Goal: Task Accomplishment & Management: Manage account settings

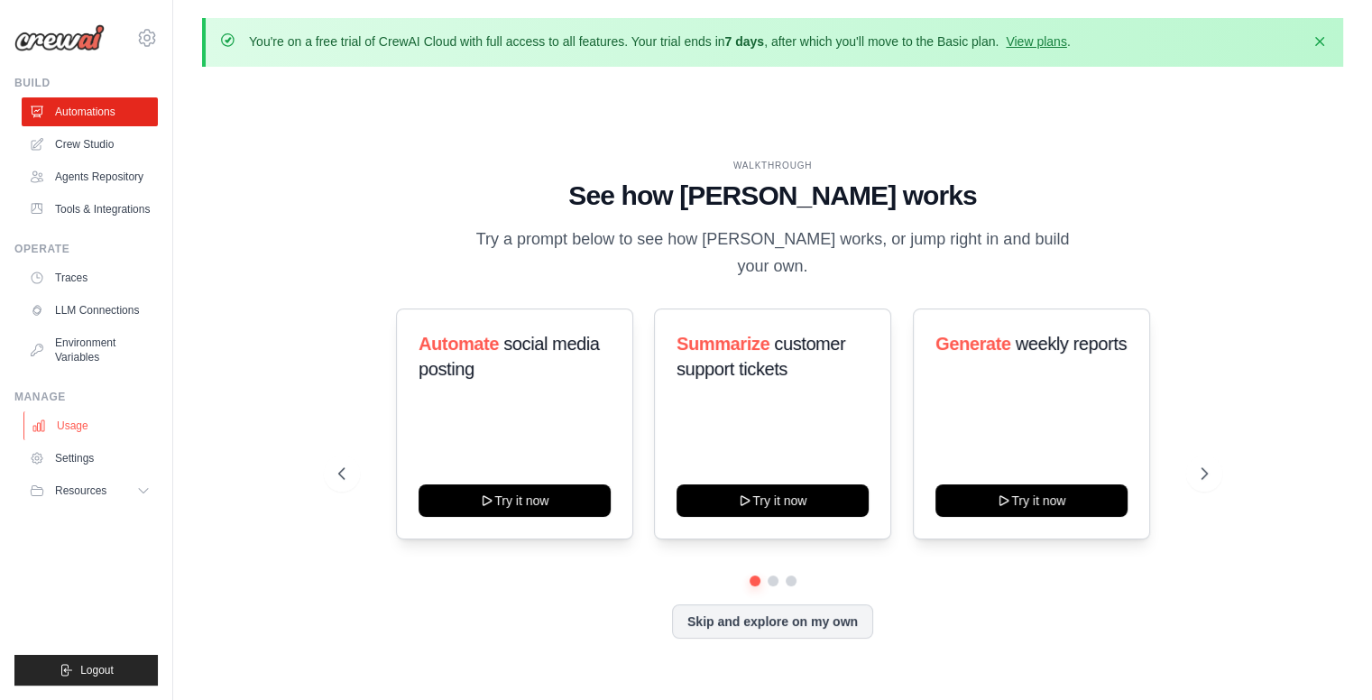
click at [83, 436] on link "Usage" at bounding box center [91, 425] width 136 height 29
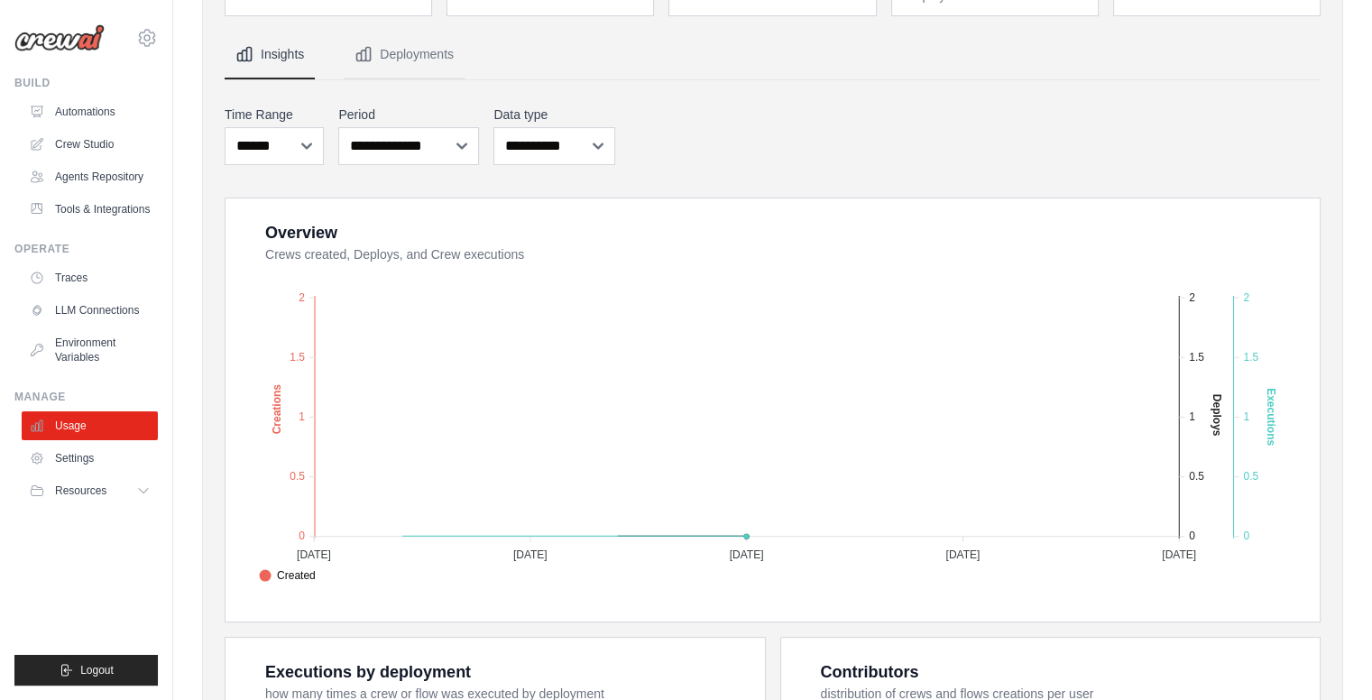
scroll to position [207, 0]
click at [99, 456] on link "Settings" at bounding box center [91, 458] width 136 height 29
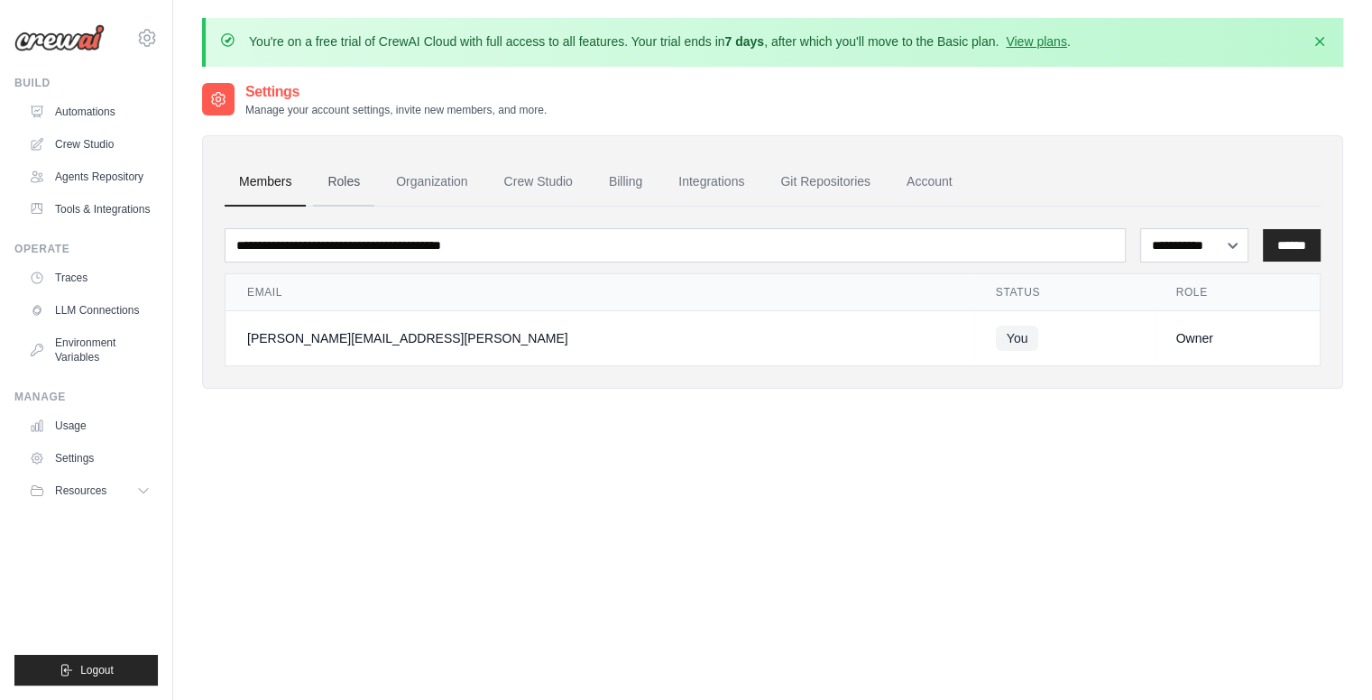
click at [348, 181] on link "Roles" at bounding box center [343, 182] width 61 height 49
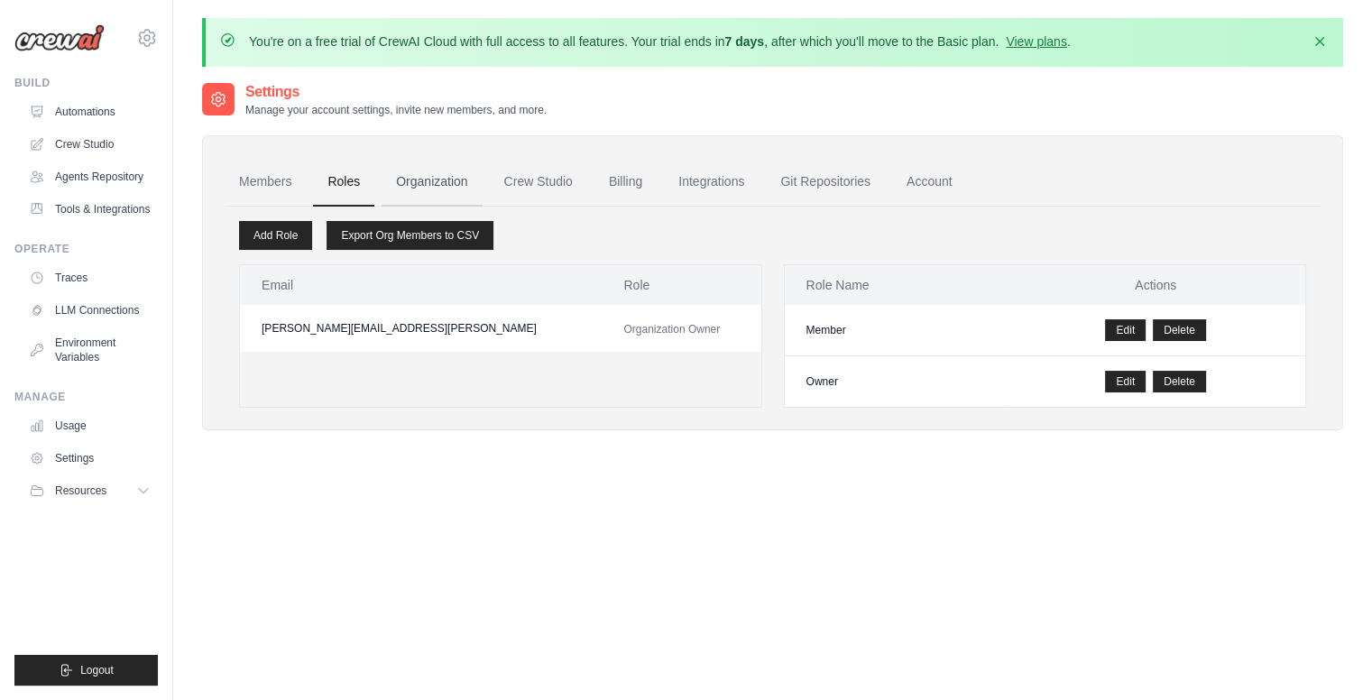
click at [444, 199] on link "Organization" at bounding box center [431, 182] width 100 height 49
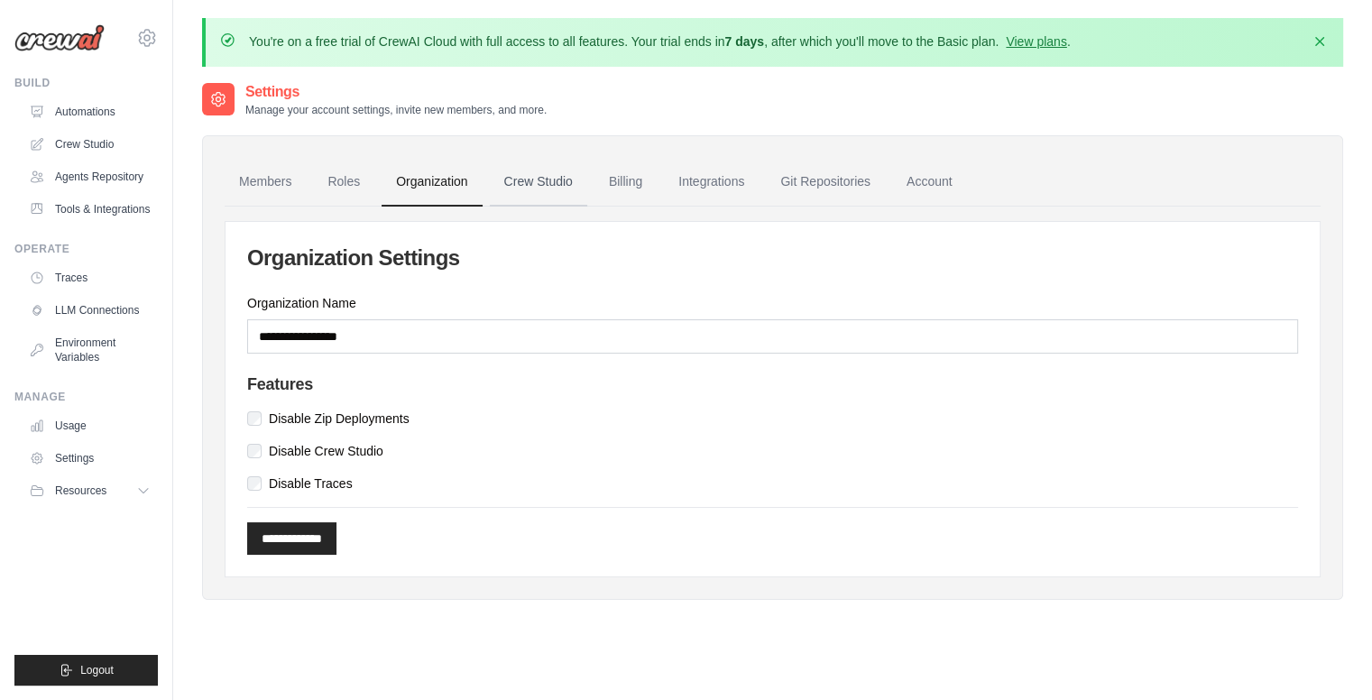
click at [528, 181] on link "Crew Studio" at bounding box center [538, 182] width 97 height 49
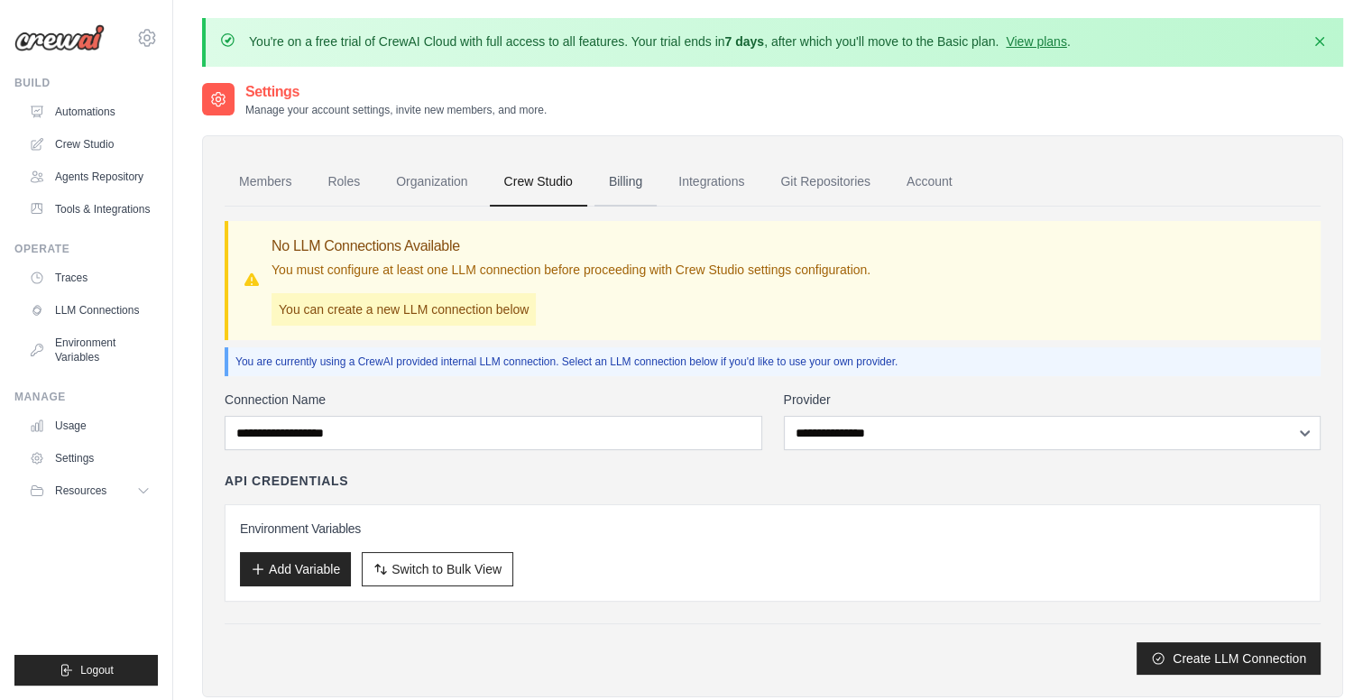
click at [638, 184] on link "Billing" at bounding box center [625, 182] width 62 height 49
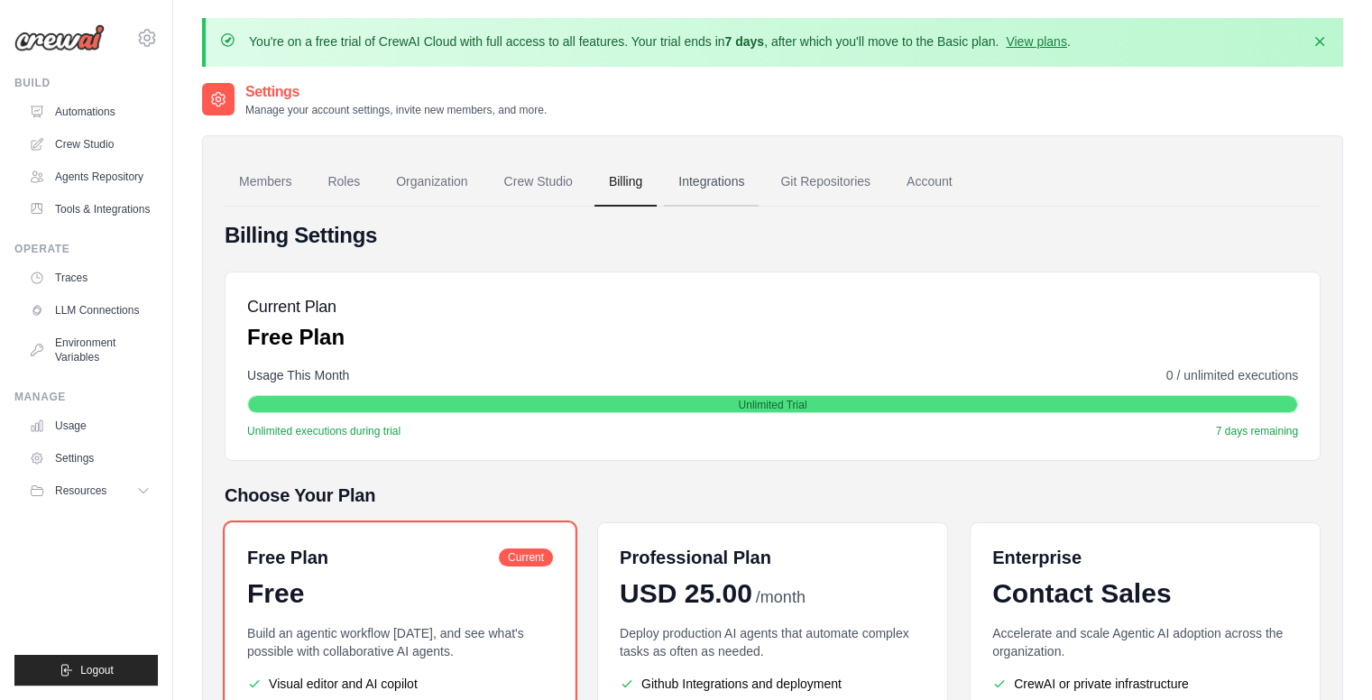
click at [732, 184] on link "Integrations" at bounding box center [711, 182] width 95 height 49
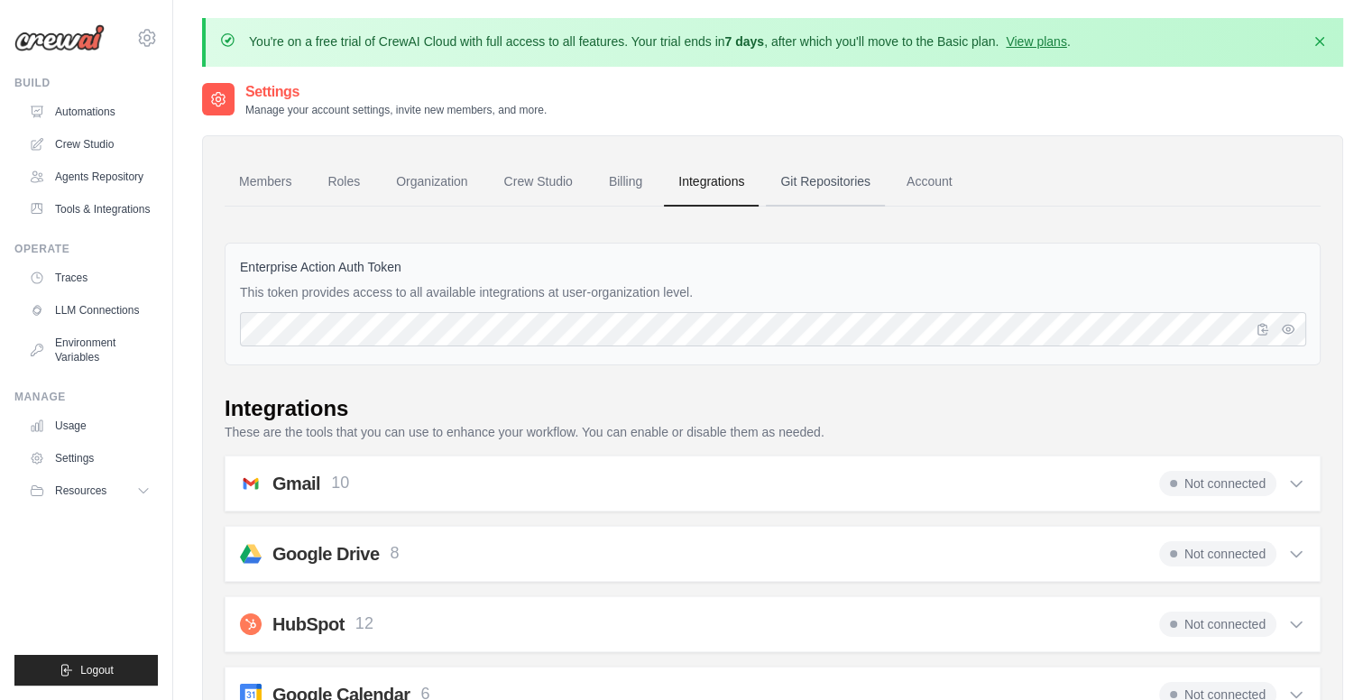
click at [853, 188] on link "Git Repositories" at bounding box center [825, 182] width 119 height 49
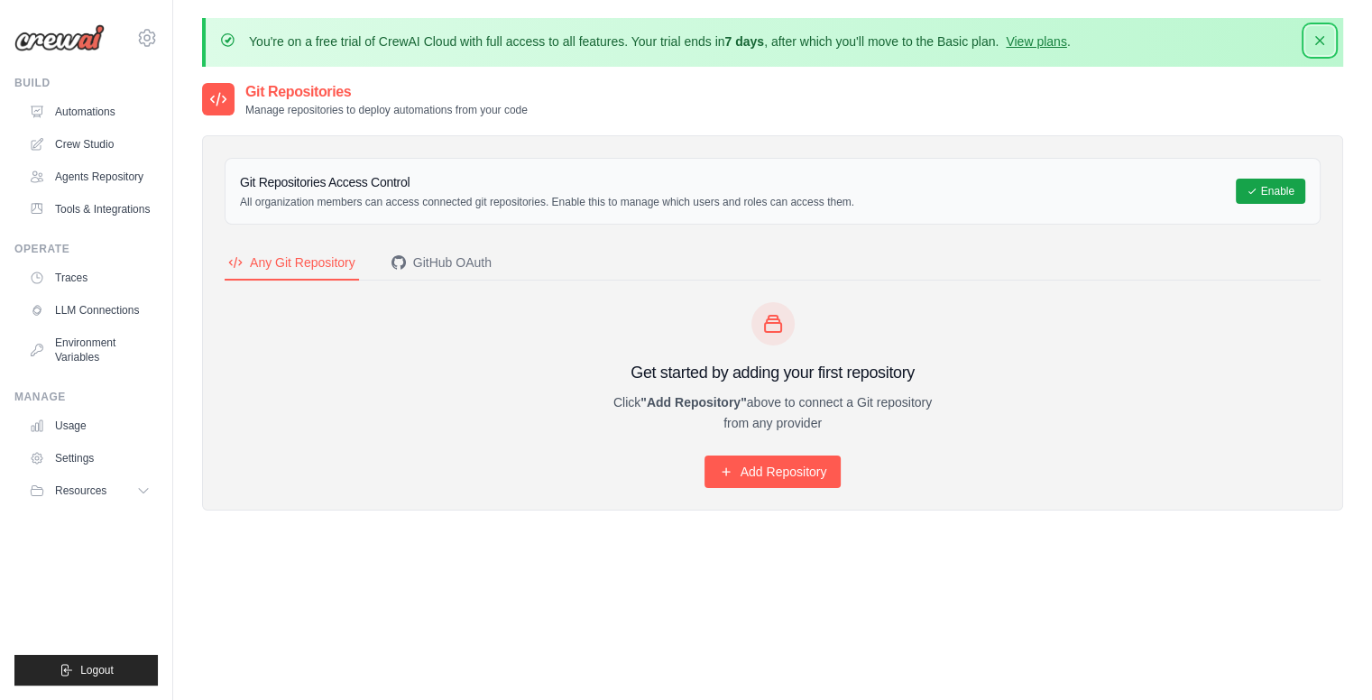
click at [1320, 44] on icon "button" at bounding box center [1319, 41] width 18 height 18
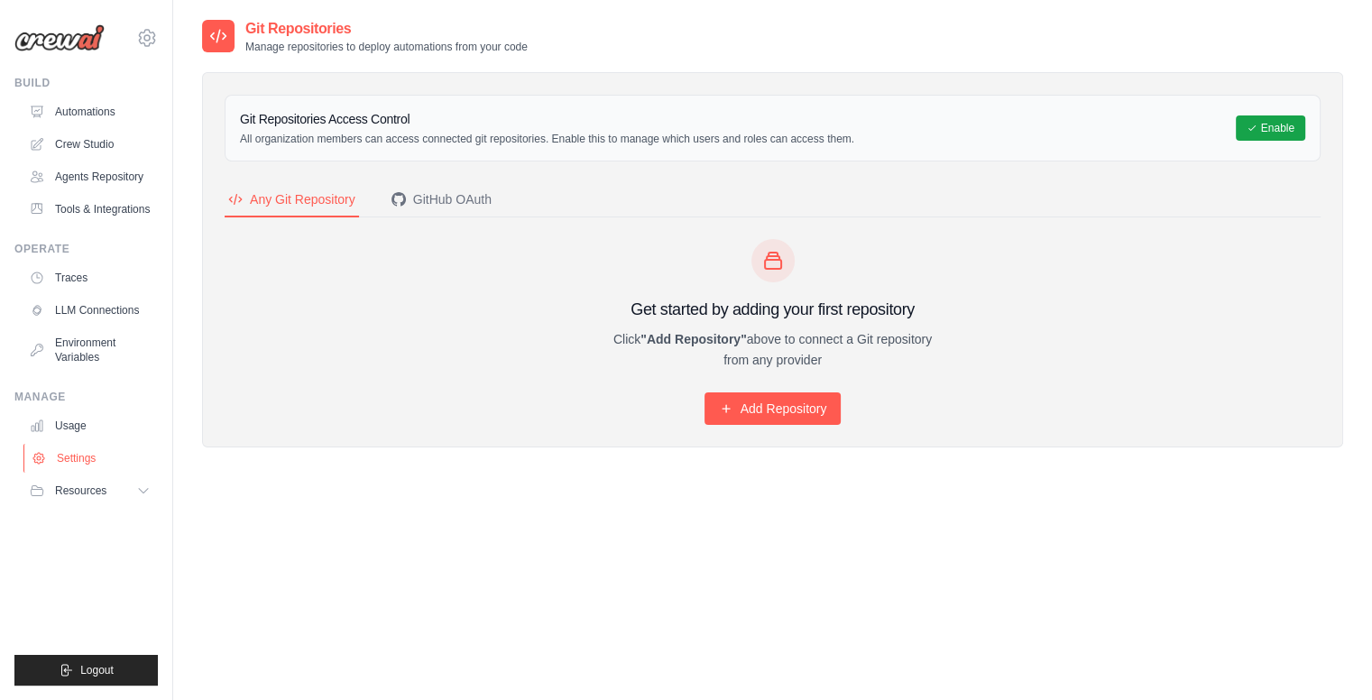
click at [83, 467] on link "Settings" at bounding box center [91, 458] width 136 height 29
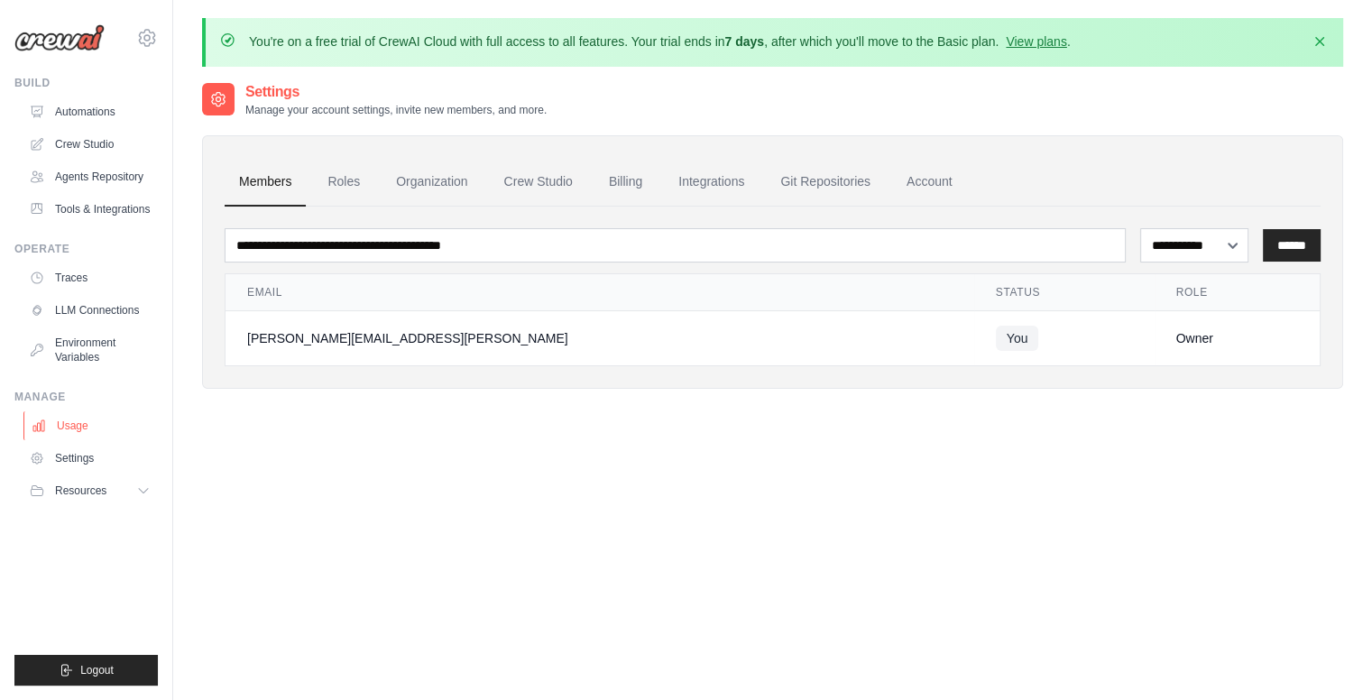
click at [92, 429] on link "Usage" at bounding box center [91, 425] width 136 height 29
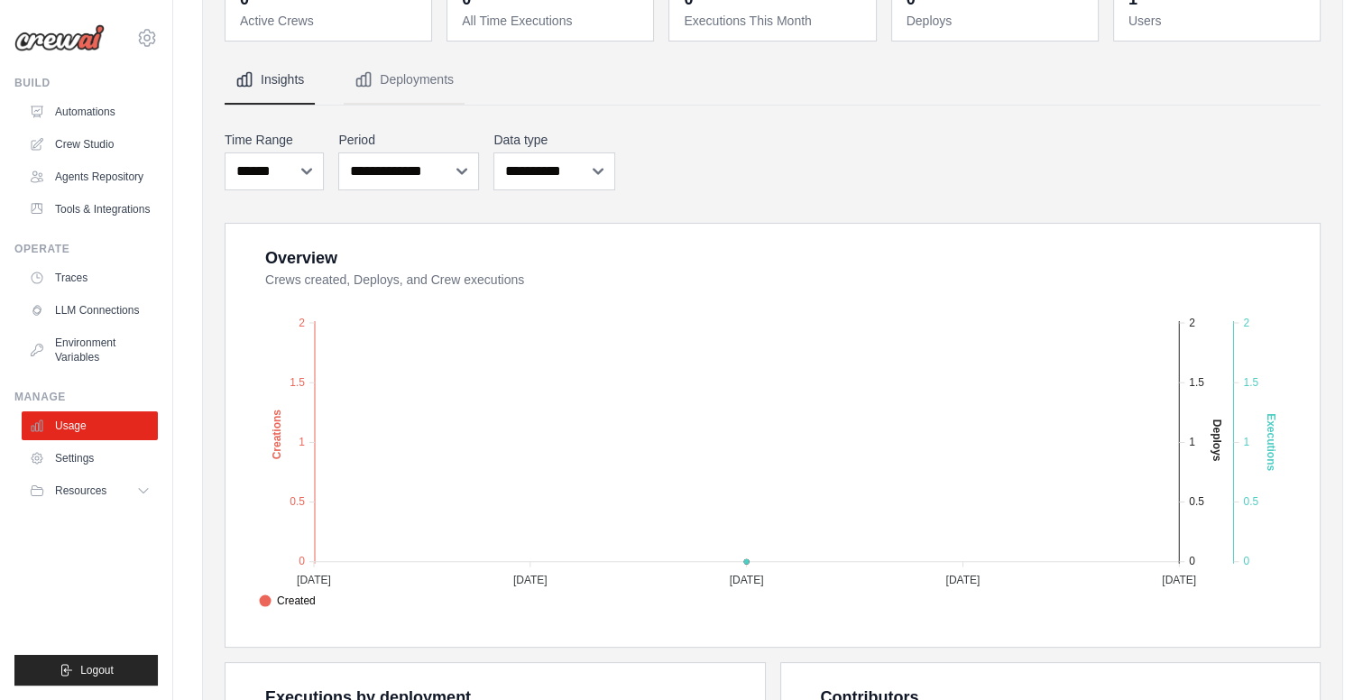
scroll to position [193, 0]
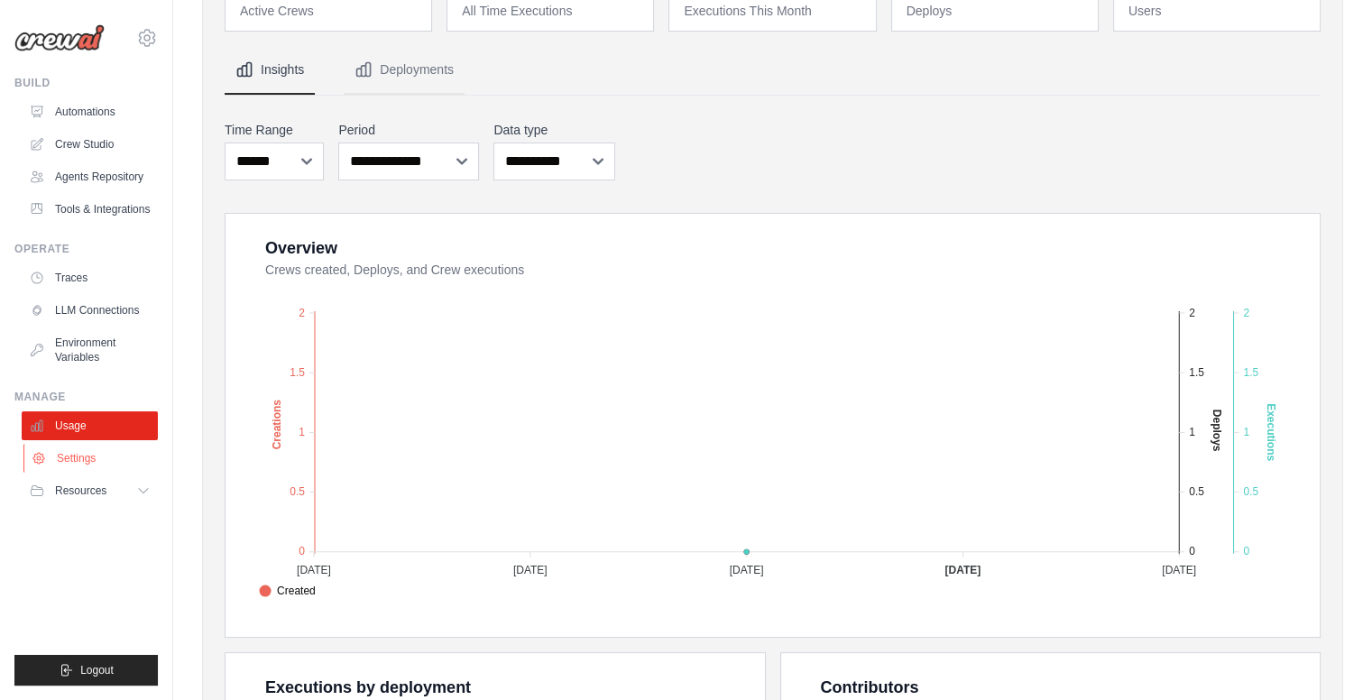
click at [85, 464] on link "Settings" at bounding box center [91, 458] width 136 height 29
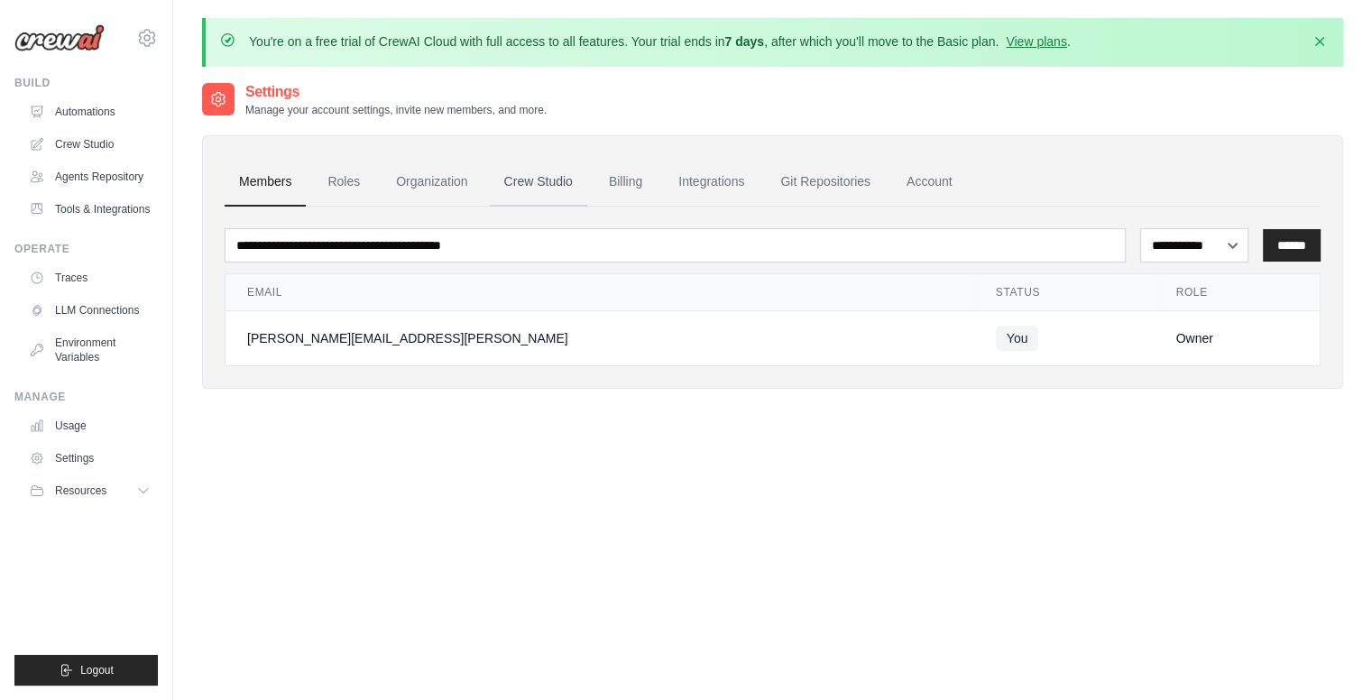
click at [558, 170] on link "Crew Studio" at bounding box center [538, 182] width 97 height 49
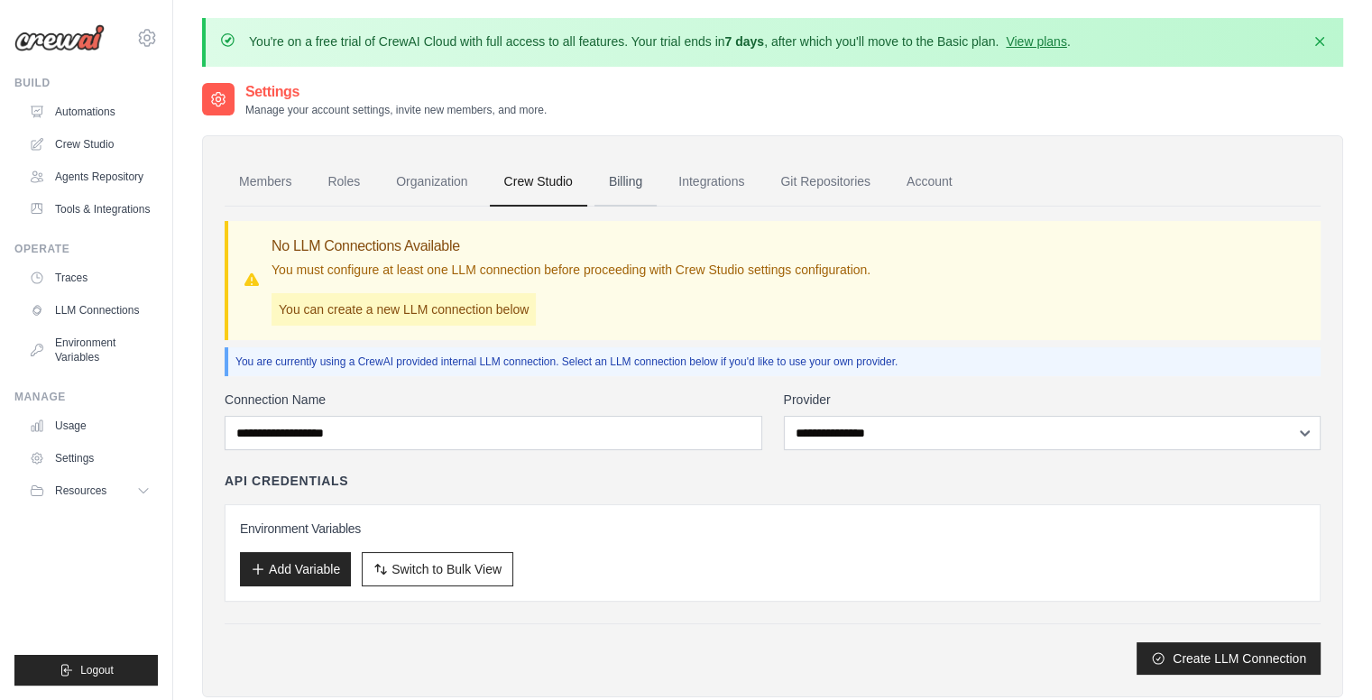
click at [645, 186] on link "Billing" at bounding box center [625, 182] width 62 height 49
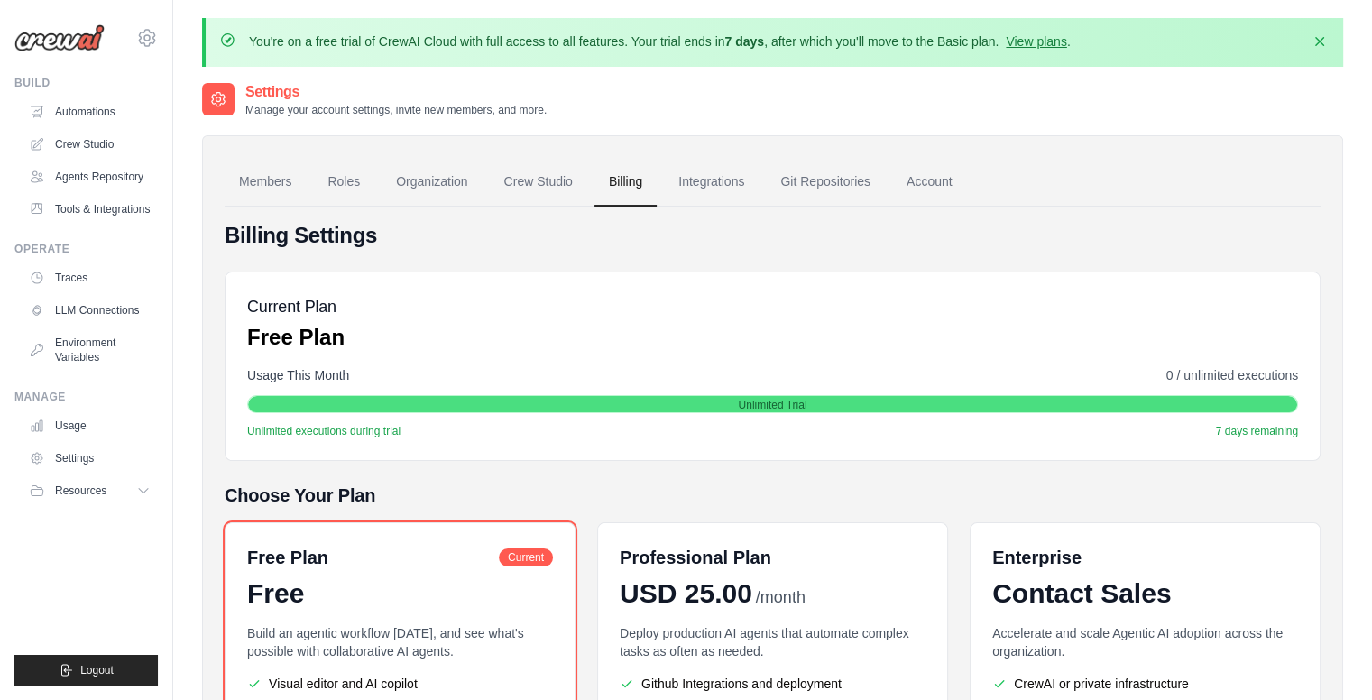
click at [531, 185] on link "Crew Studio" at bounding box center [538, 182] width 97 height 49
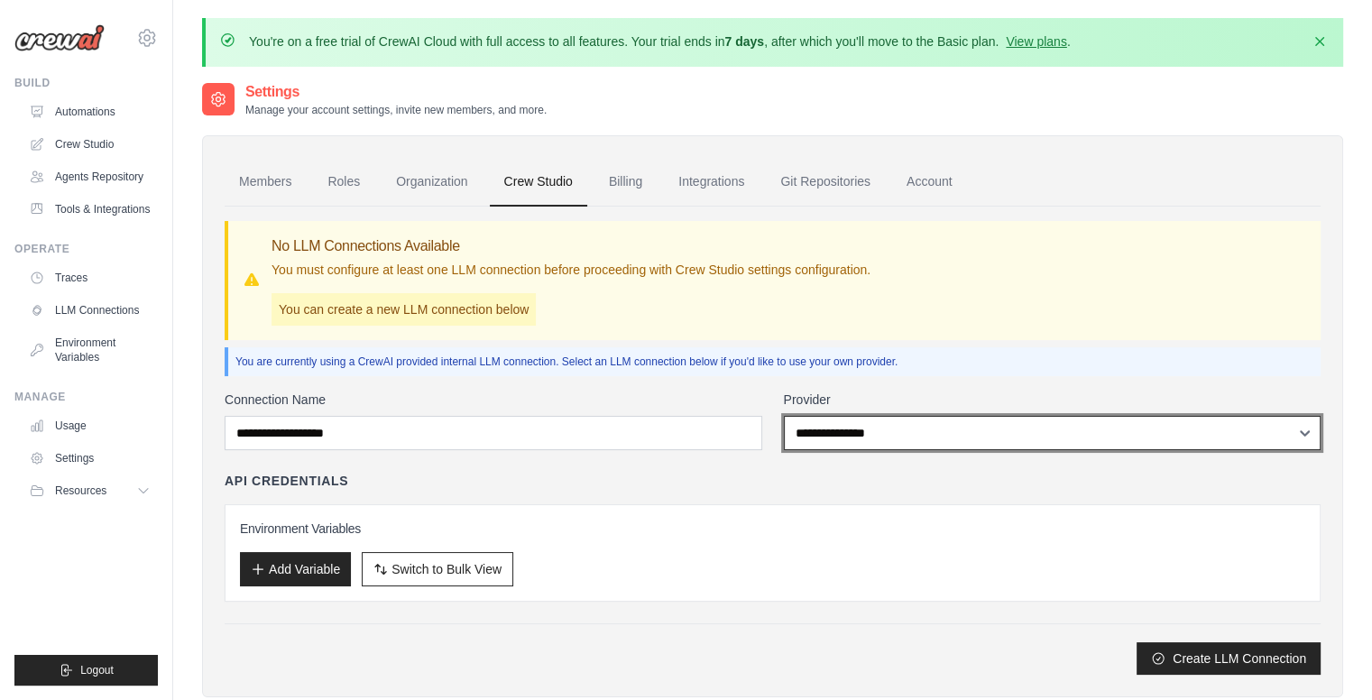
click at [868, 431] on select "**********" at bounding box center [1052, 433] width 537 height 34
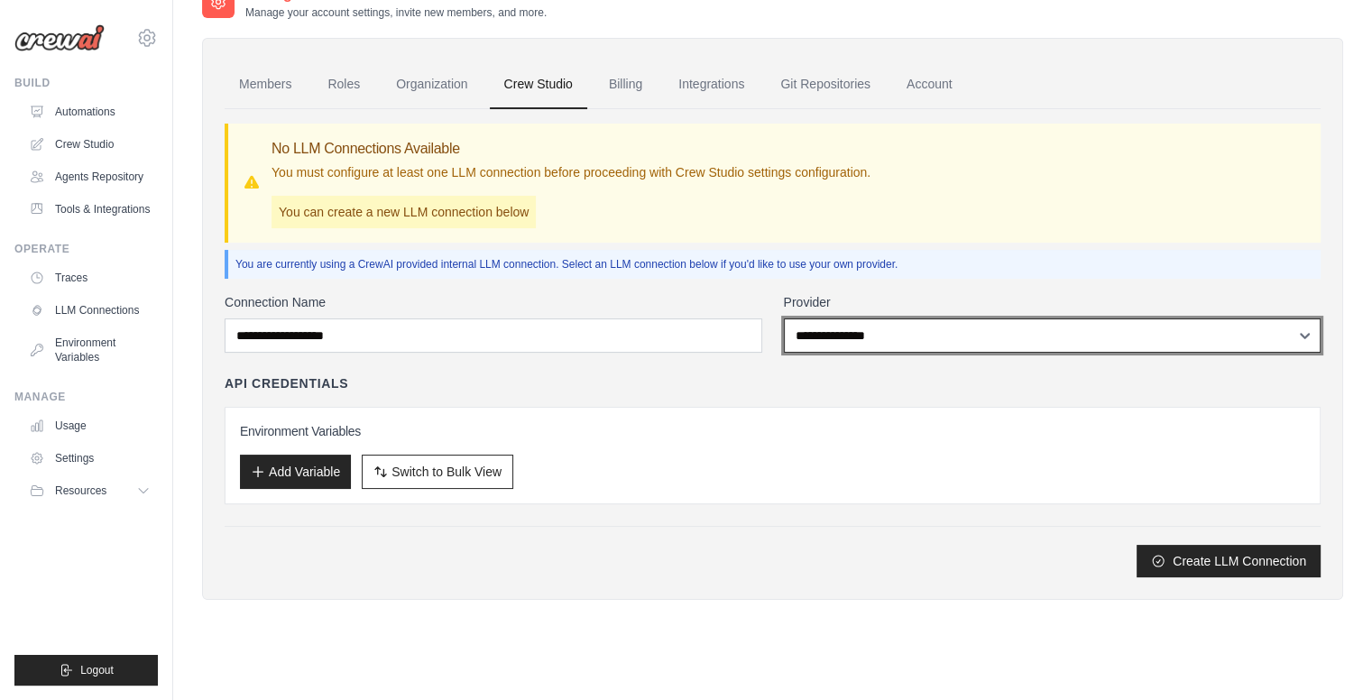
scroll to position [98, 0]
click at [895, 330] on select "**********" at bounding box center [1052, 334] width 537 height 34
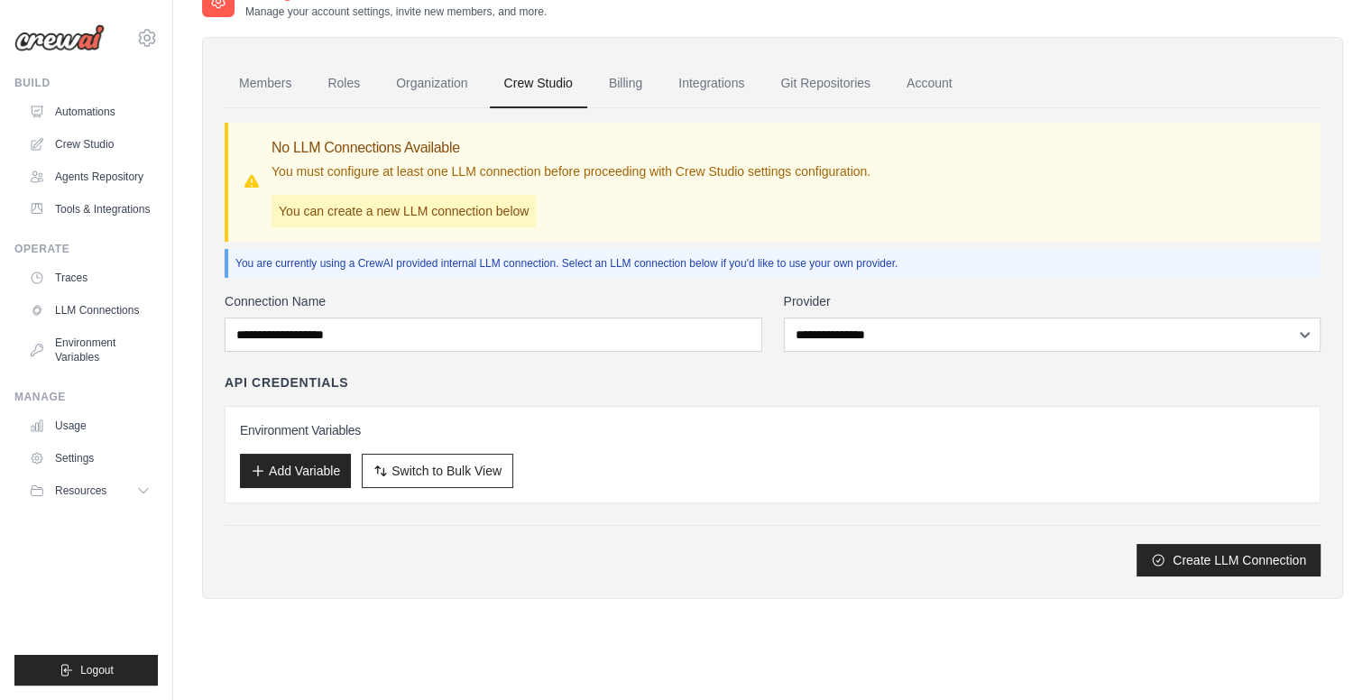
click at [713, 389] on div "API Credentials" at bounding box center [773, 382] width 1096 height 18
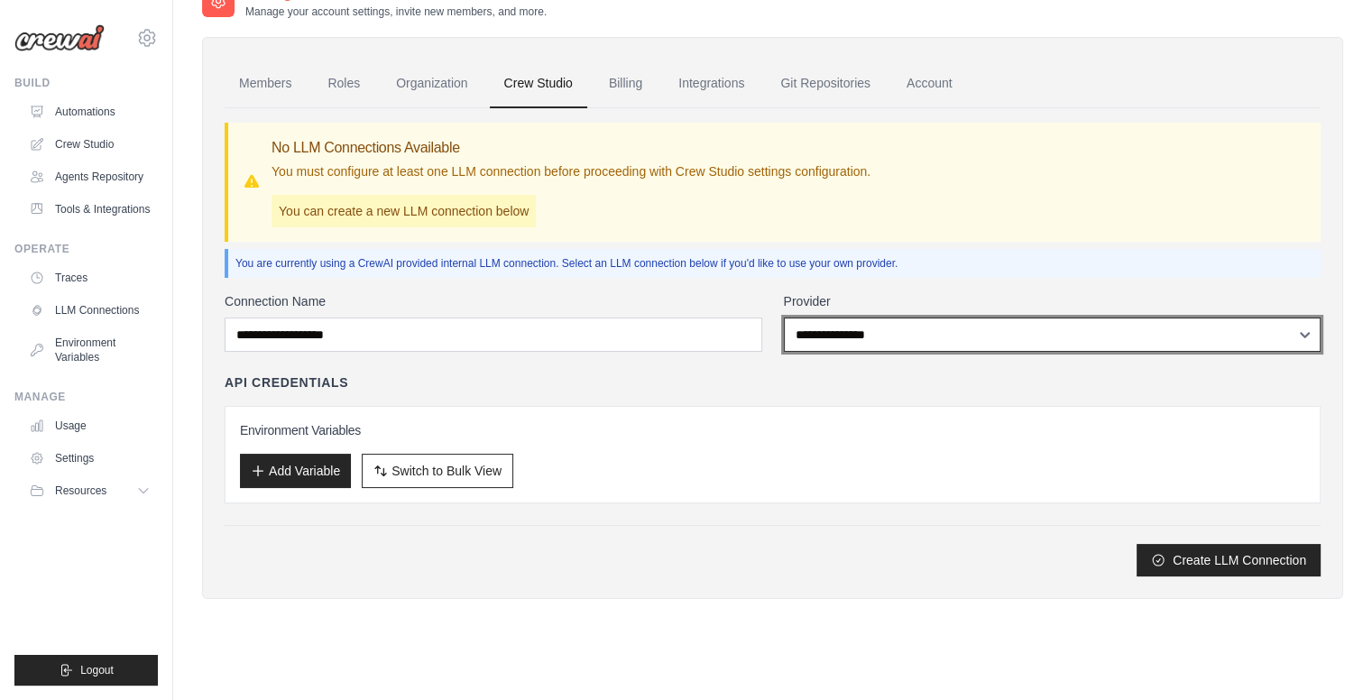
click at [895, 329] on select "**********" at bounding box center [1052, 334] width 537 height 34
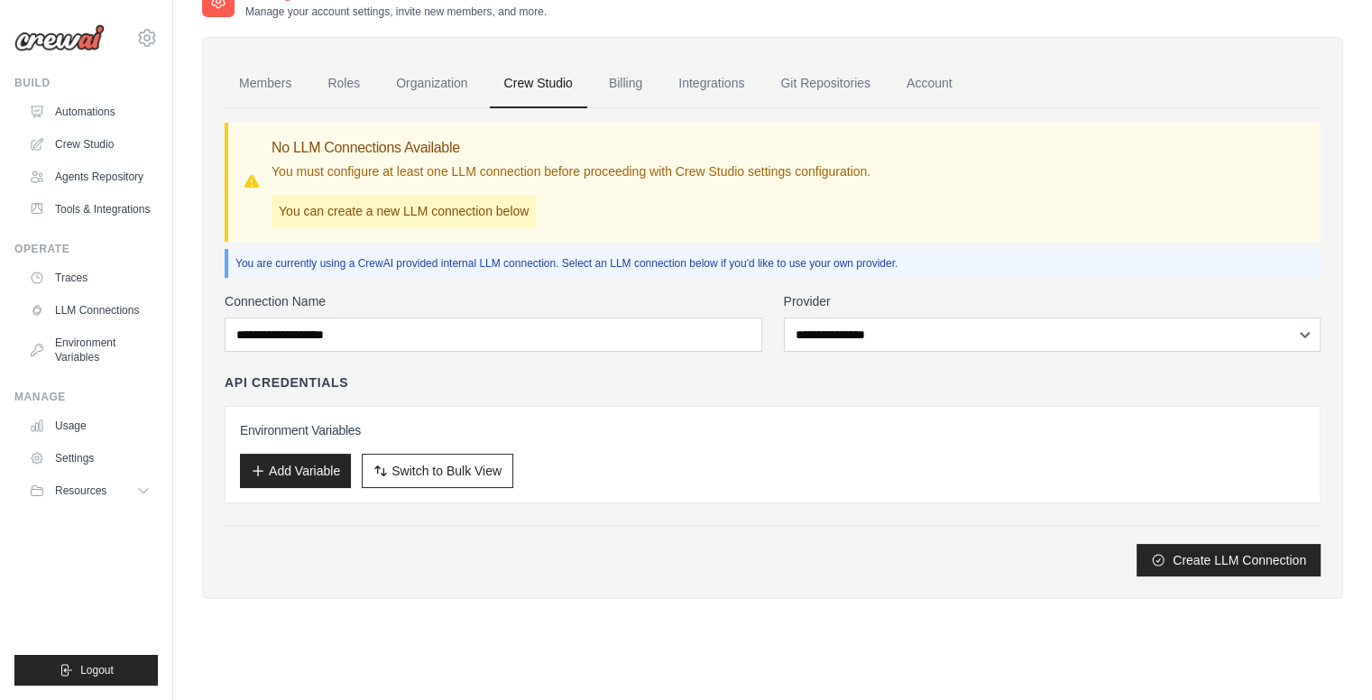
click at [748, 406] on div "Environment Variables Add Variable Switch to Bulk View Switch to Table View" at bounding box center [773, 454] width 1096 height 97
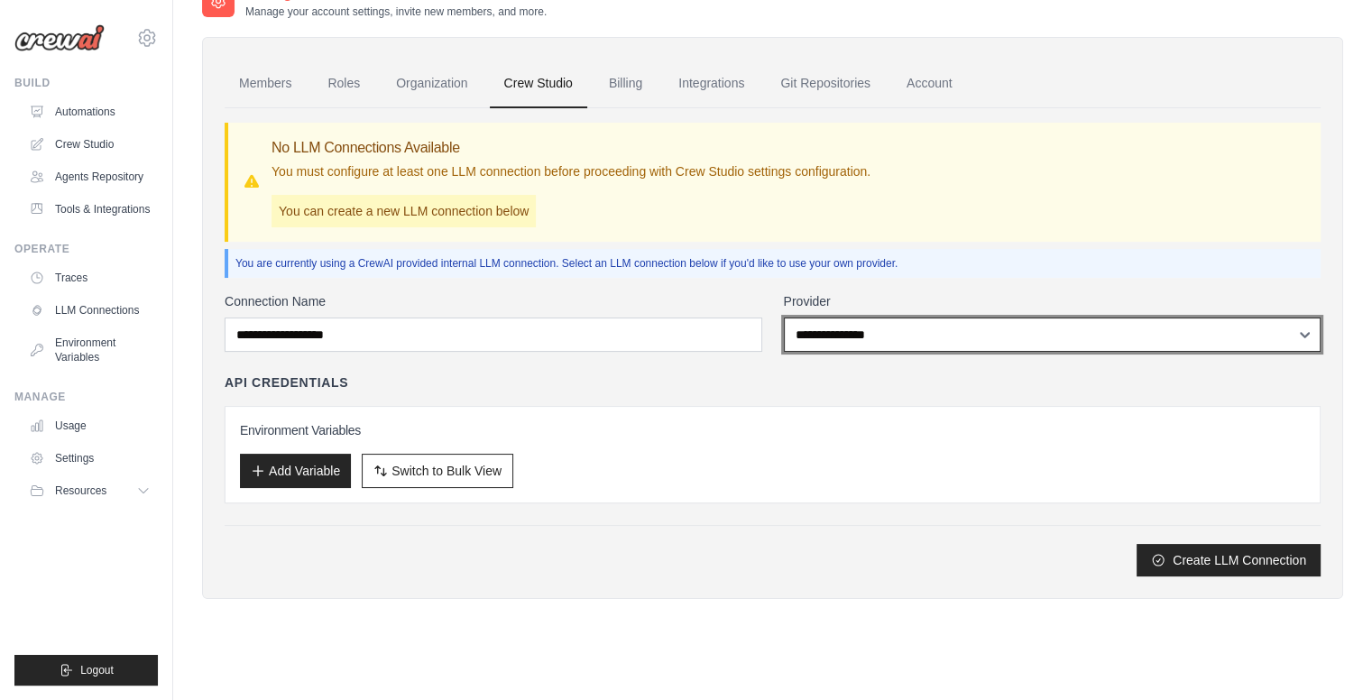
click at [906, 340] on select "**********" at bounding box center [1052, 334] width 537 height 34
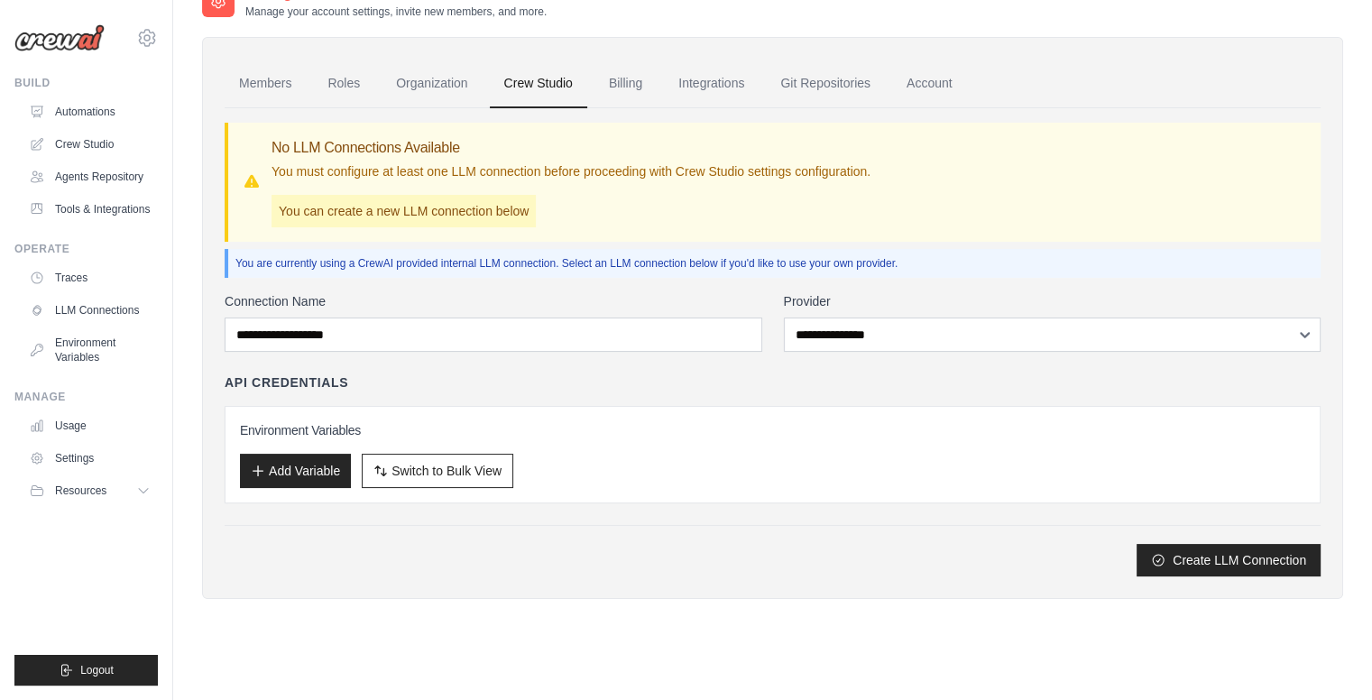
click at [730, 381] on div "API Credentials" at bounding box center [773, 382] width 1096 height 18
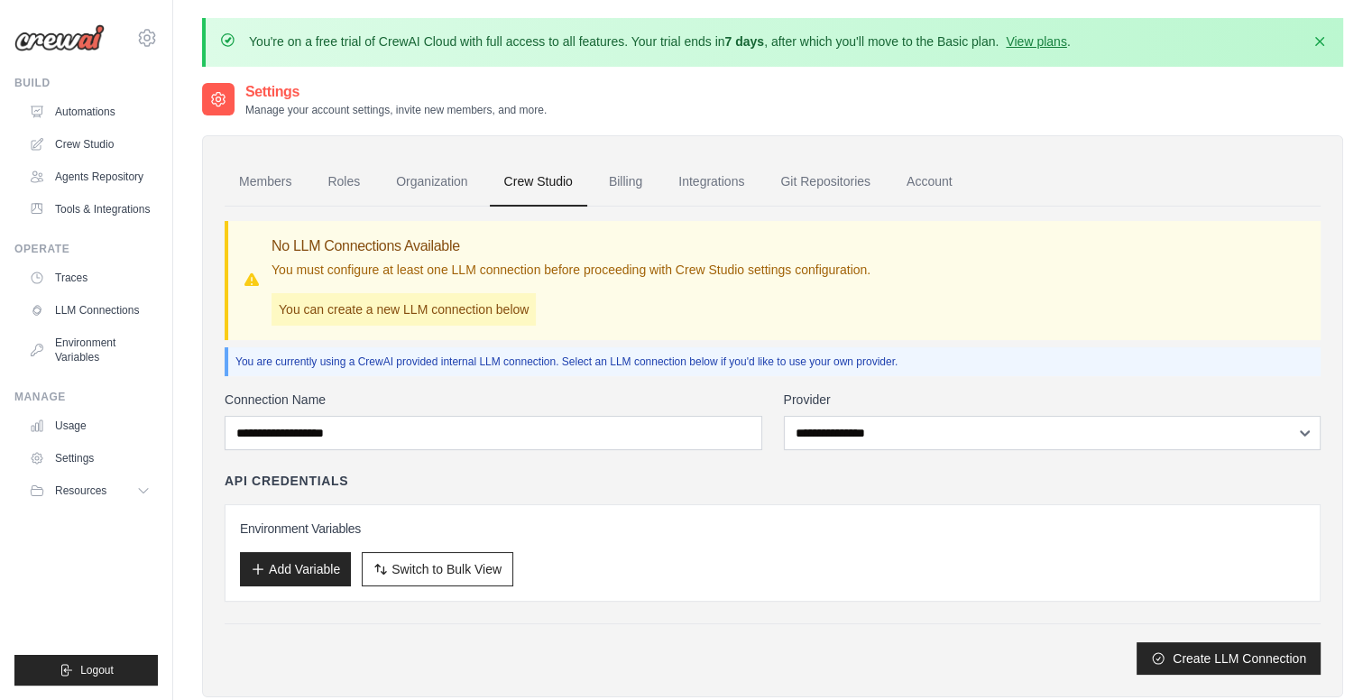
scroll to position [0, 0]
click at [262, 174] on link "Members" at bounding box center [265, 182] width 81 height 49
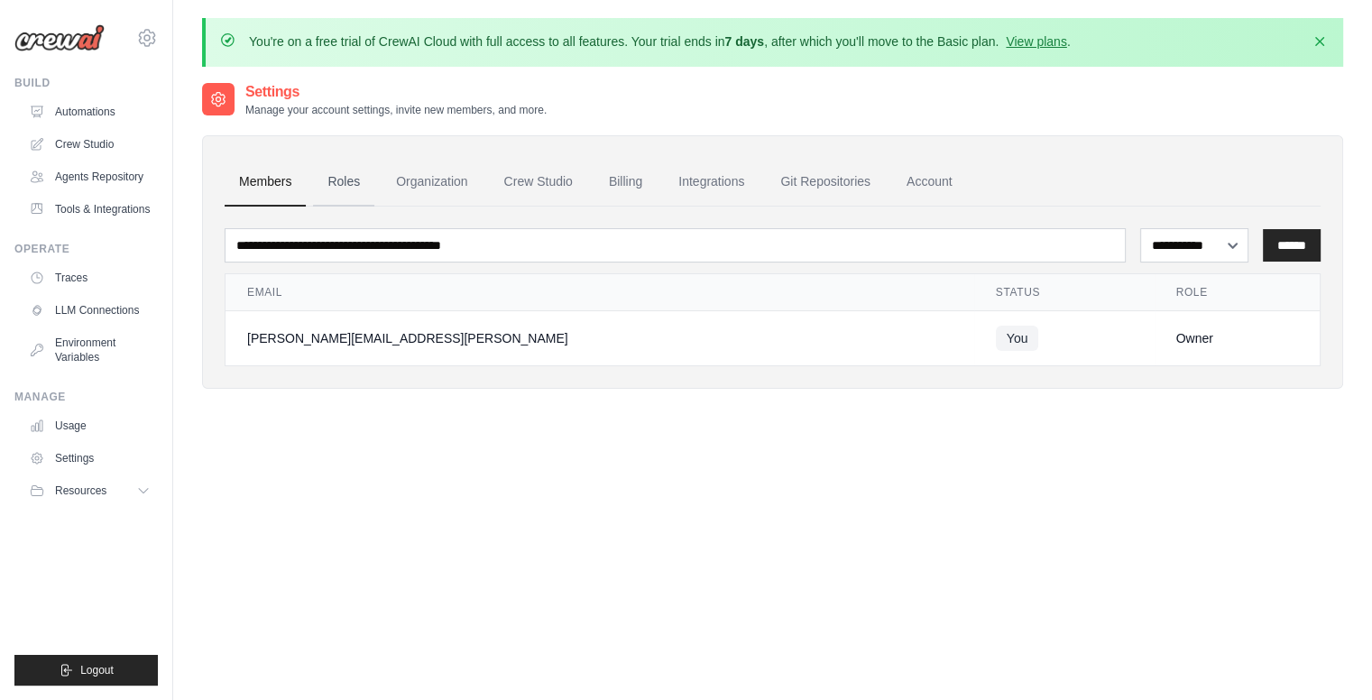
click at [332, 186] on link "Roles" at bounding box center [343, 182] width 61 height 49
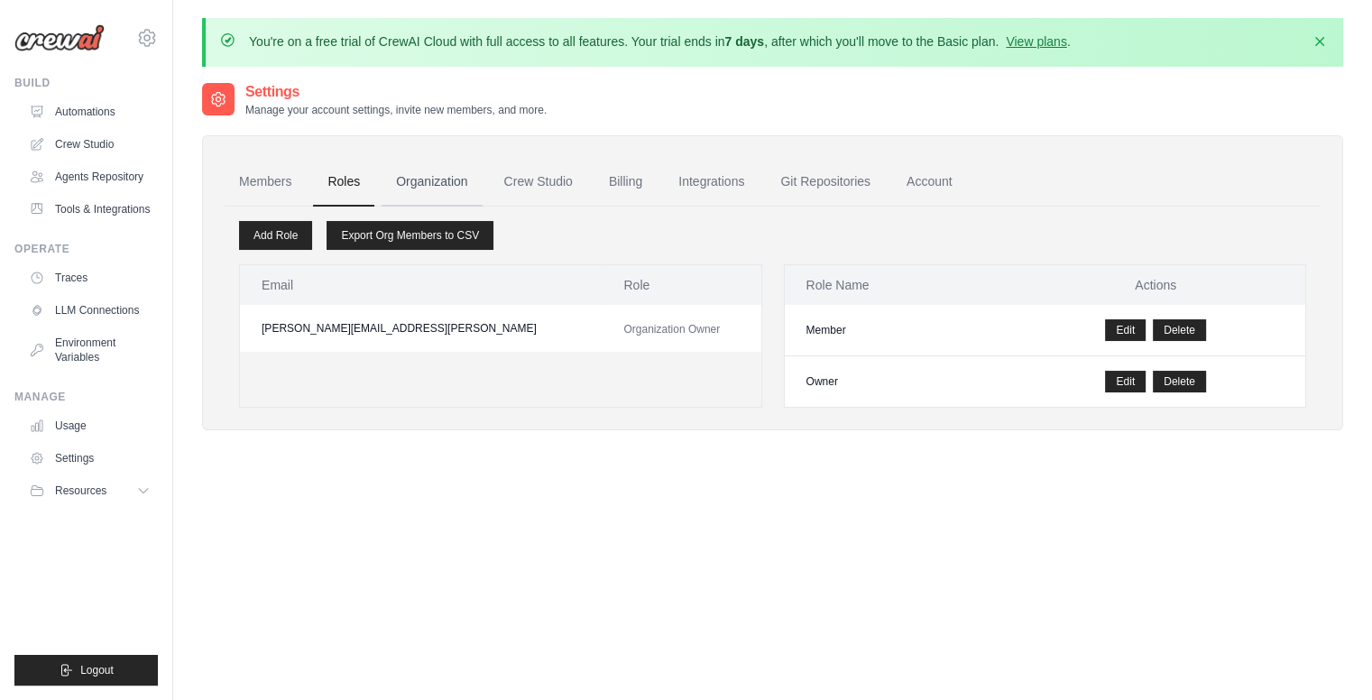
click at [456, 178] on link "Organization" at bounding box center [431, 182] width 100 height 49
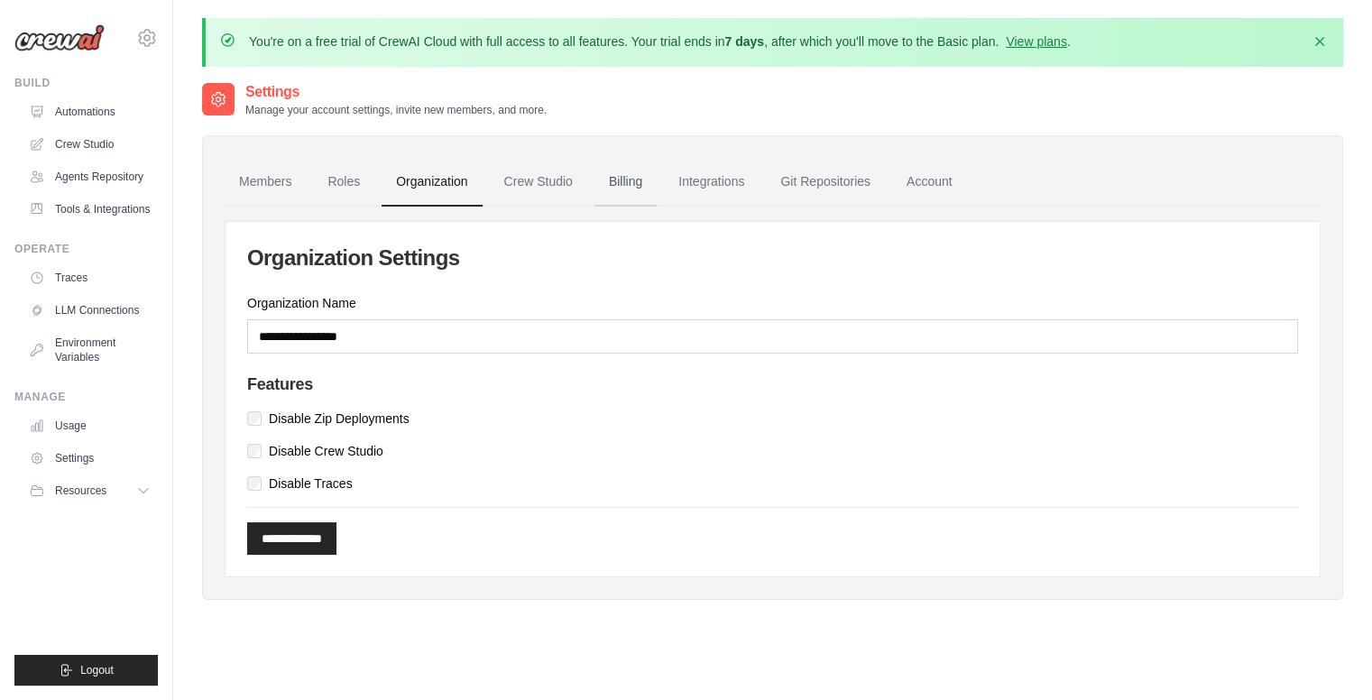
click at [597, 166] on link "Billing" at bounding box center [625, 182] width 62 height 49
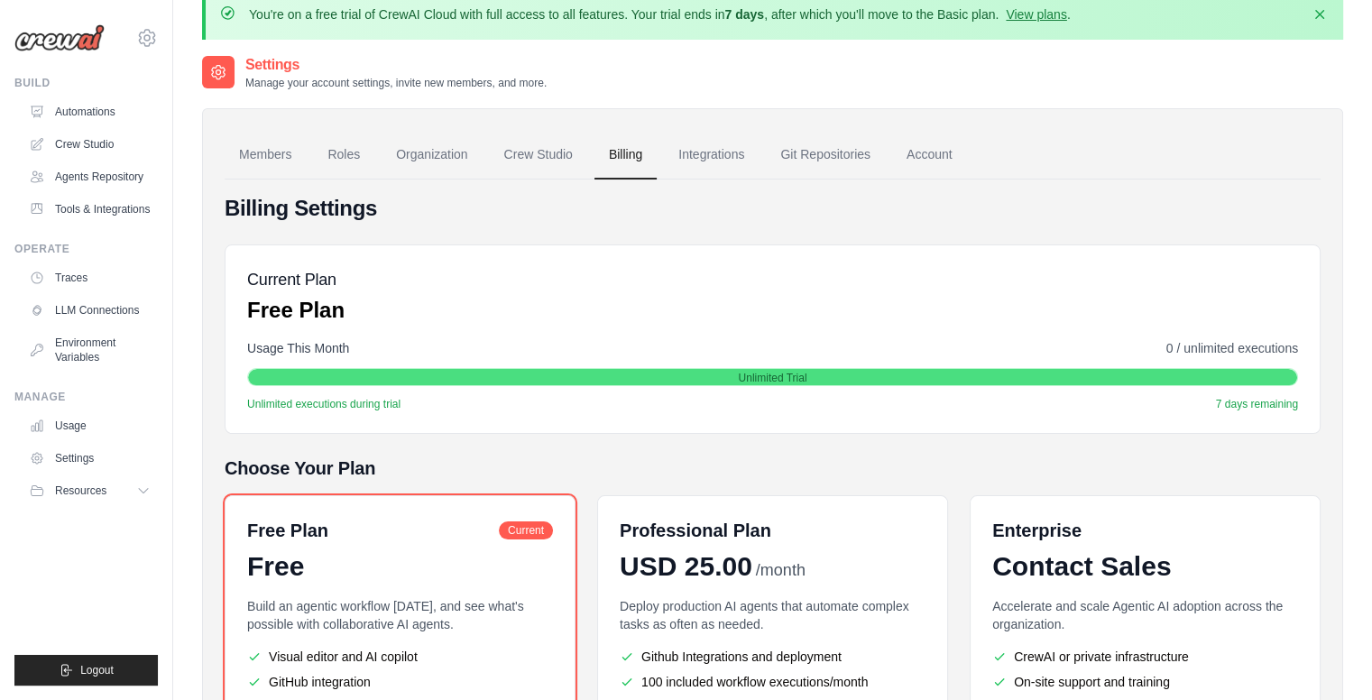
scroll to position [25, 0]
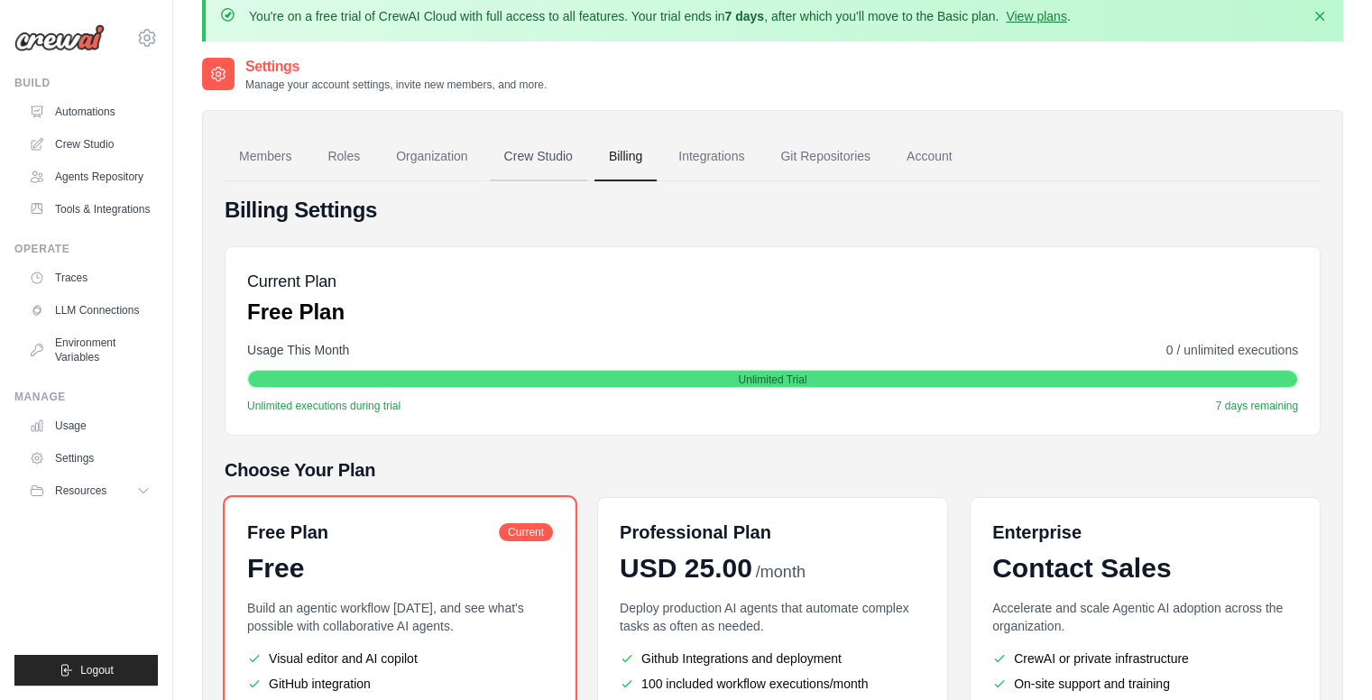
click at [541, 156] on link "Crew Studio" at bounding box center [538, 157] width 97 height 49
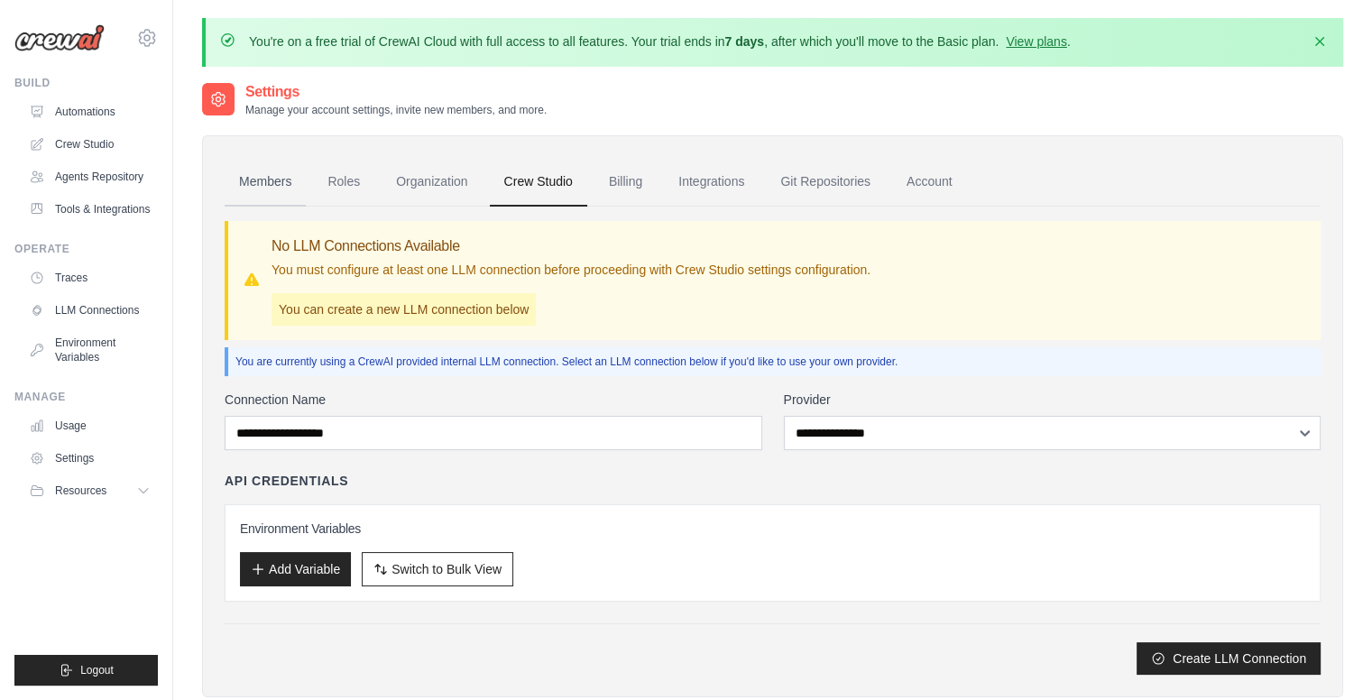
click at [287, 177] on link "Members" at bounding box center [265, 182] width 81 height 49
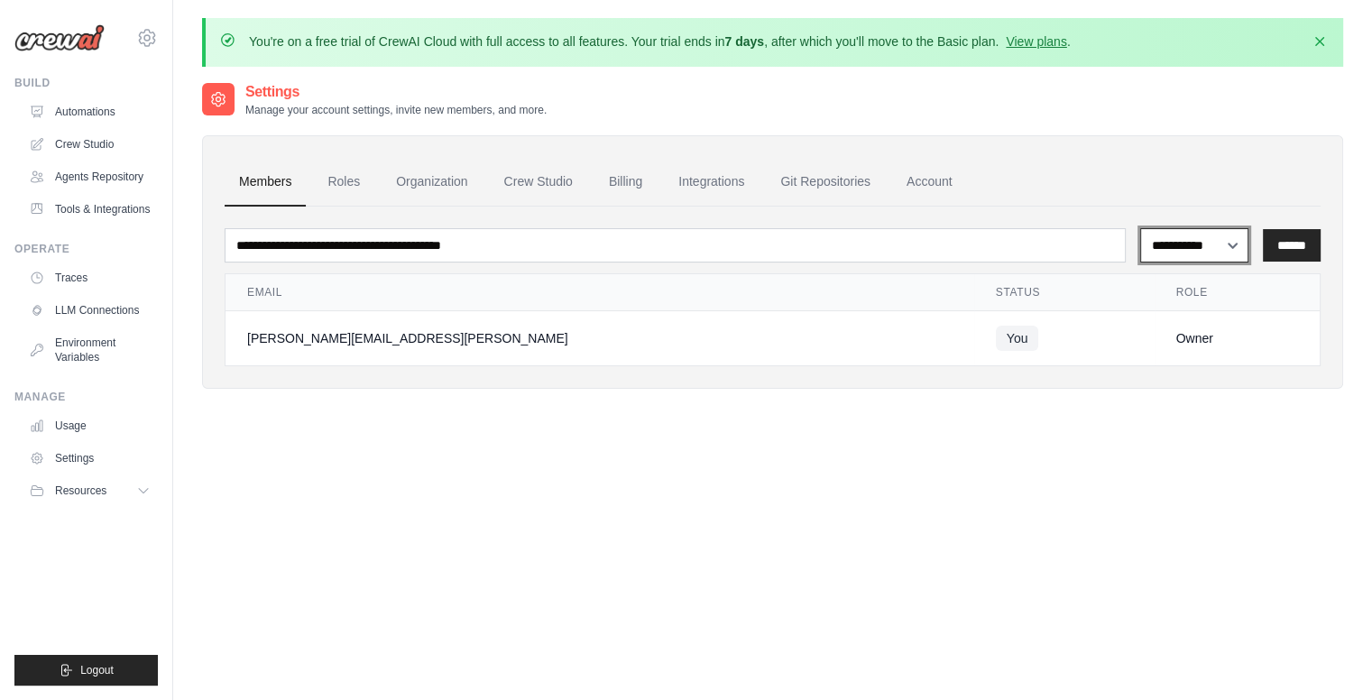
click at [1216, 248] on select "**********" at bounding box center [1194, 245] width 108 height 34
click at [1289, 246] on input "******" at bounding box center [1291, 245] width 58 height 32
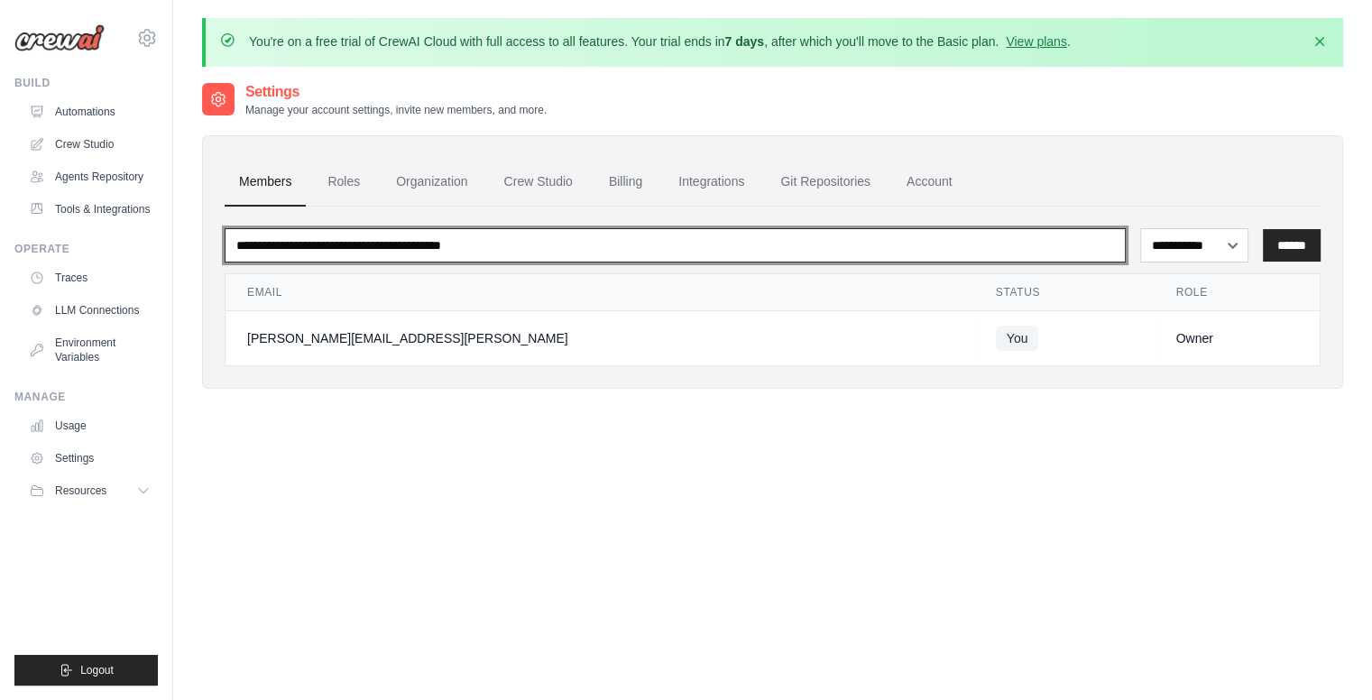
click at [585, 242] on input "email" at bounding box center [675, 245] width 901 height 34
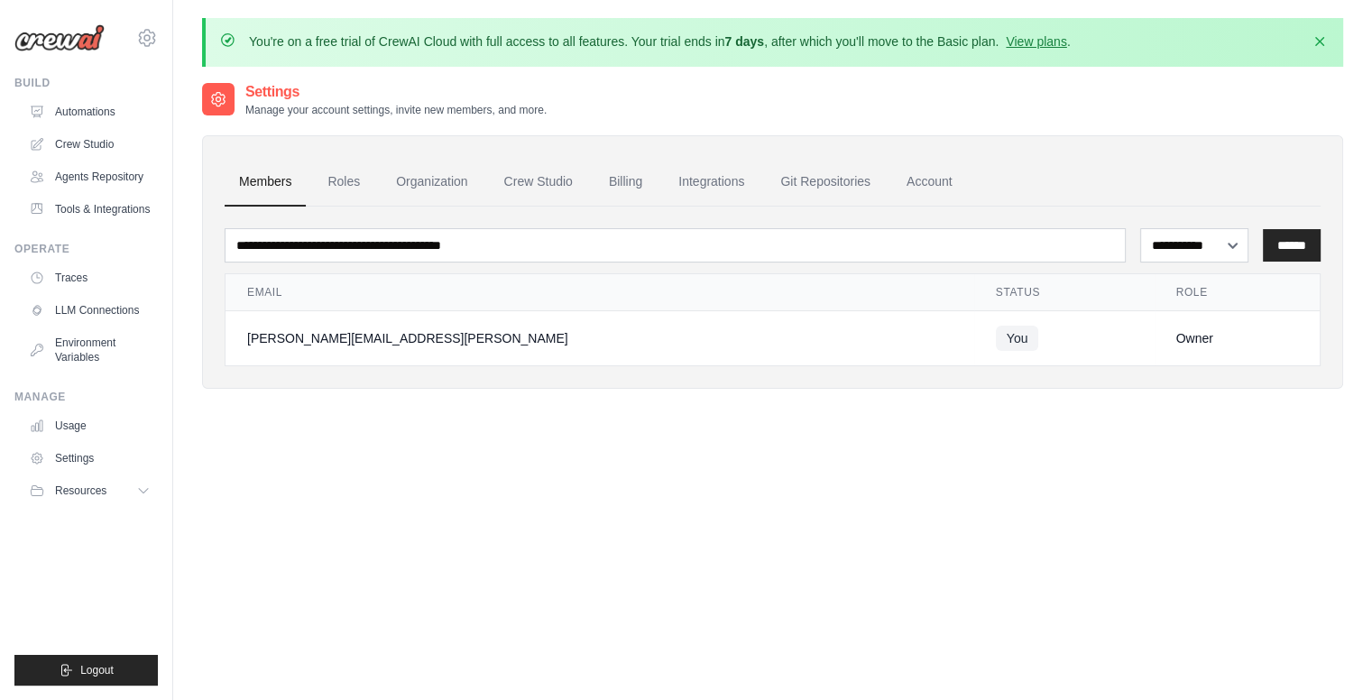
click at [1093, 207] on div "**********" at bounding box center [773, 287] width 1096 height 160
click at [1227, 248] on select "**********" at bounding box center [1194, 245] width 108 height 34
click at [353, 179] on link "Roles" at bounding box center [343, 182] width 61 height 49
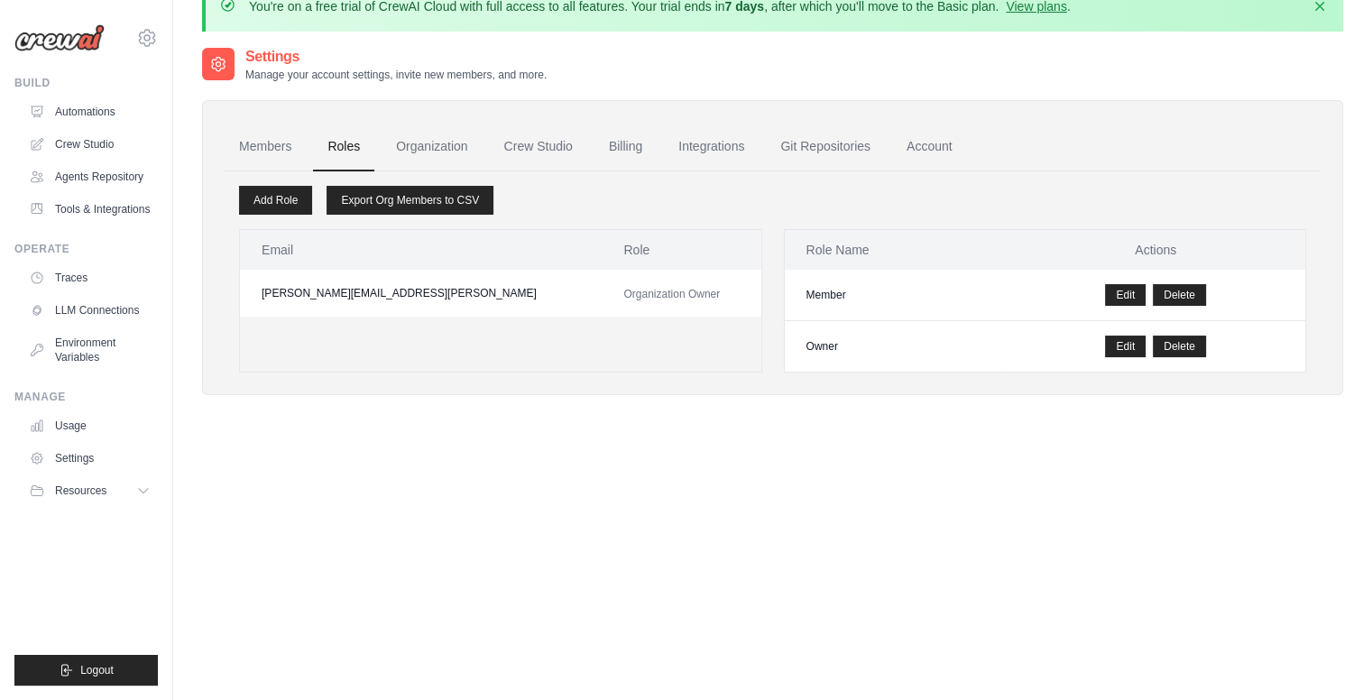
scroll to position [34, 0]
click at [1131, 343] on link "Edit" at bounding box center [1125, 347] width 41 height 22
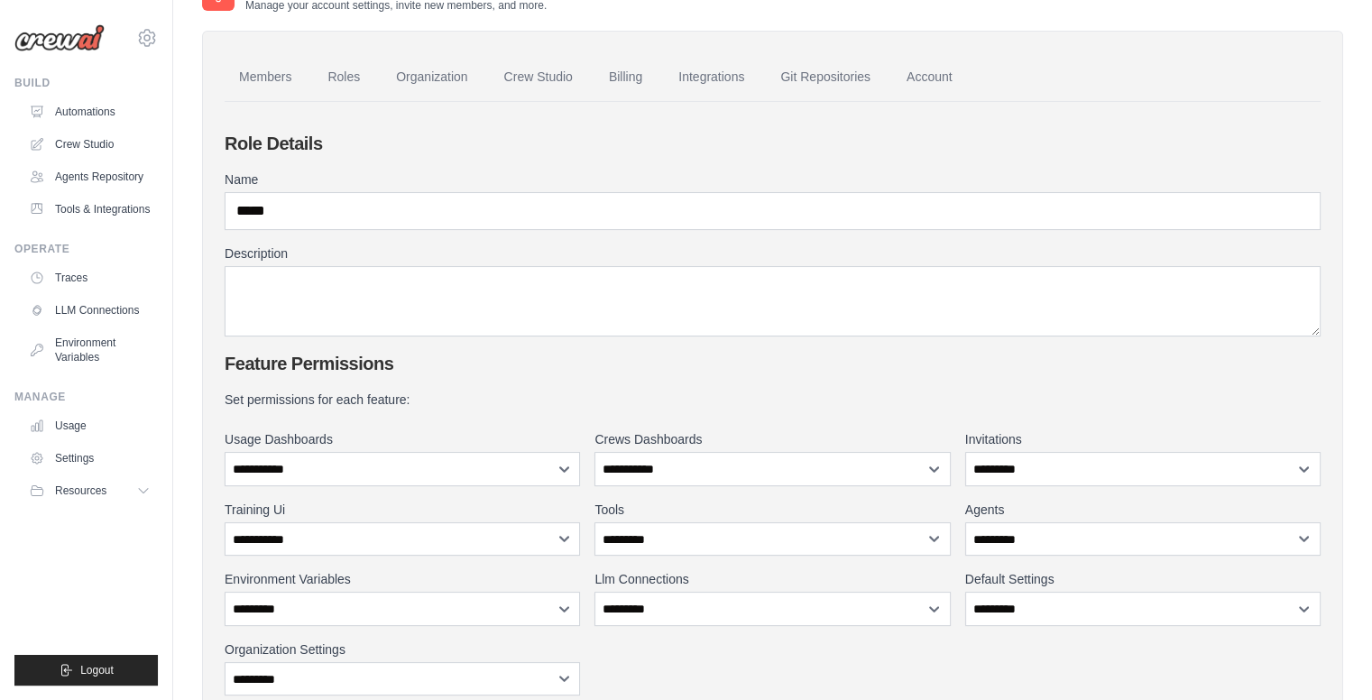
scroll to position [107, 0]
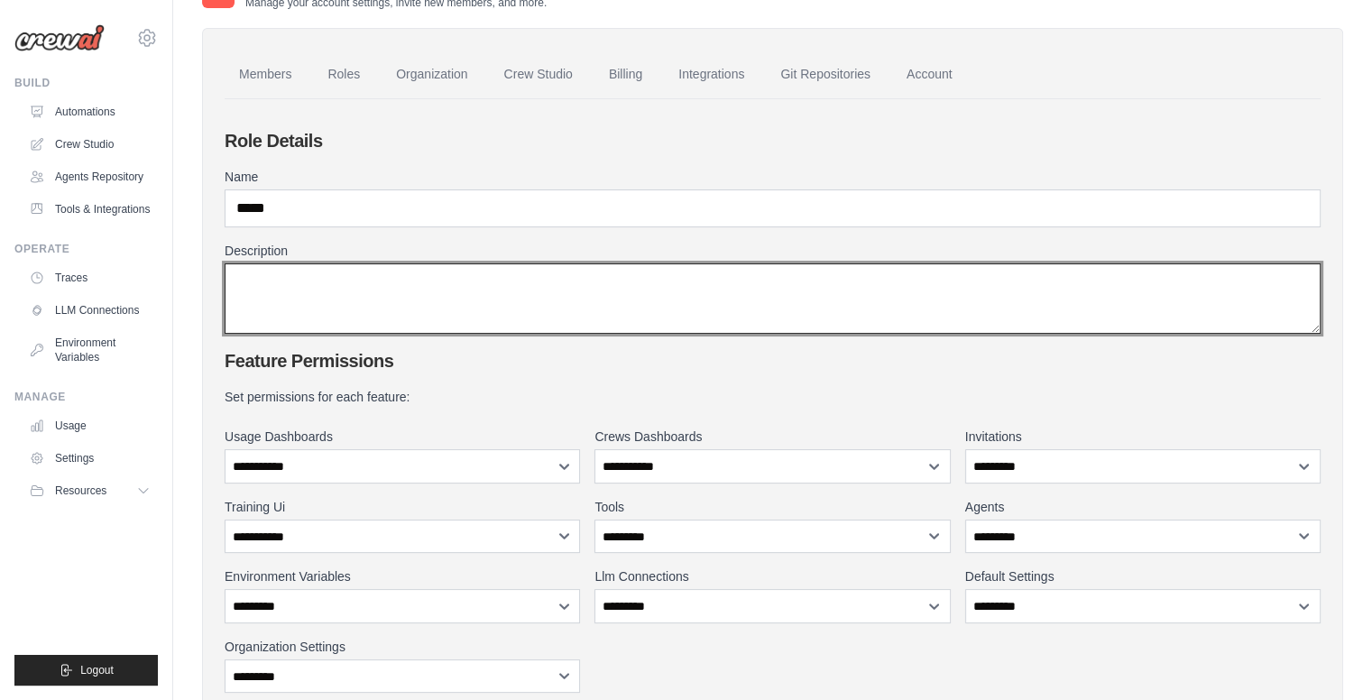
click at [434, 291] on textarea "Description" at bounding box center [773, 298] width 1096 height 70
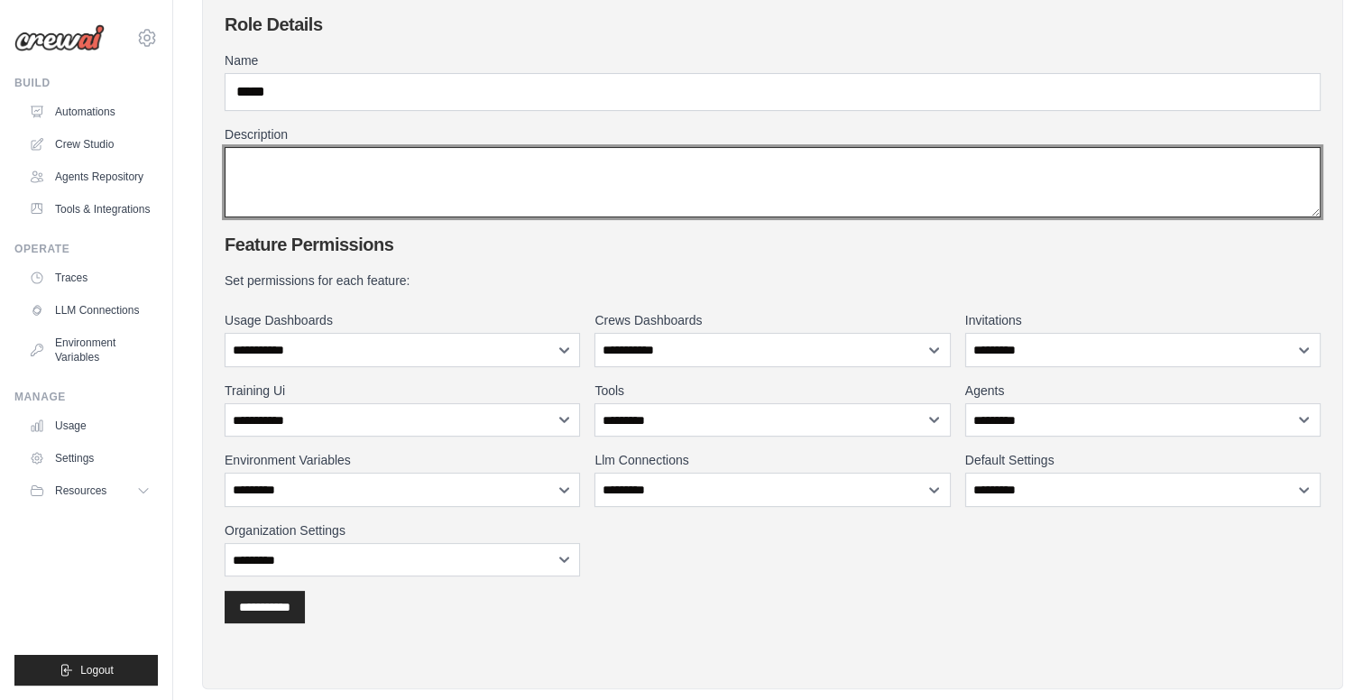
scroll to position [225, 0]
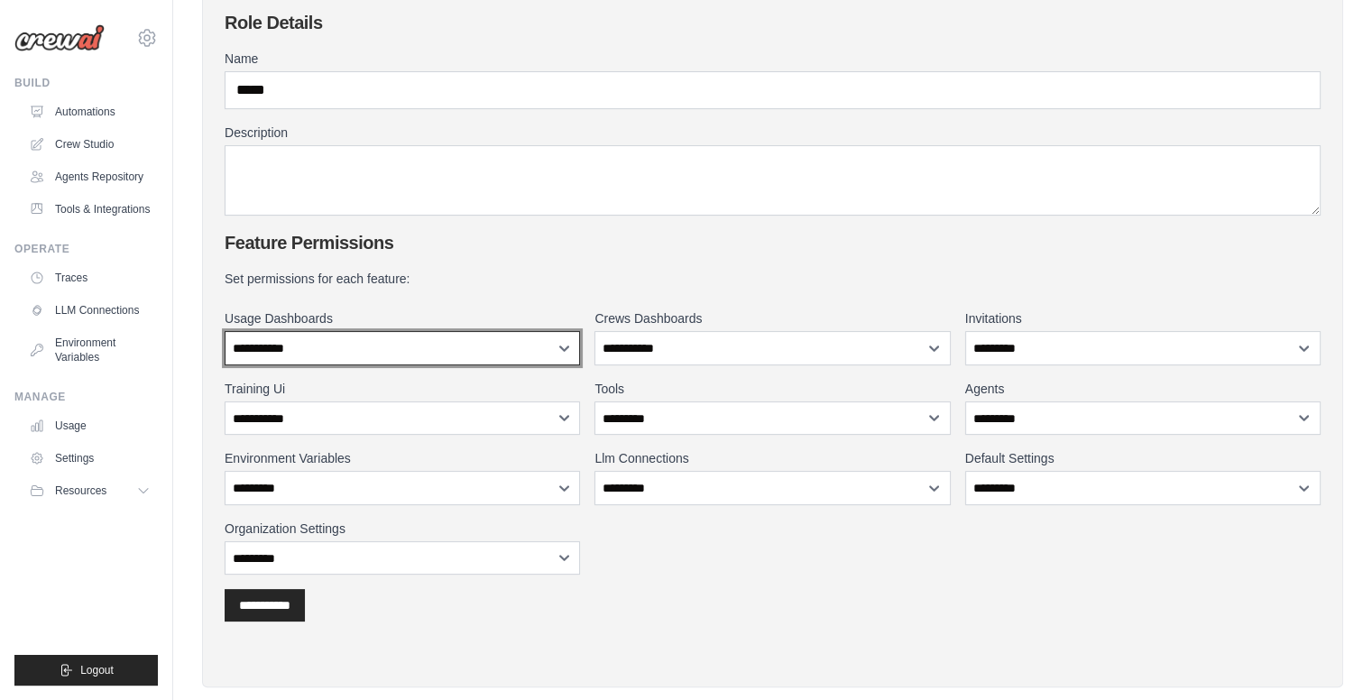
click at [495, 355] on select "**********" at bounding box center [402, 348] width 355 height 34
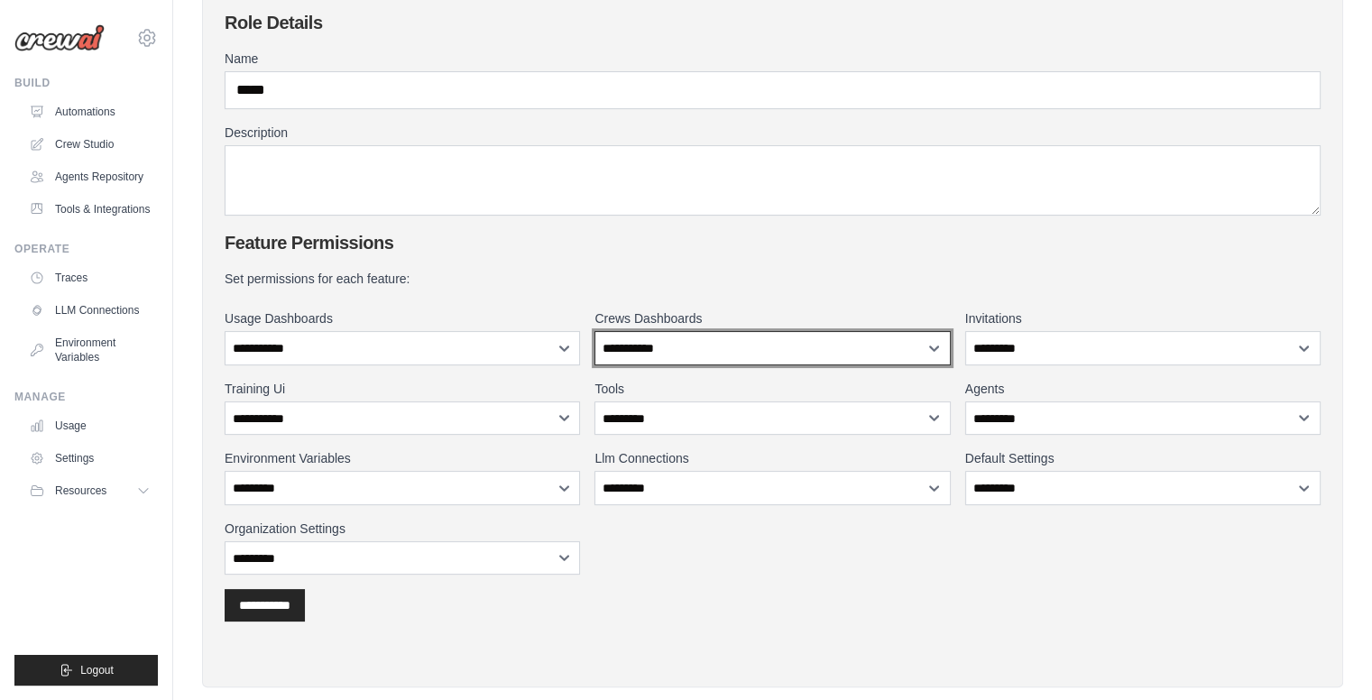
click at [707, 340] on select "**********" at bounding box center [771, 348] width 355 height 34
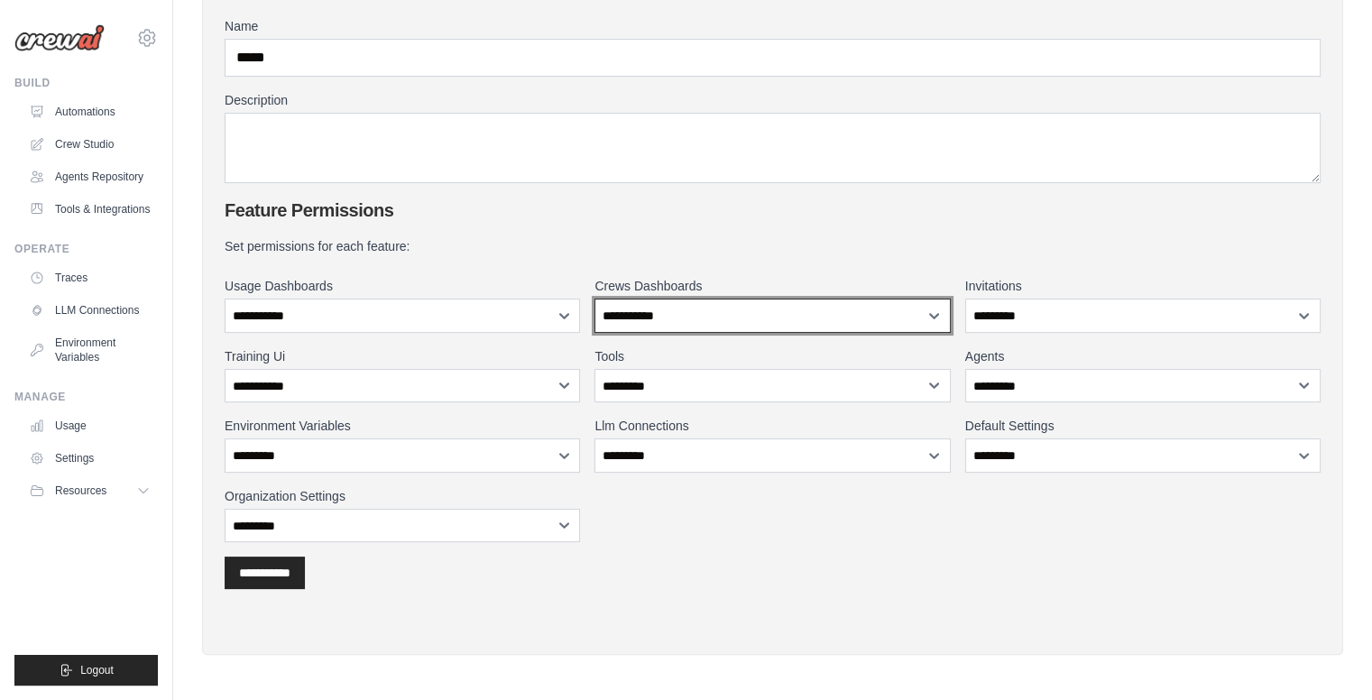
scroll to position [0, 0]
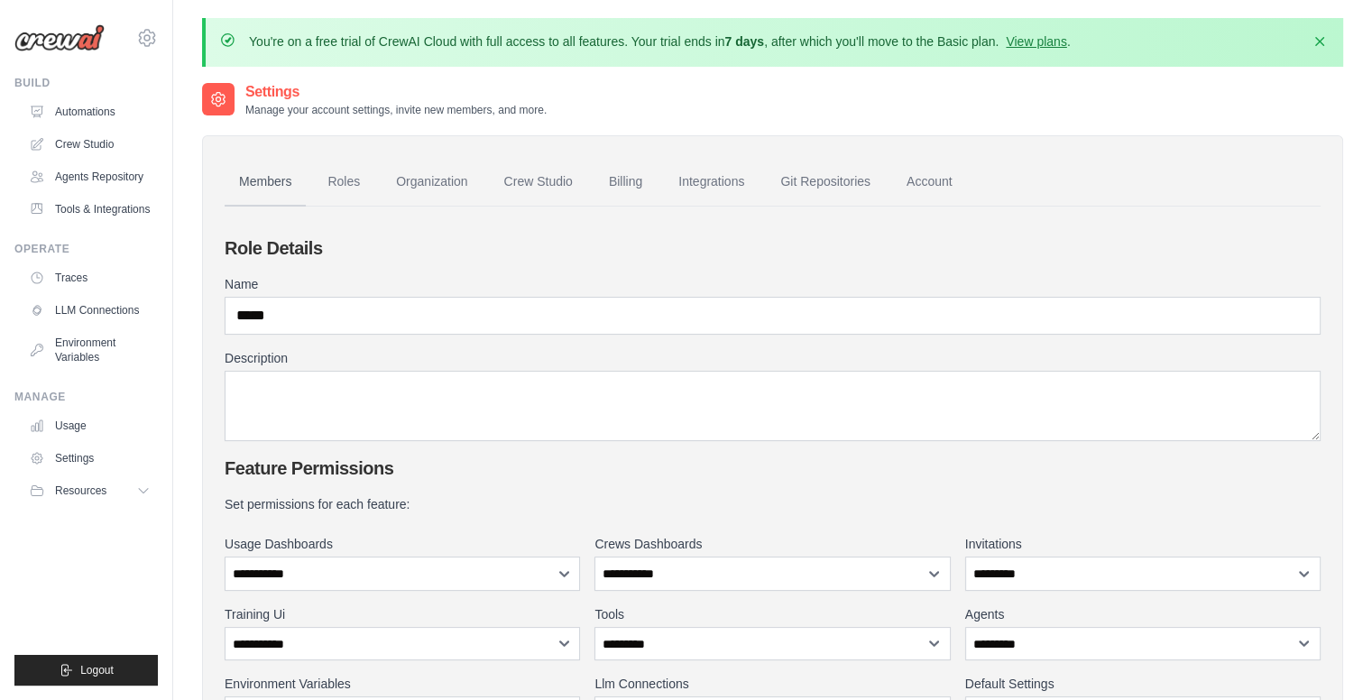
click at [247, 177] on link "Members" at bounding box center [265, 182] width 81 height 49
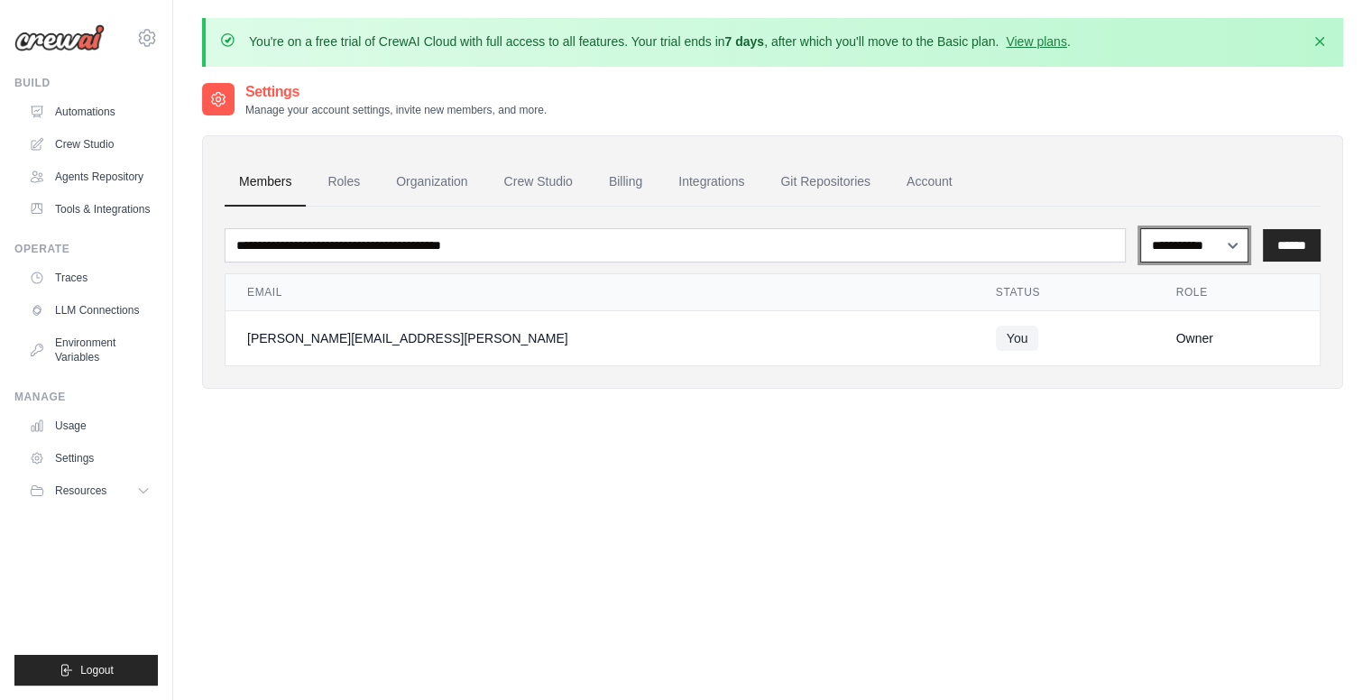
click at [1144, 242] on select "**********" at bounding box center [1194, 245] width 108 height 34
select select "******"
click at [1140, 228] on select "**********" at bounding box center [1194, 245] width 108 height 34
click at [355, 178] on link "Roles" at bounding box center [343, 182] width 61 height 49
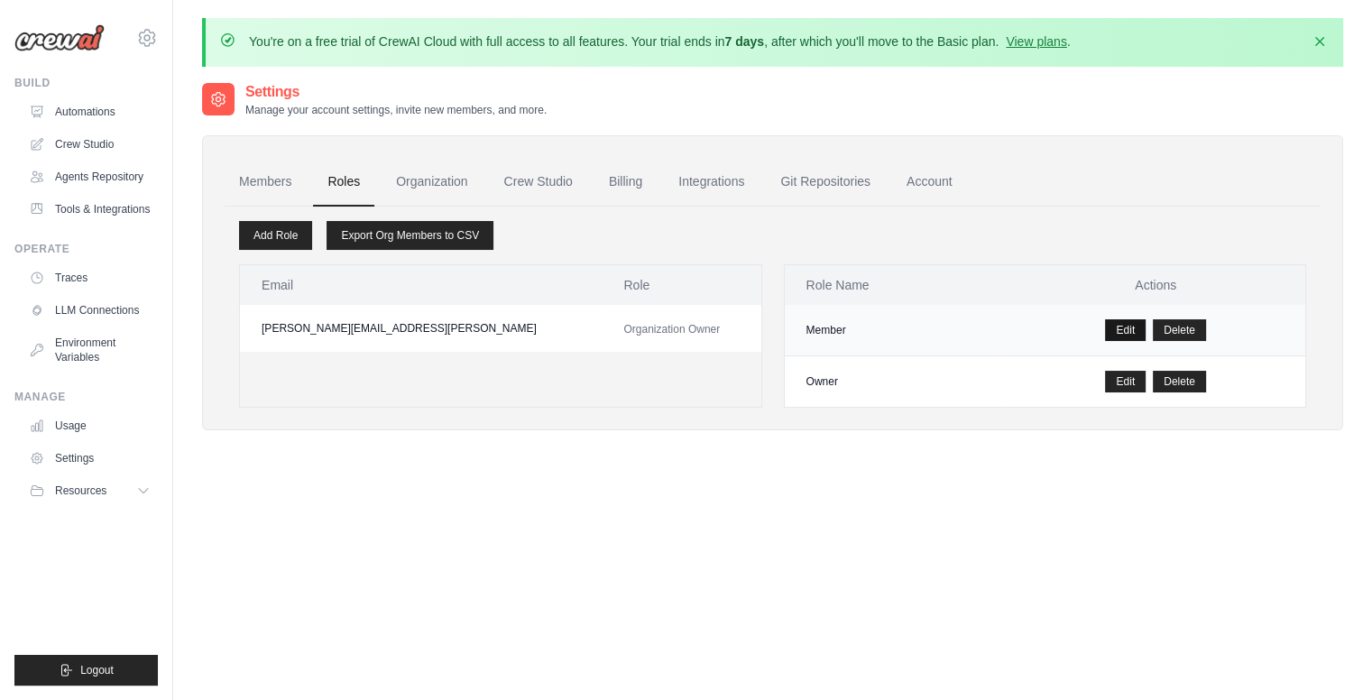
click at [1126, 326] on link "Edit" at bounding box center [1125, 330] width 41 height 22
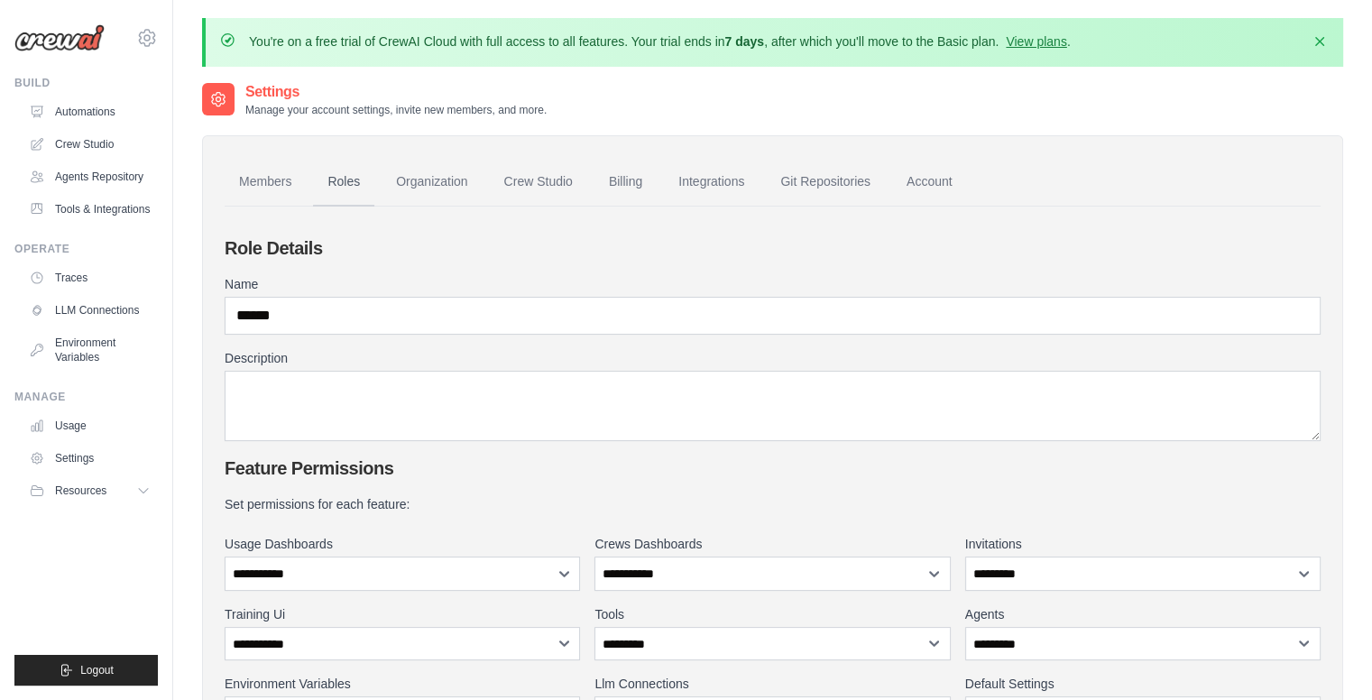
click at [344, 184] on link "Roles" at bounding box center [343, 182] width 61 height 49
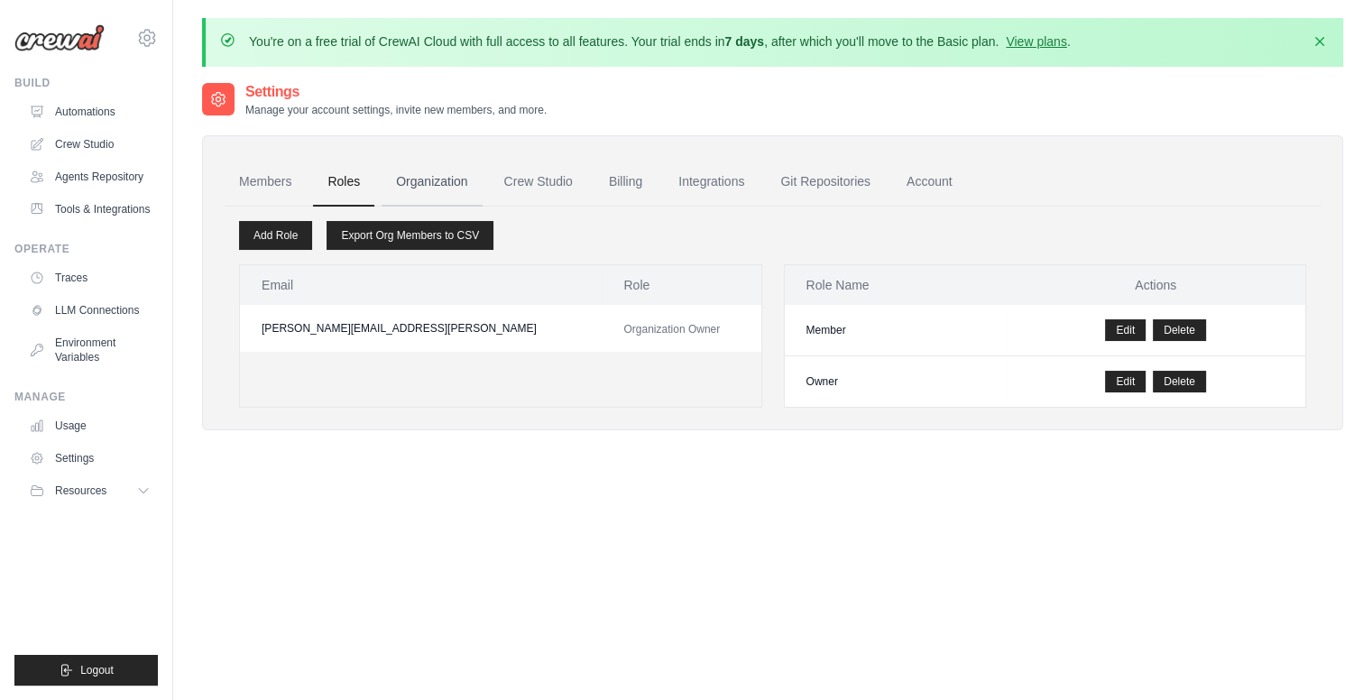
click at [456, 173] on link "Organization" at bounding box center [431, 182] width 100 height 49
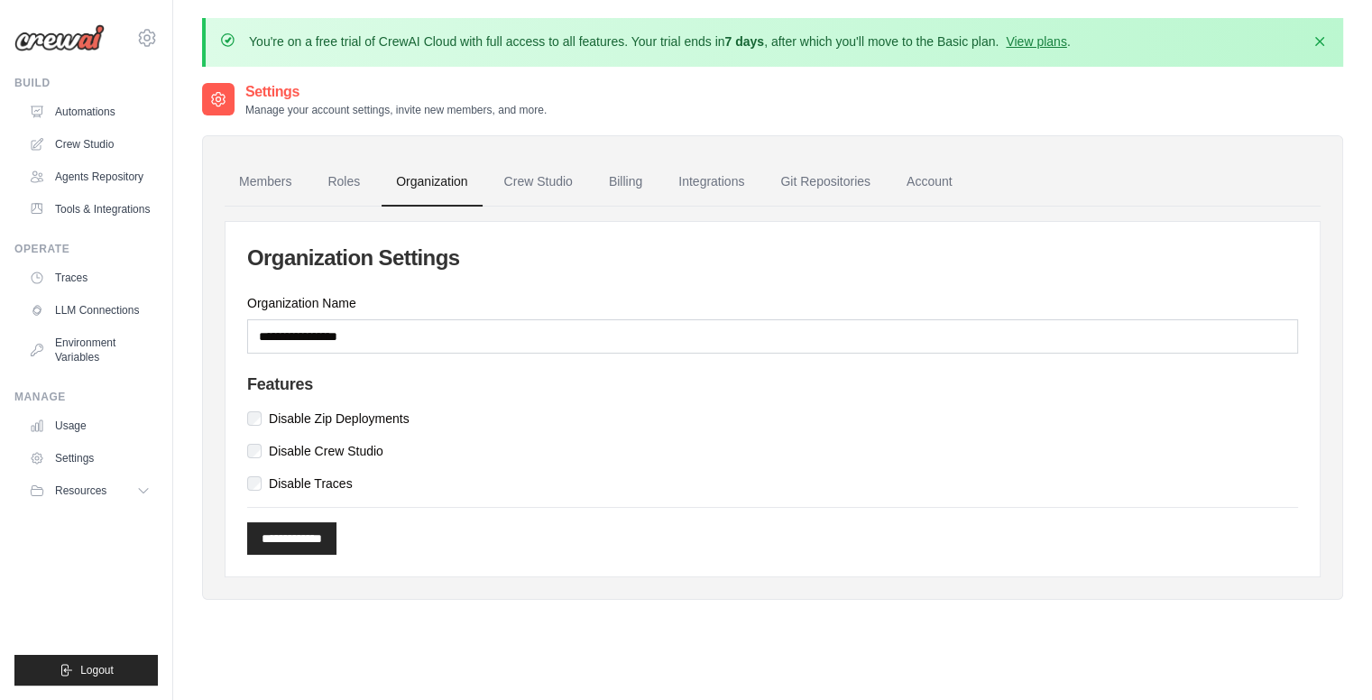
scroll to position [98, 0]
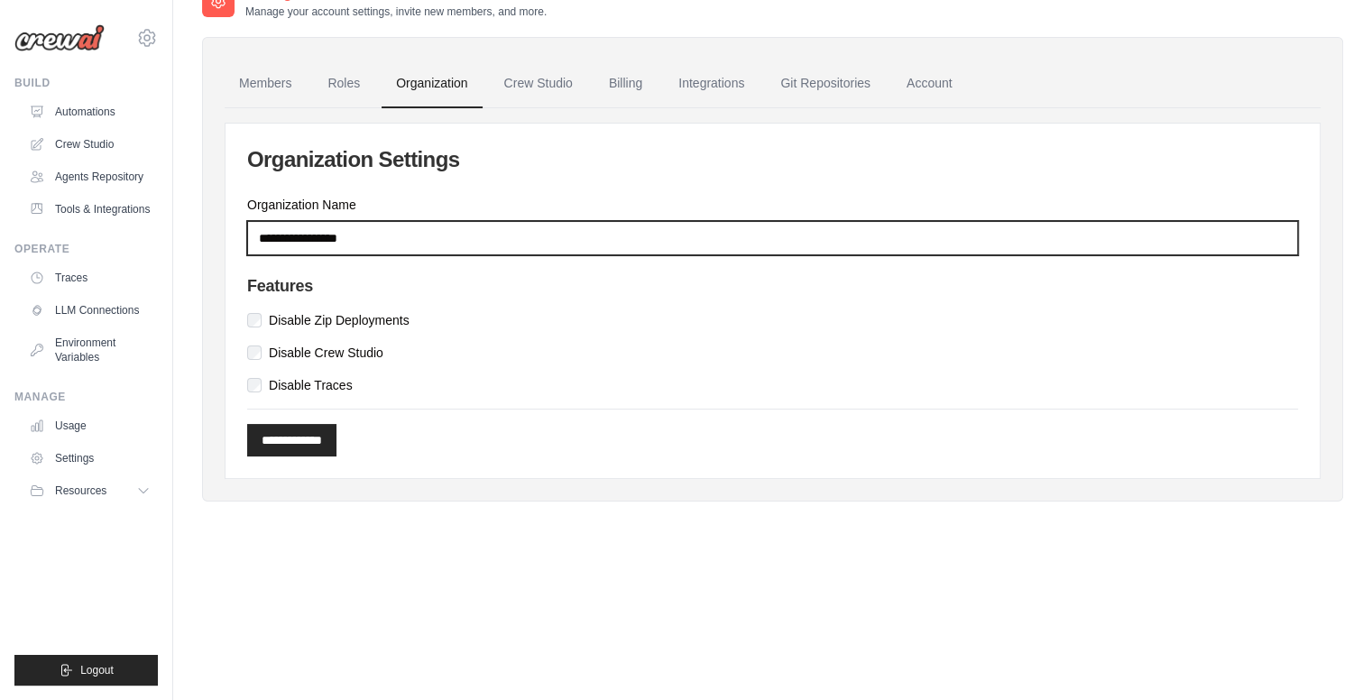
click at [714, 232] on input "Organization Name" at bounding box center [772, 238] width 1051 height 34
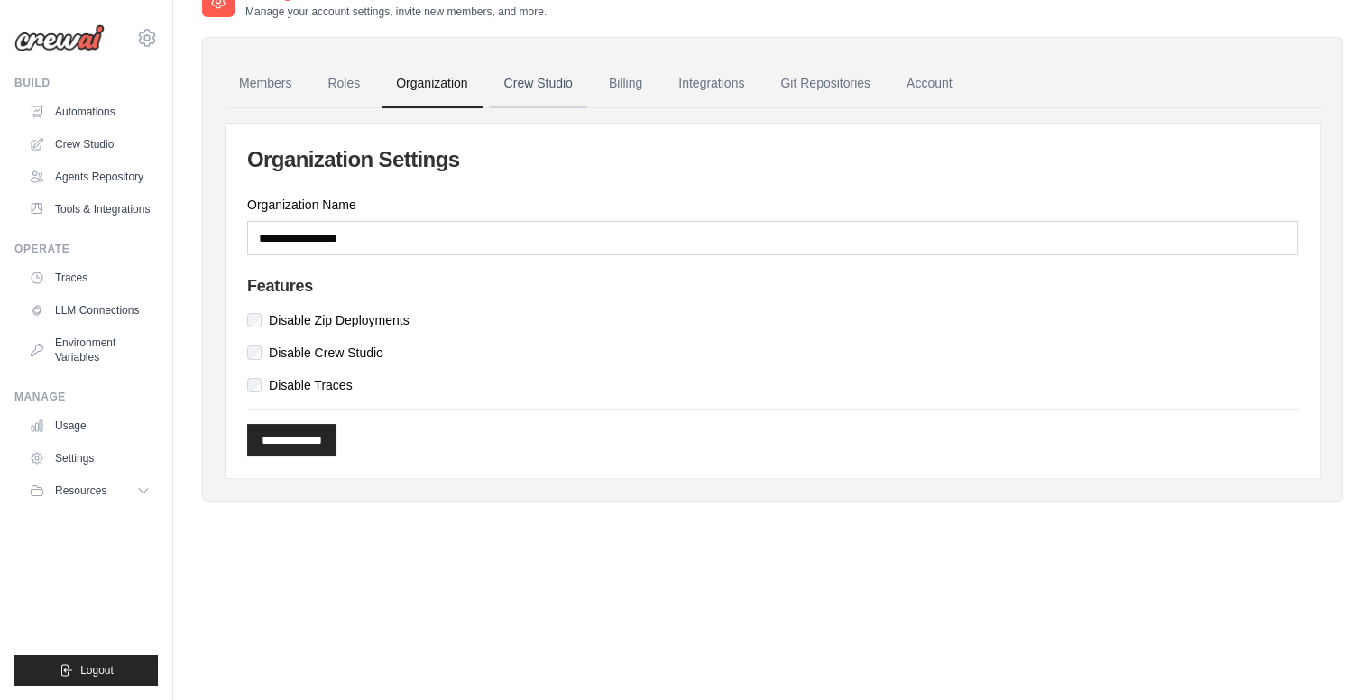
click at [523, 81] on link "Crew Studio" at bounding box center [538, 84] width 97 height 49
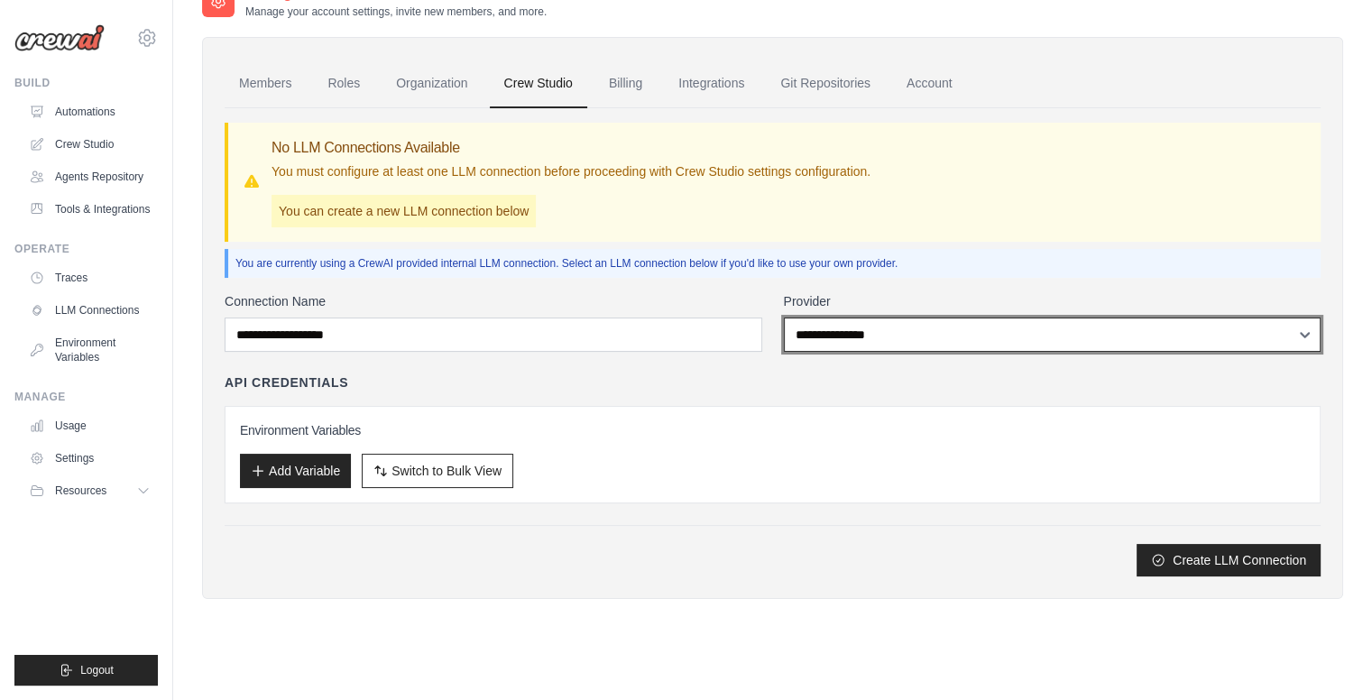
click at [977, 333] on select "**********" at bounding box center [1052, 334] width 537 height 34
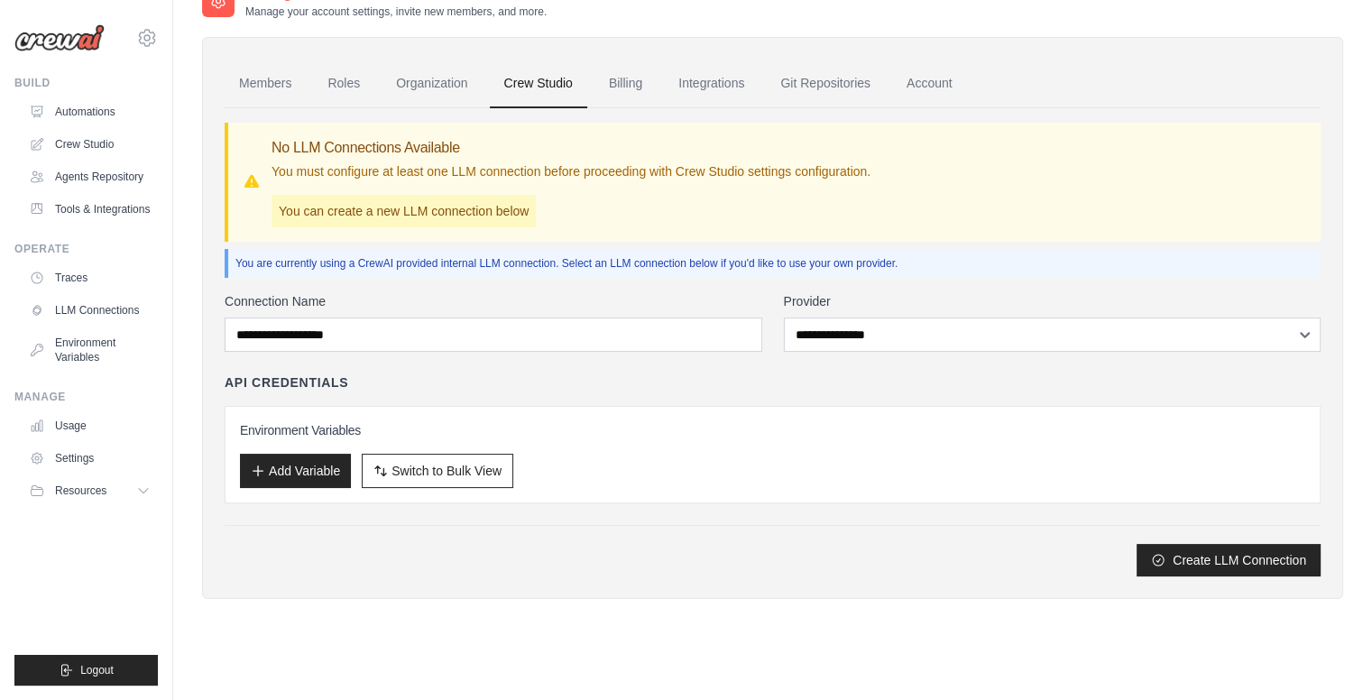
click at [617, 383] on div "API Credentials" at bounding box center [773, 382] width 1096 height 18
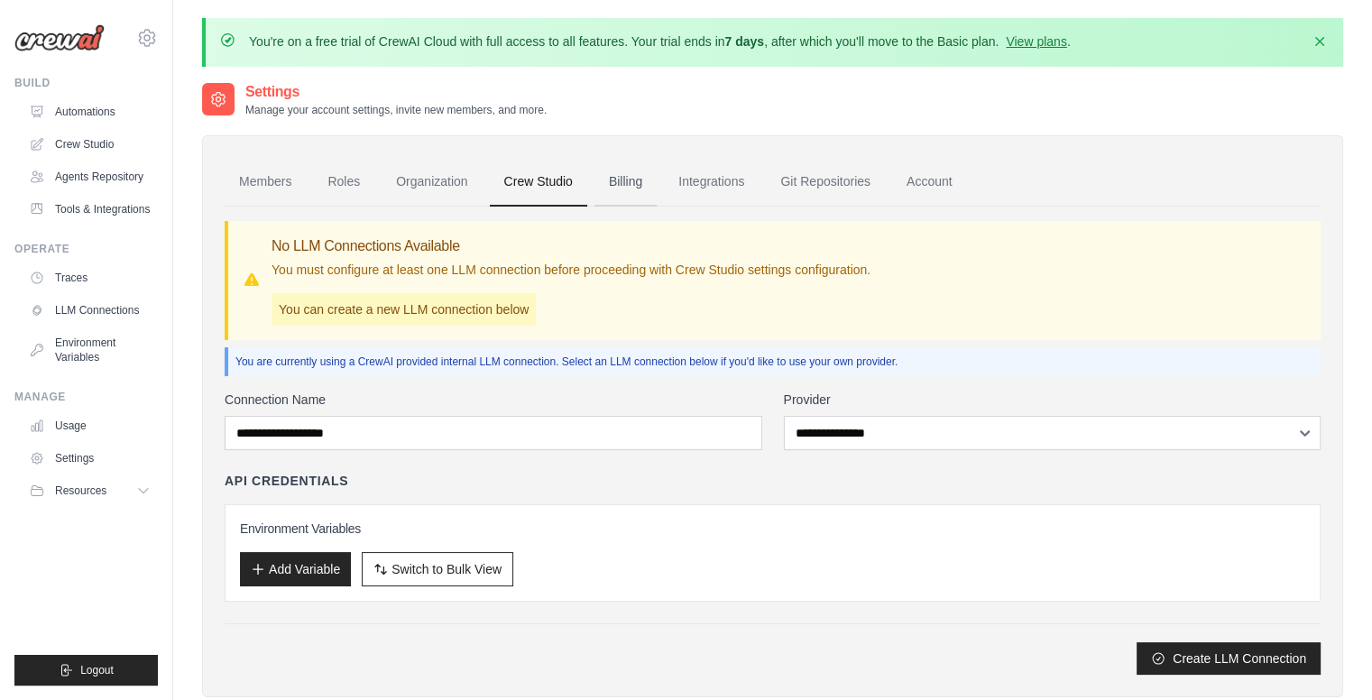
click at [624, 182] on link "Billing" at bounding box center [625, 182] width 62 height 49
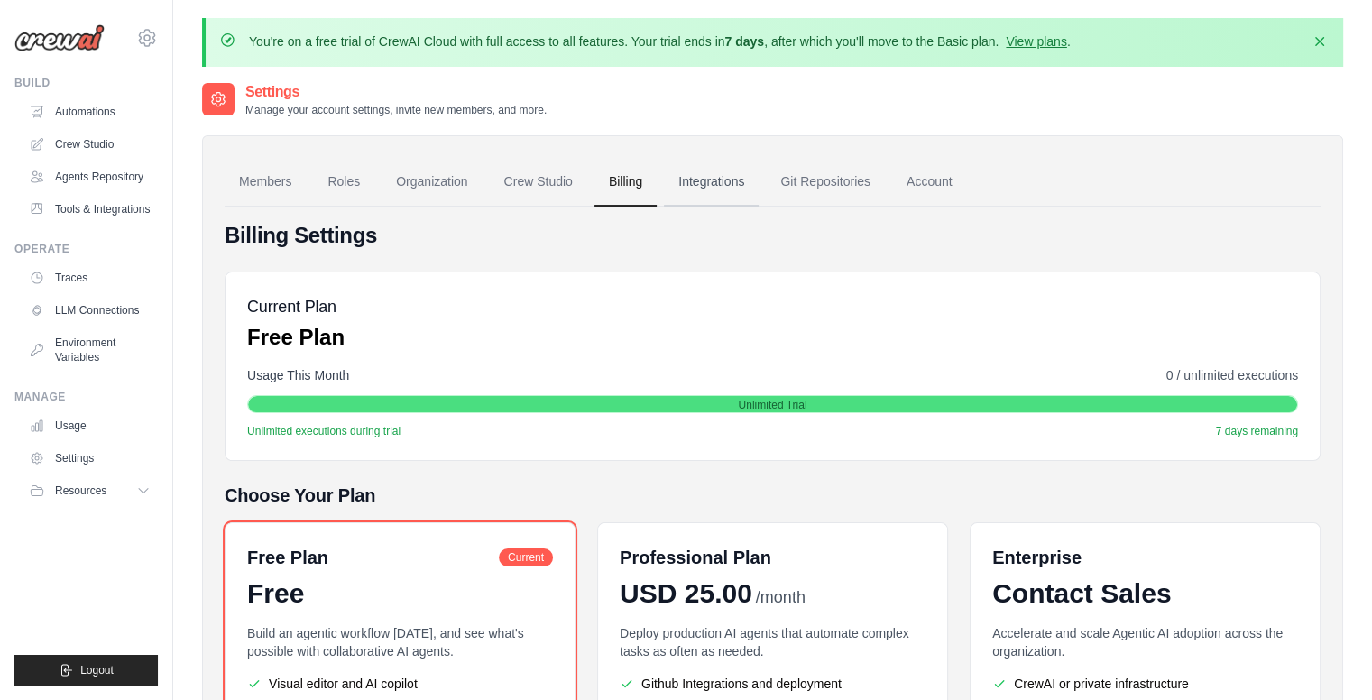
click at [716, 180] on link "Integrations" at bounding box center [711, 182] width 95 height 49
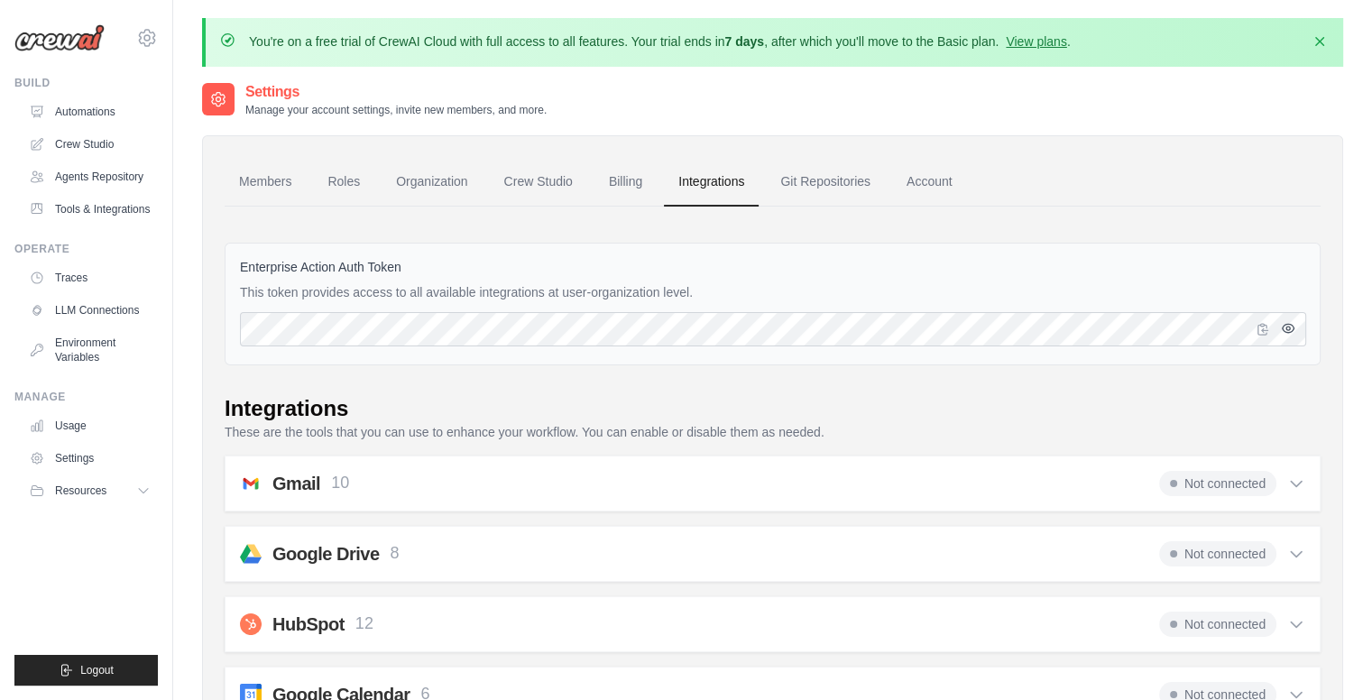
click at [1291, 326] on icon "button" at bounding box center [1287, 328] width 12 height 8
click at [1291, 326] on icon "button" at bounding box center [1287, 328] width 12 height 11
click at [1291, 326] on icon "button" at bounding box center [1287, 328] width 12 height 8
click at [1291, 326] on icon "button" at bounding box center [1287, 328] width 12 height 11
click at [1291, 326] on icon "button" at bounding box center [1287, 328] width 12 height 8
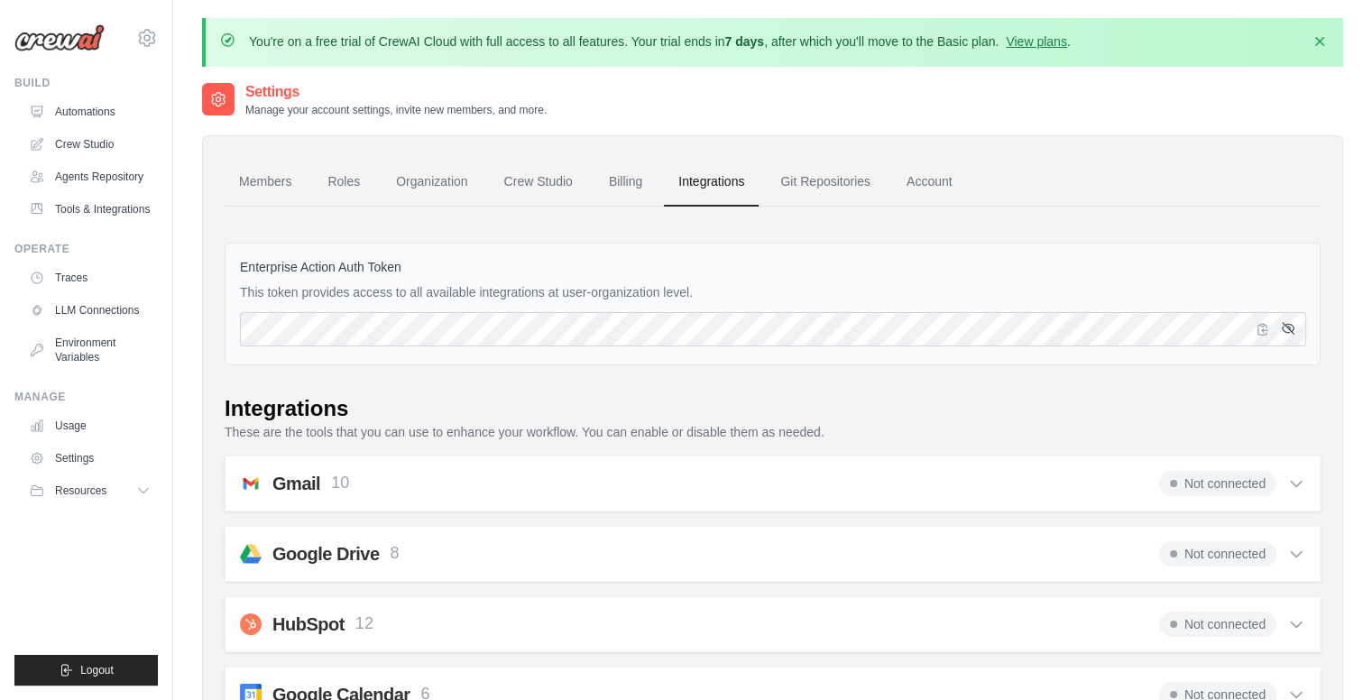
click at [1291, 326] on icon "button" at bounding box center [1287, 328] width 12 height 11
click at [1291, 326] on icon "button" at bounding box center [1287, 328] width 12 height 8
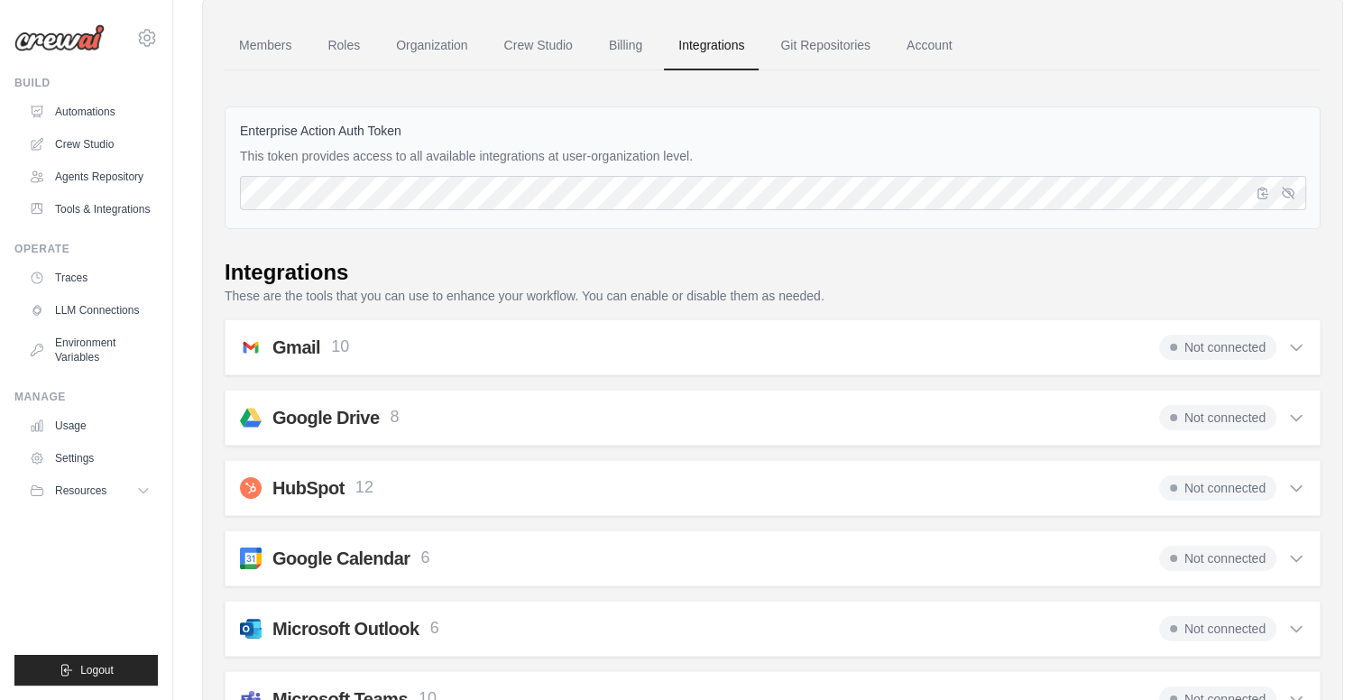
scroll to position [173, 0]
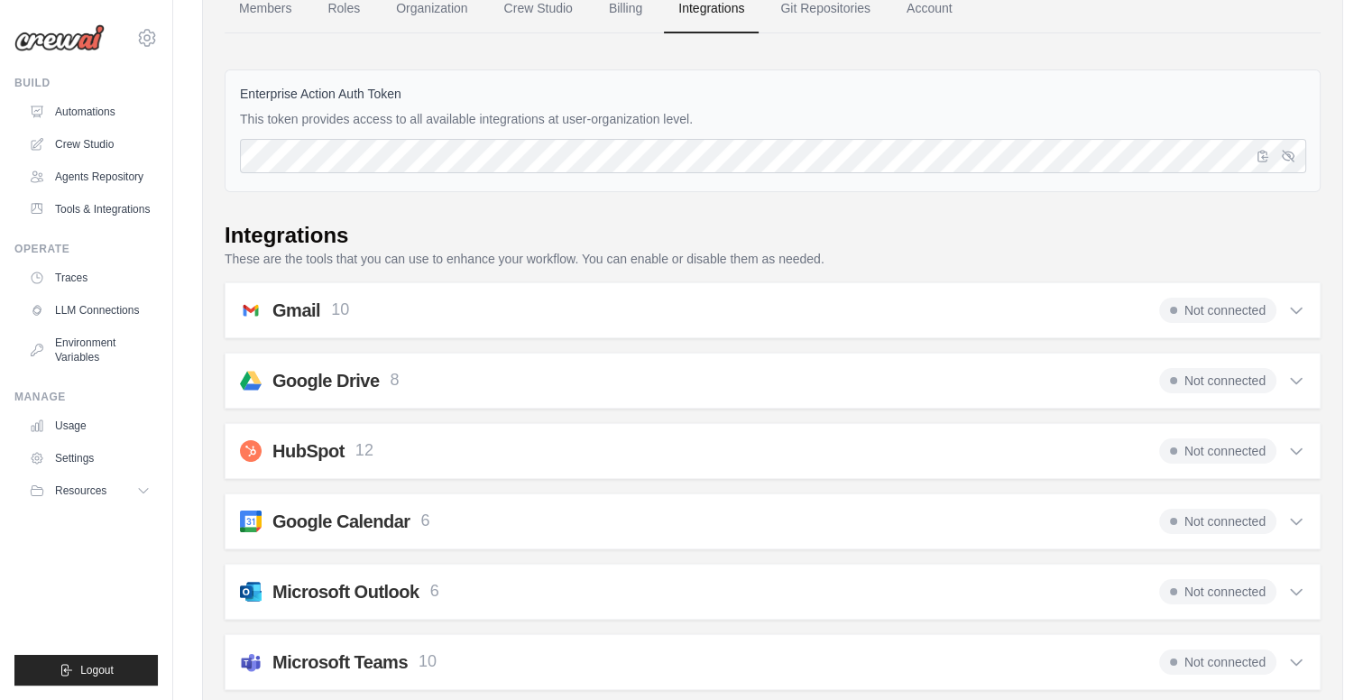
click at [1060, 307] on div "Gmail 10 Not connected" at bounding box center [772, 310] width 1065 height 25
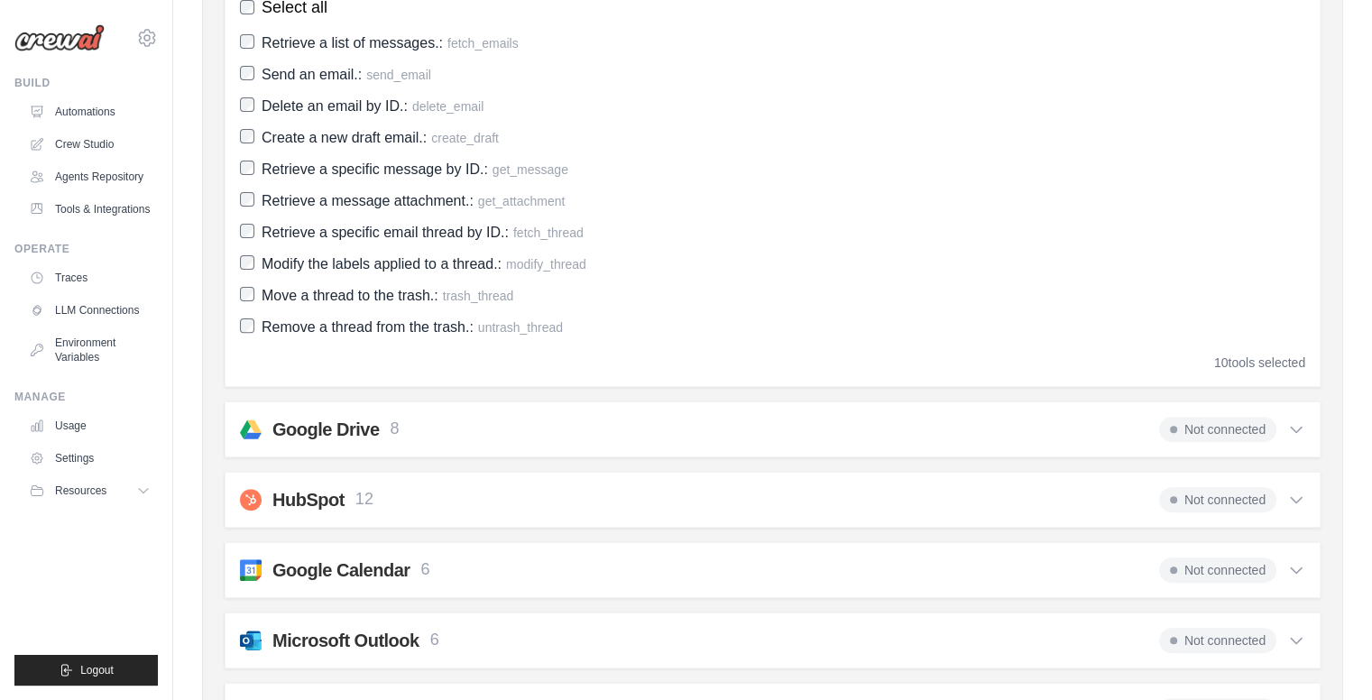
scroll to position [534, 0]
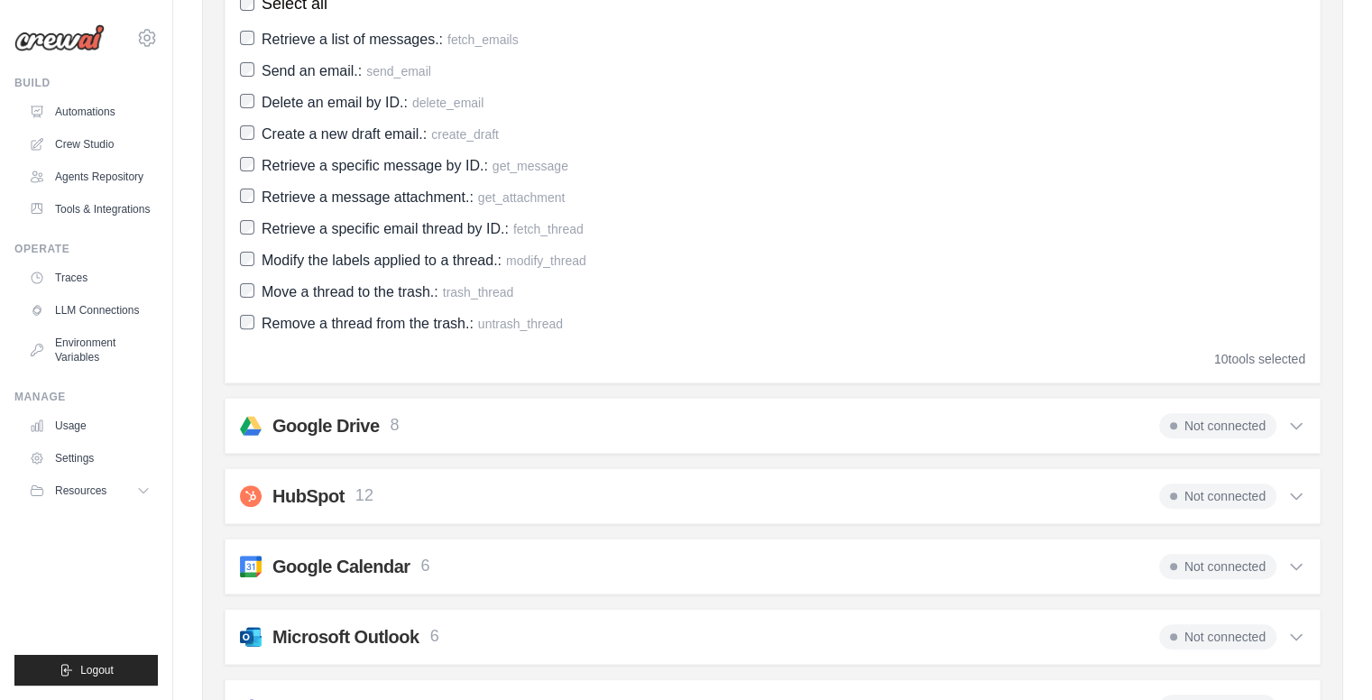
click at [941, 420] on div "Google Drive 8 Not connected" at bounding box center [772, 425] width 1065 height 25
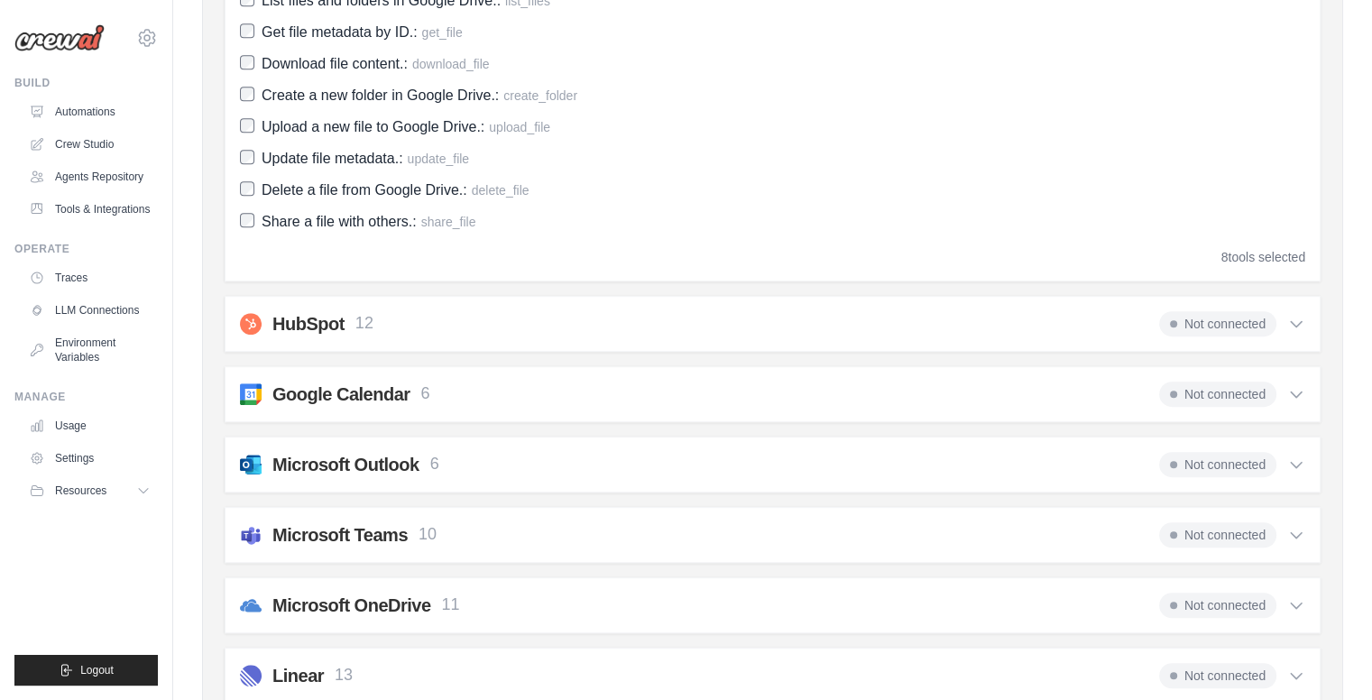
scroll to position [1050, 0]
click at [605, 330] on div "HubSpot 12 Not connected" at bounding box center [772, 322] width 1065 height 25
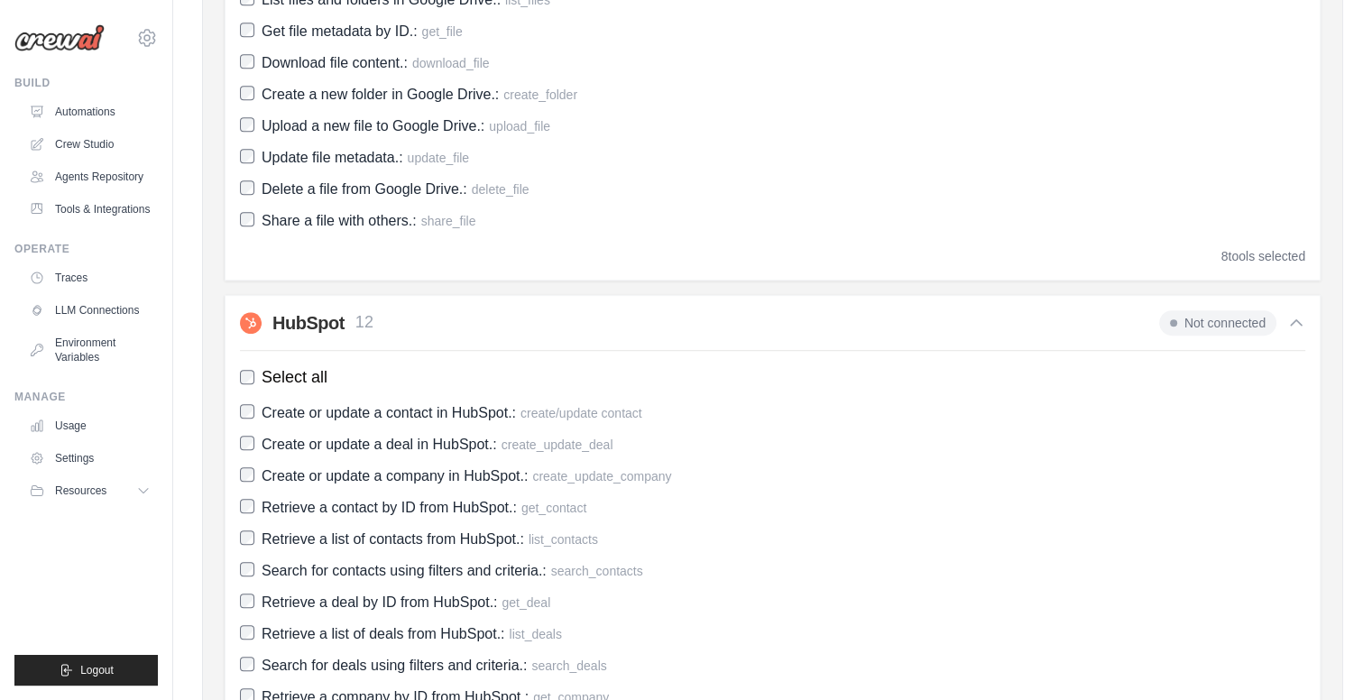
click at [605, 330] on div "HubSpot 12 Not connected" at bounding box center [772, 322] width 1065 height 25
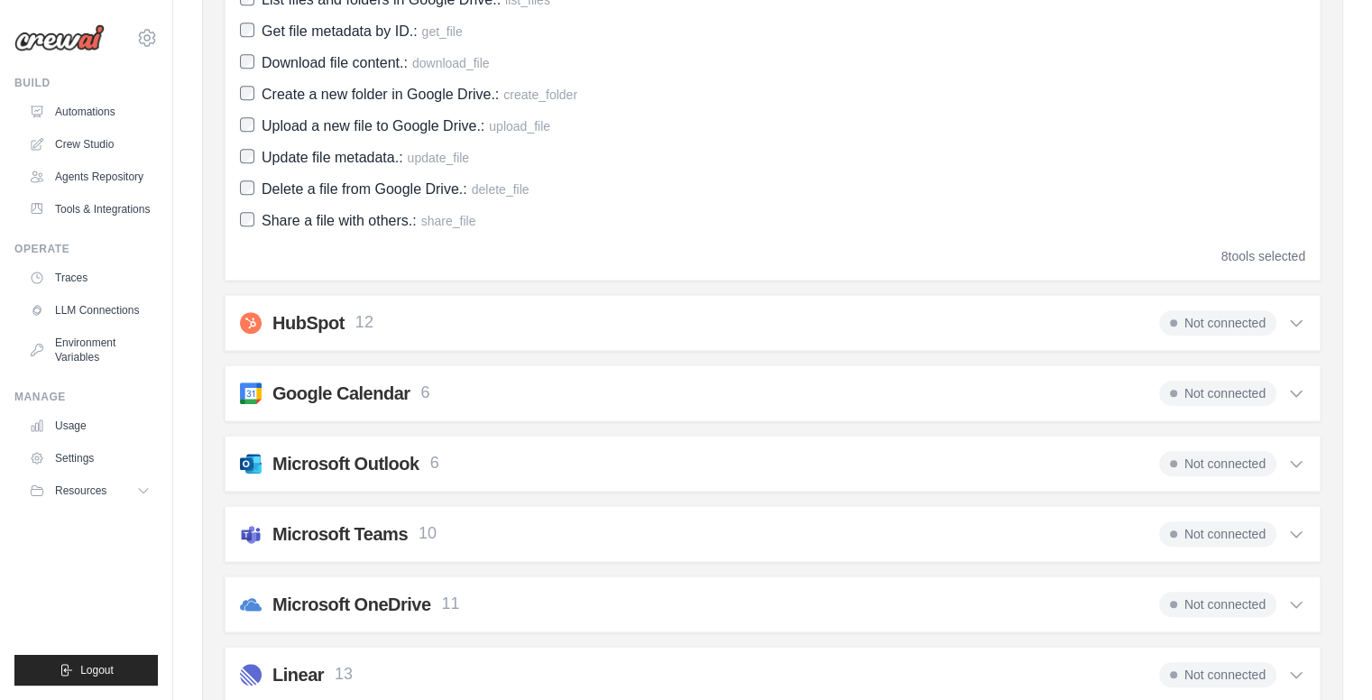
click at [605, 330] on div "HubSpot 12 Not connected" at bounding box center [772, 322] width 1065 height 25
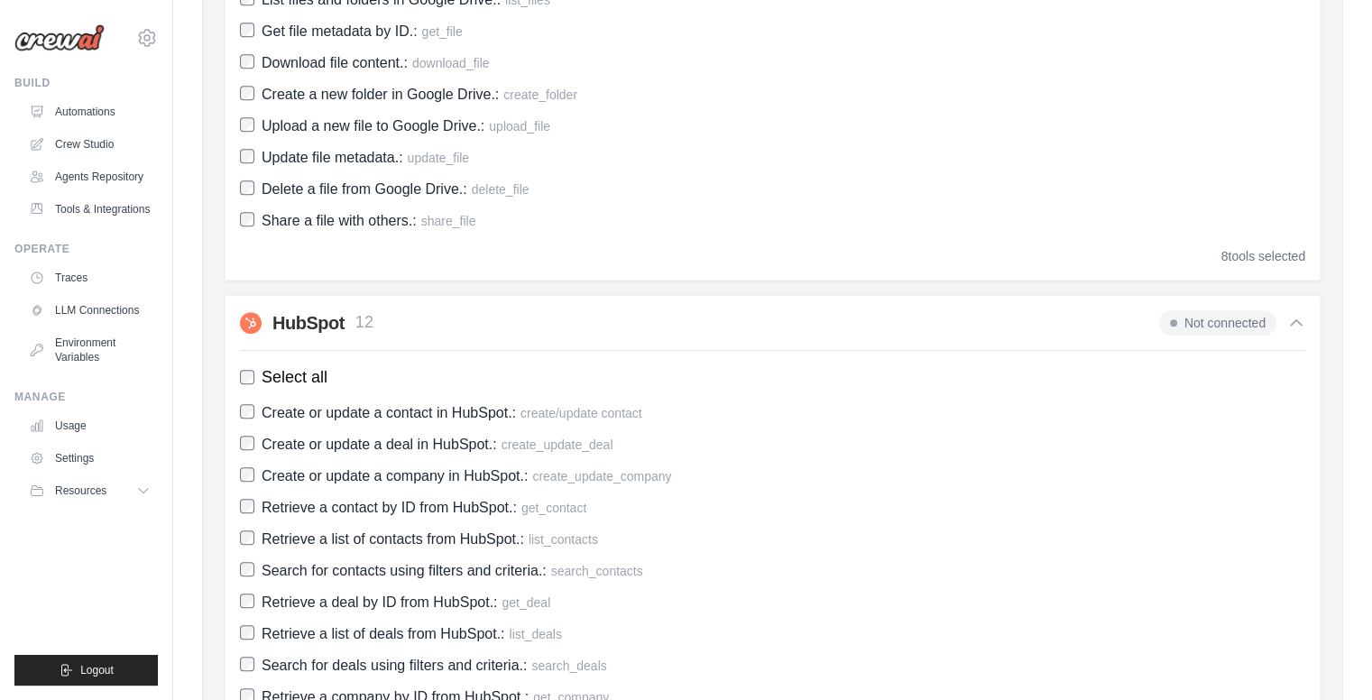
click at [605, 330] on div "HubSpot 12 Not connected" at bounding box center [772, 322] width 1065 height 25
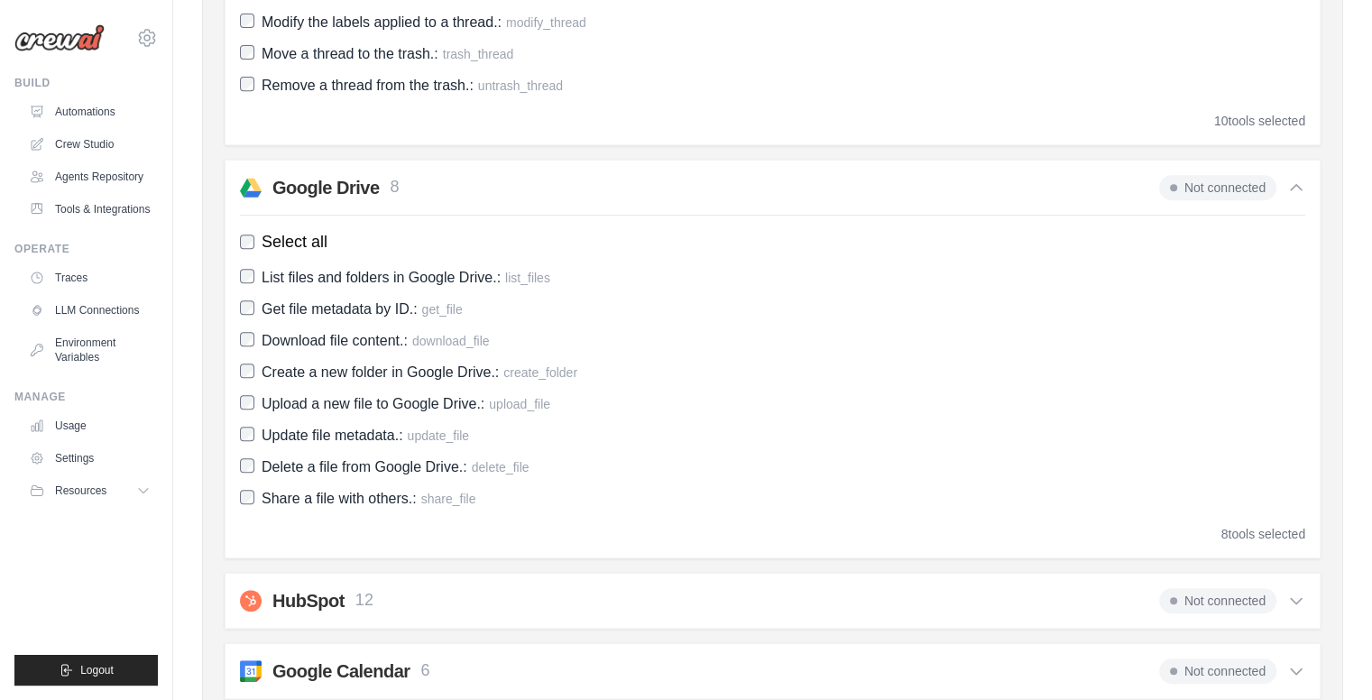
scroll to position [768, 0]
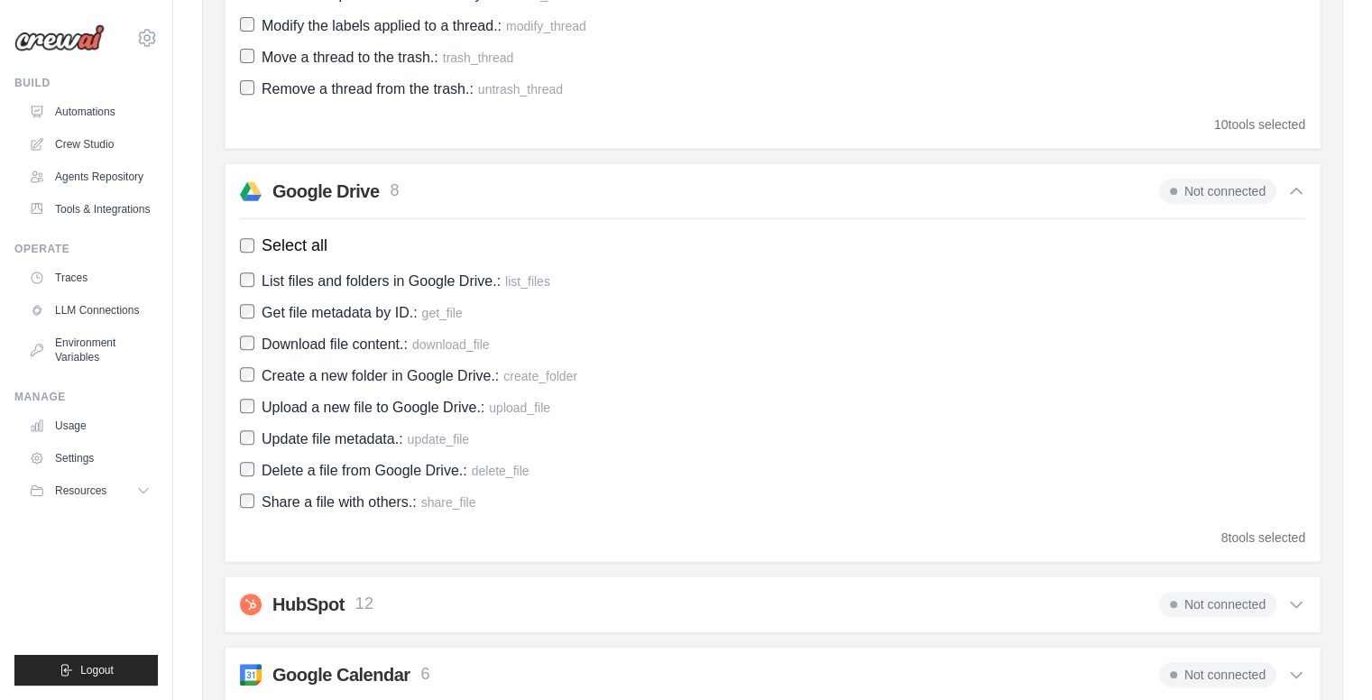
click at [609, 197] on div "Google Drive 8 Not connected" at bounding box center [772, 191] width 1065 height 25
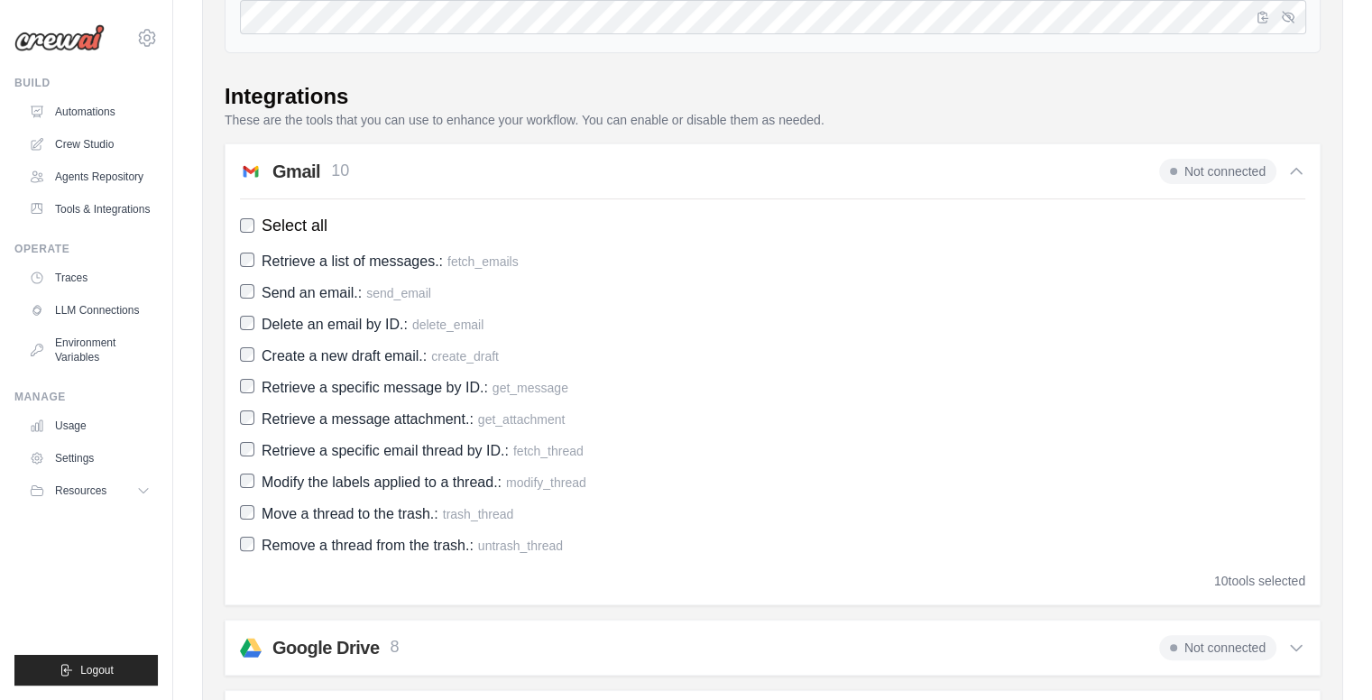
scroll to position [310, 0]
click at [675, 161] on div "Gmail 10 Not connected" at bounding box center [772, 173] width 1065 height 25
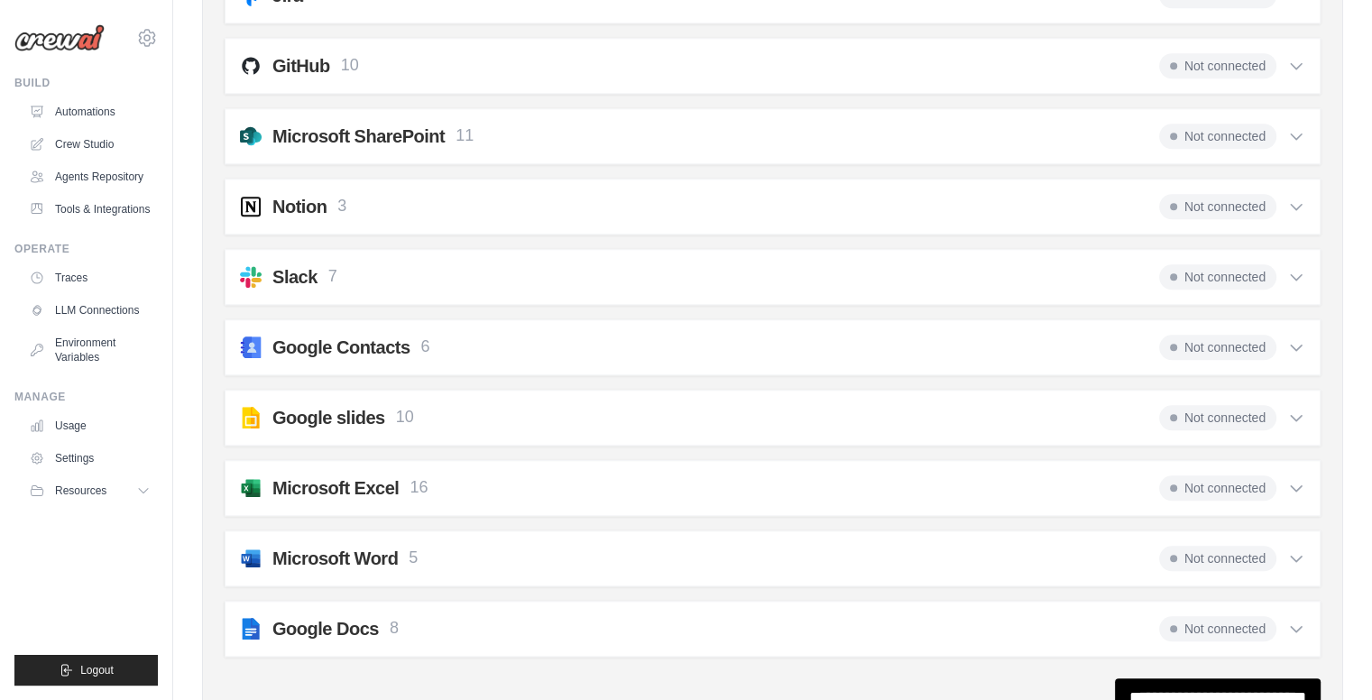
scroll to position [1758, 0]
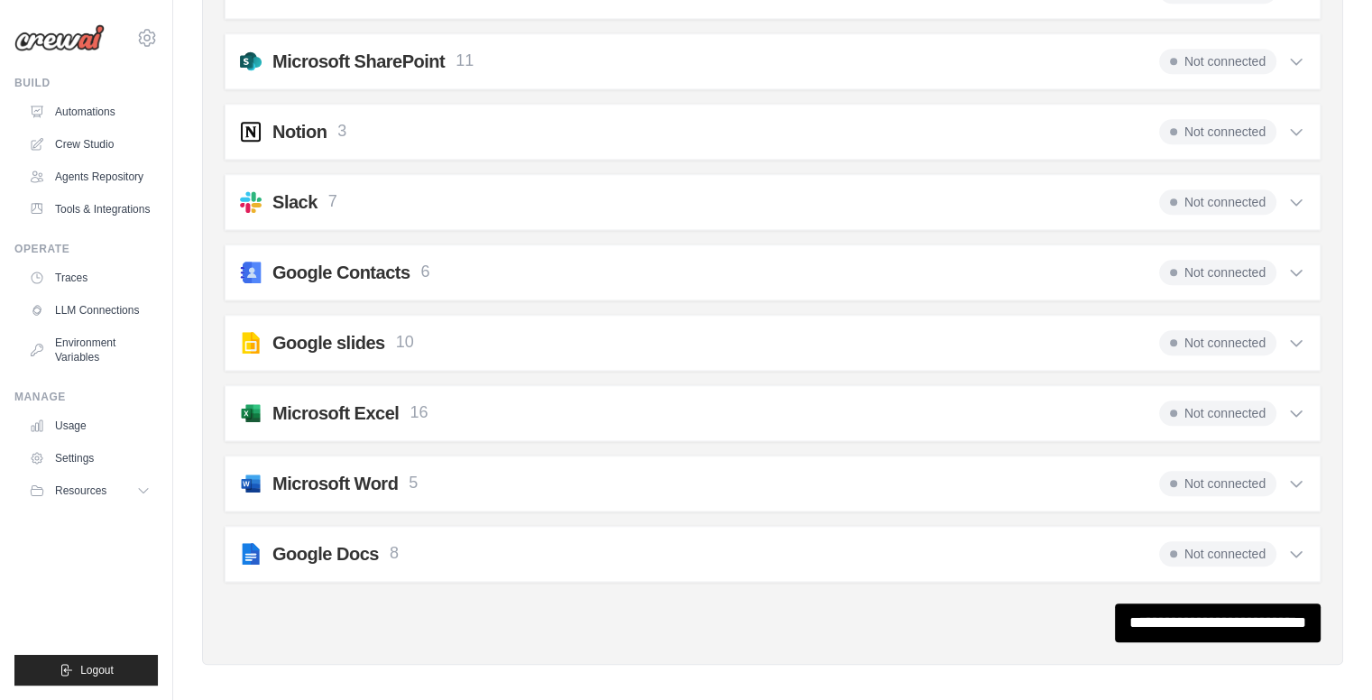
click at [626, 189] on div "Slack 7 Not connected" at bounding box center [772, 201] width 1065 height 25
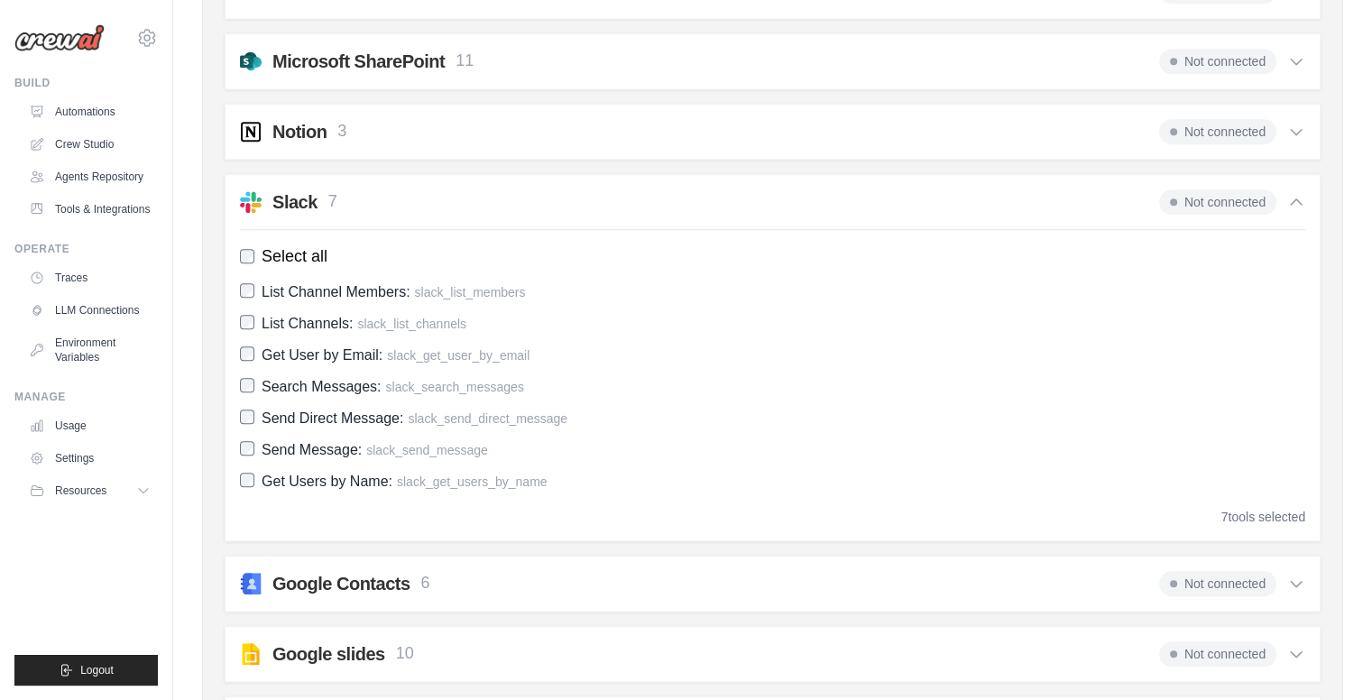
click at [626, 189] on div "Slack 7 Not connected" at bounding box center [772, 201] width 1065 height 25
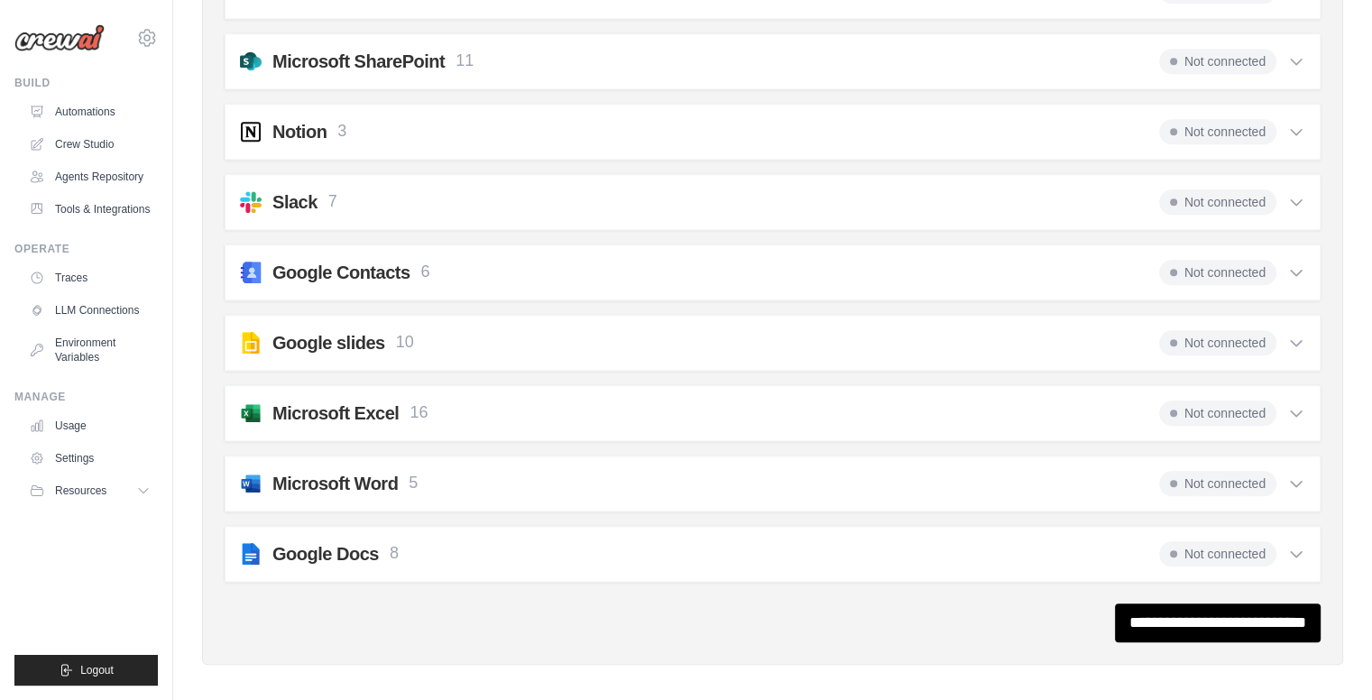
click at [626, 189] on div "Slack 7 Not connected" at bounding box center [772, 201] width 1065 height 25
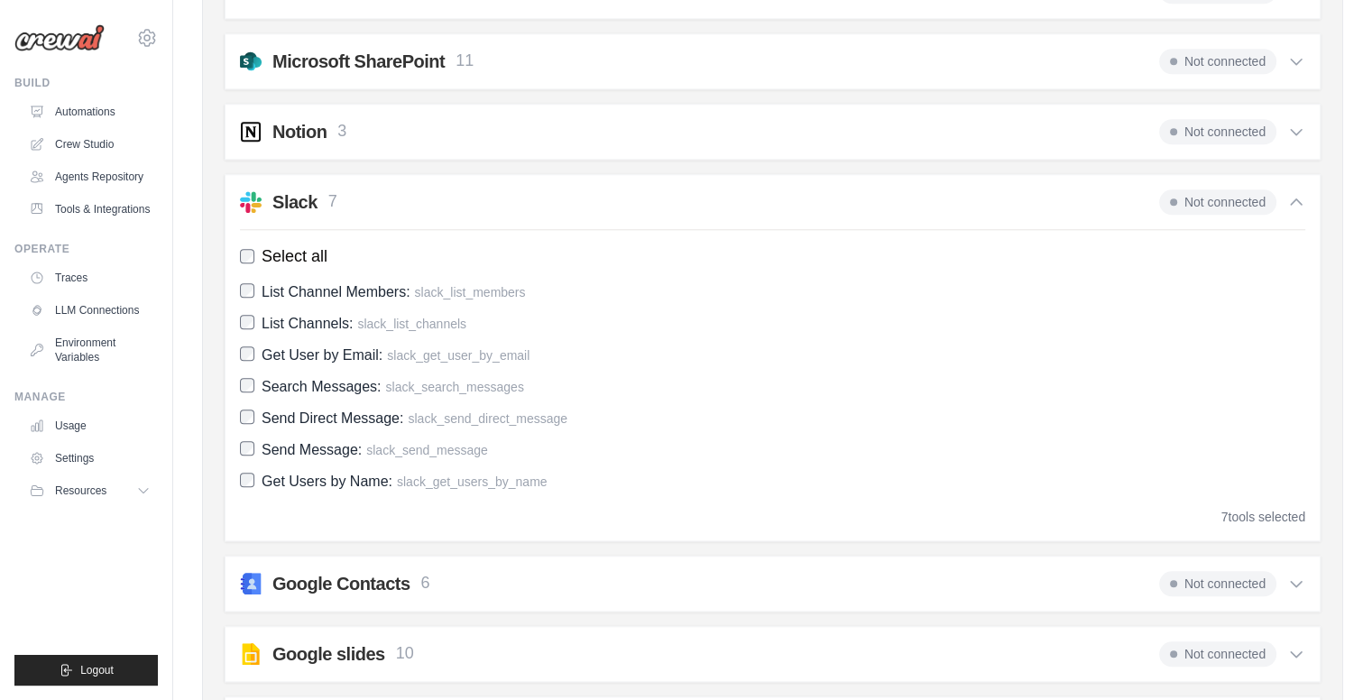
click at [602, 189] on div "Slack 7 Not connected" at bounding box center [772, 201] width 1065 height 25
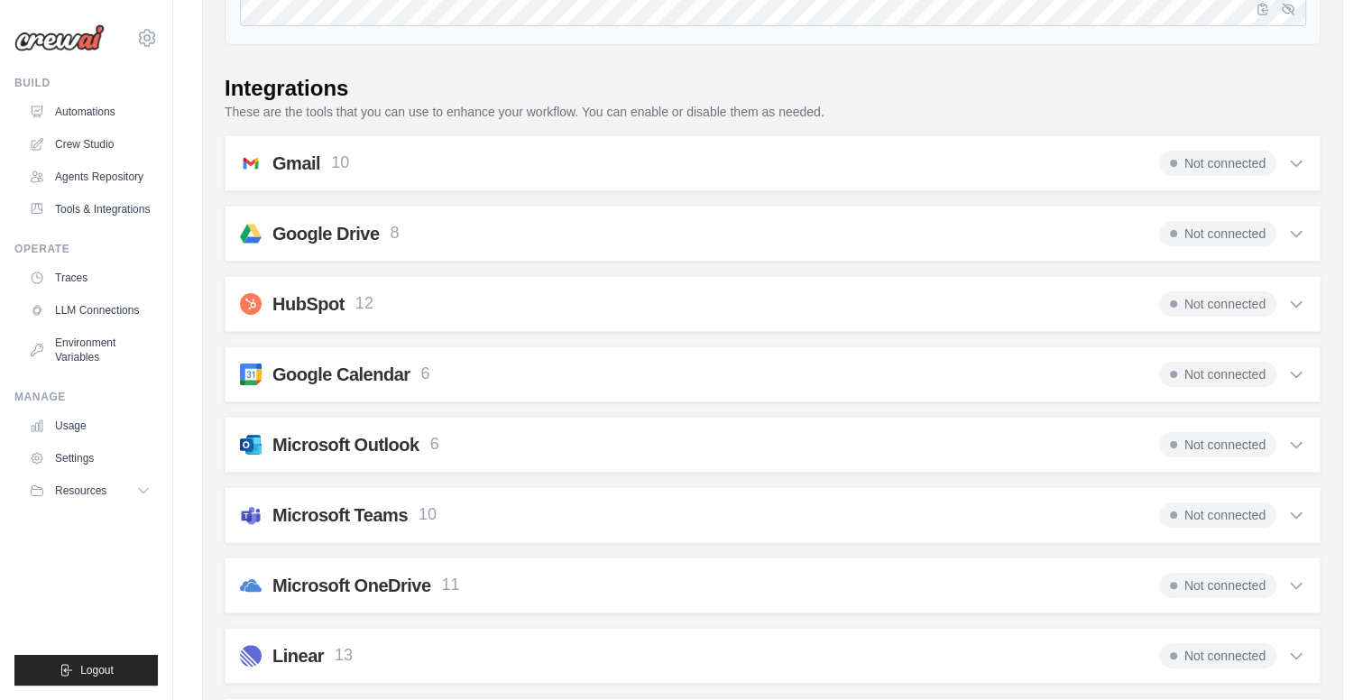
scroll to position [0, 0]
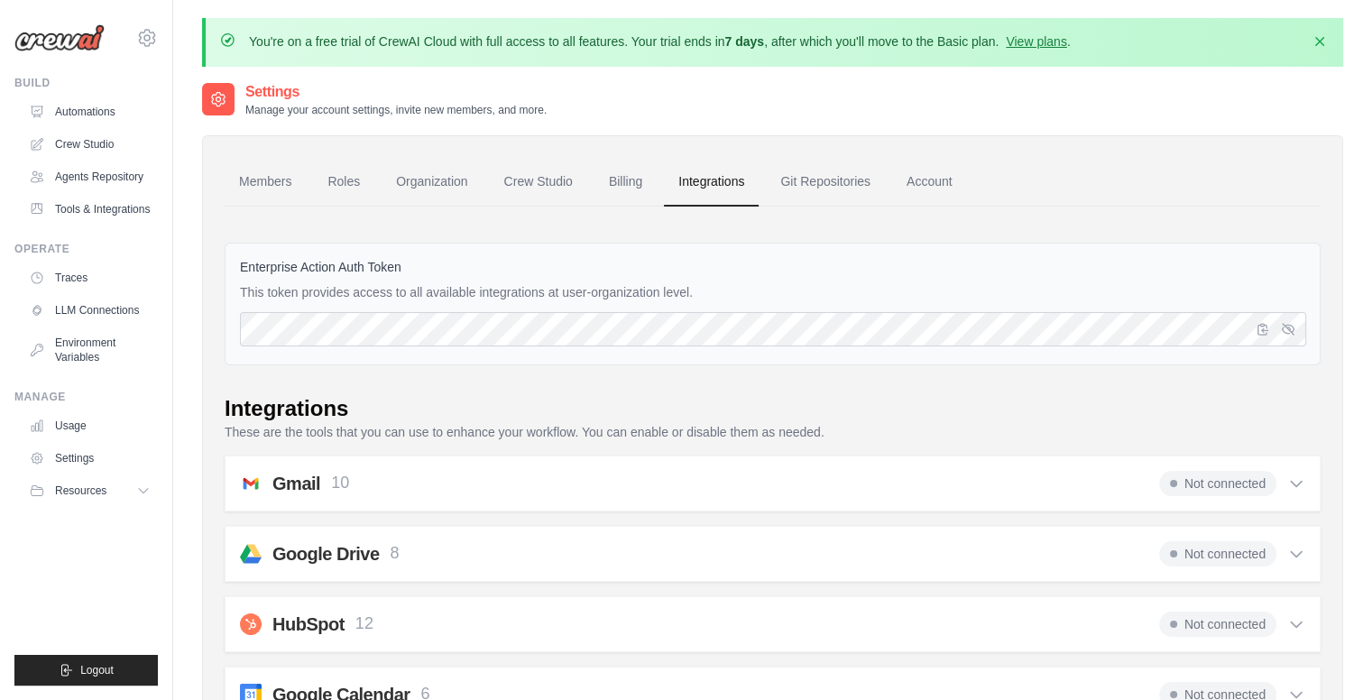
click at [1268, 493] on div "Not connected" at bounding box center [1232, 483] width 146 height 25
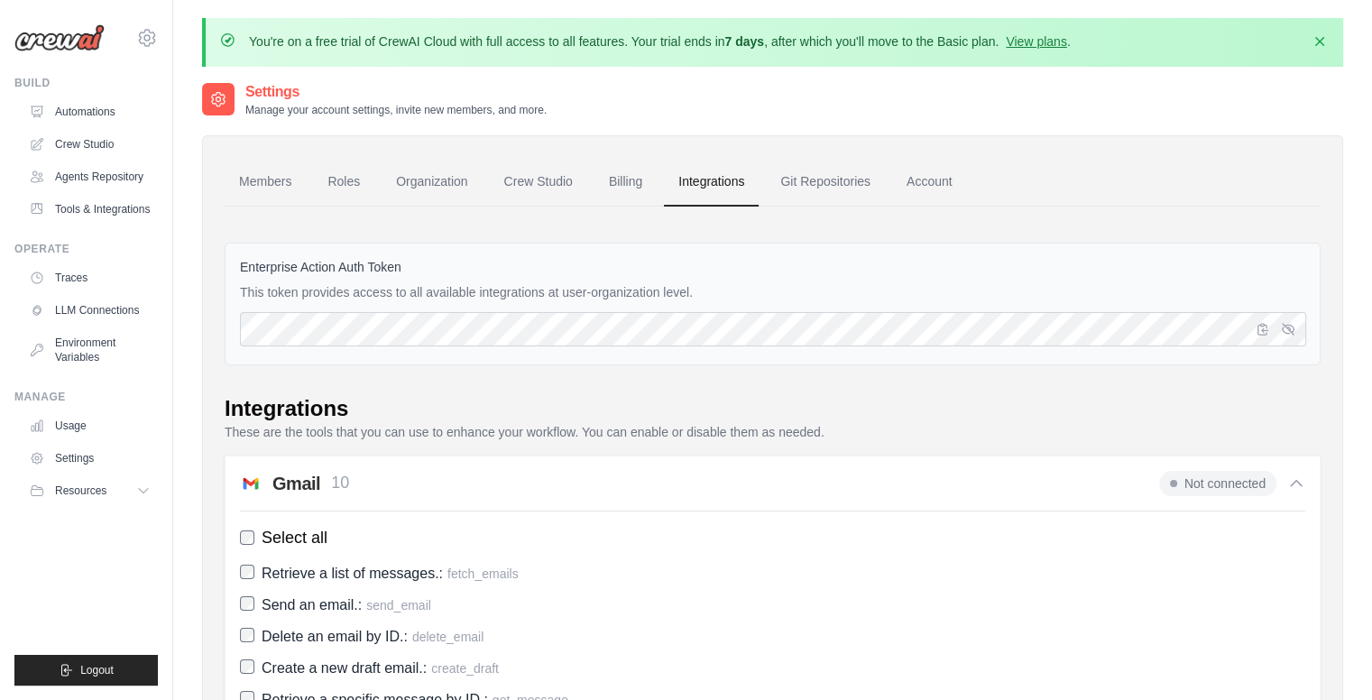
click at [1268, 493] on div "Not connected" at bounding box center [1232, 483] width 146 height 25
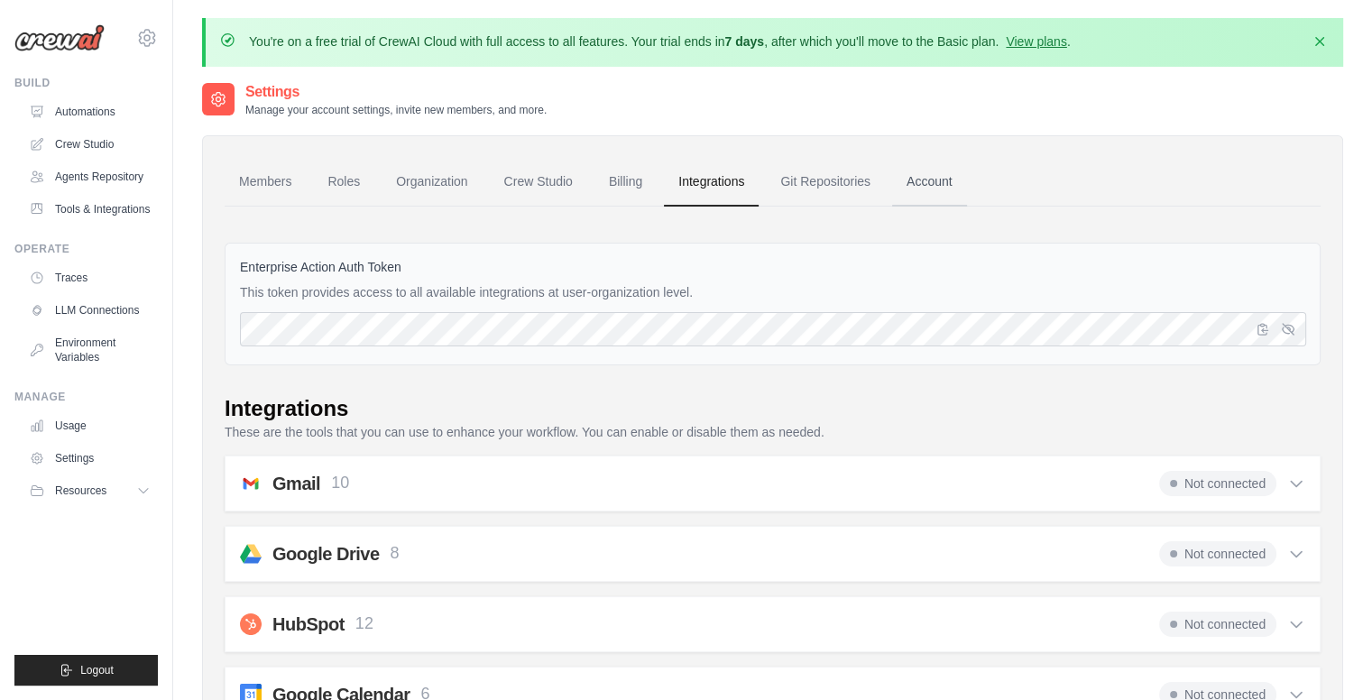
click at [909, 191] on link "Account" at bounding box center [929, 182] width 75 height 49
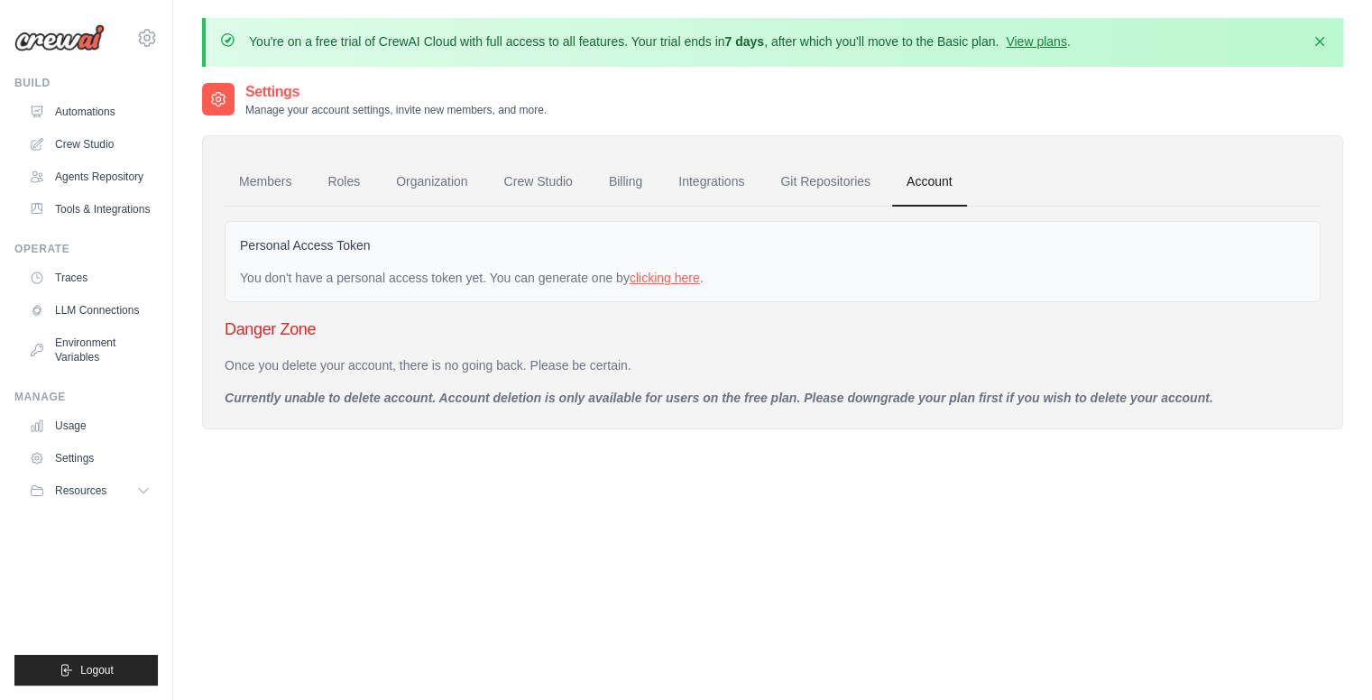
click at [684, 279] on link "clicking here" at bounding box center [664, 278] width 70 height 14
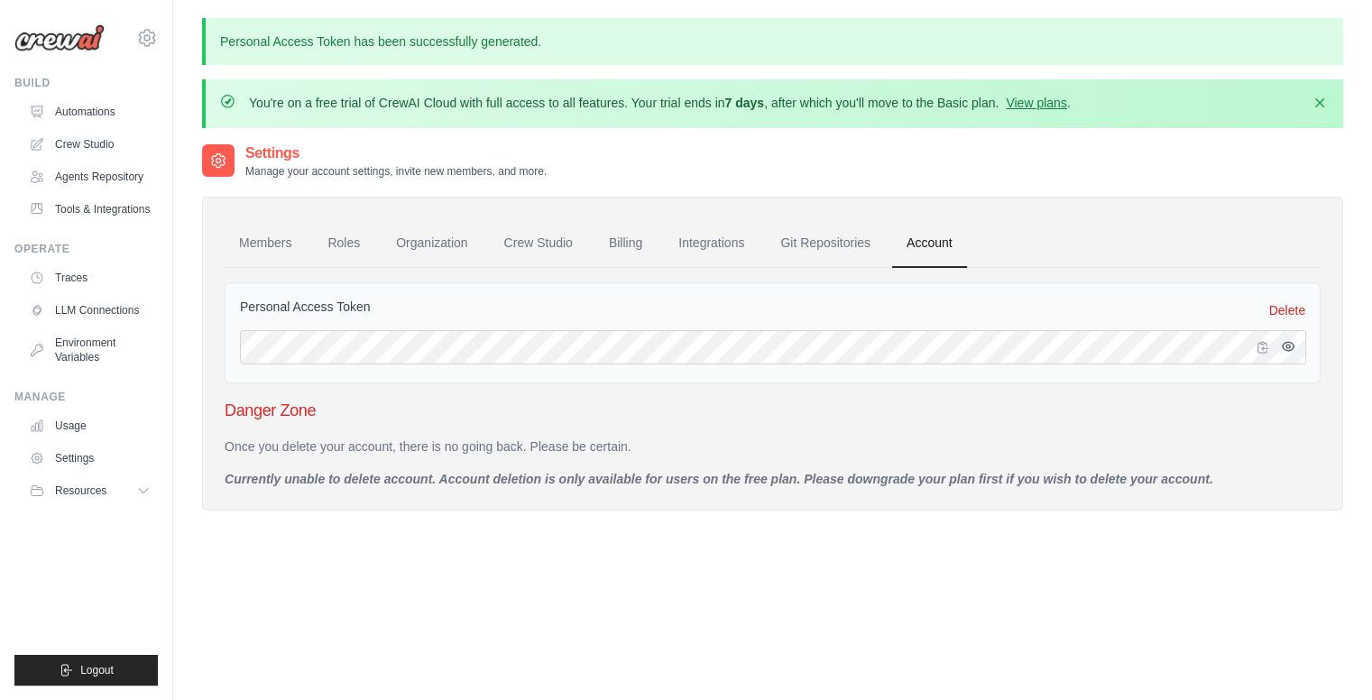
click at [1281, 355] on div at bounding box center [1279, 347] width 54 height 34
click at [1290, 343] on icon "button" at bounding box center [1288, 346] width 14 height 14
click at [264, 232] on link "Members" at bounding box center [265, 243] width 81 height 49
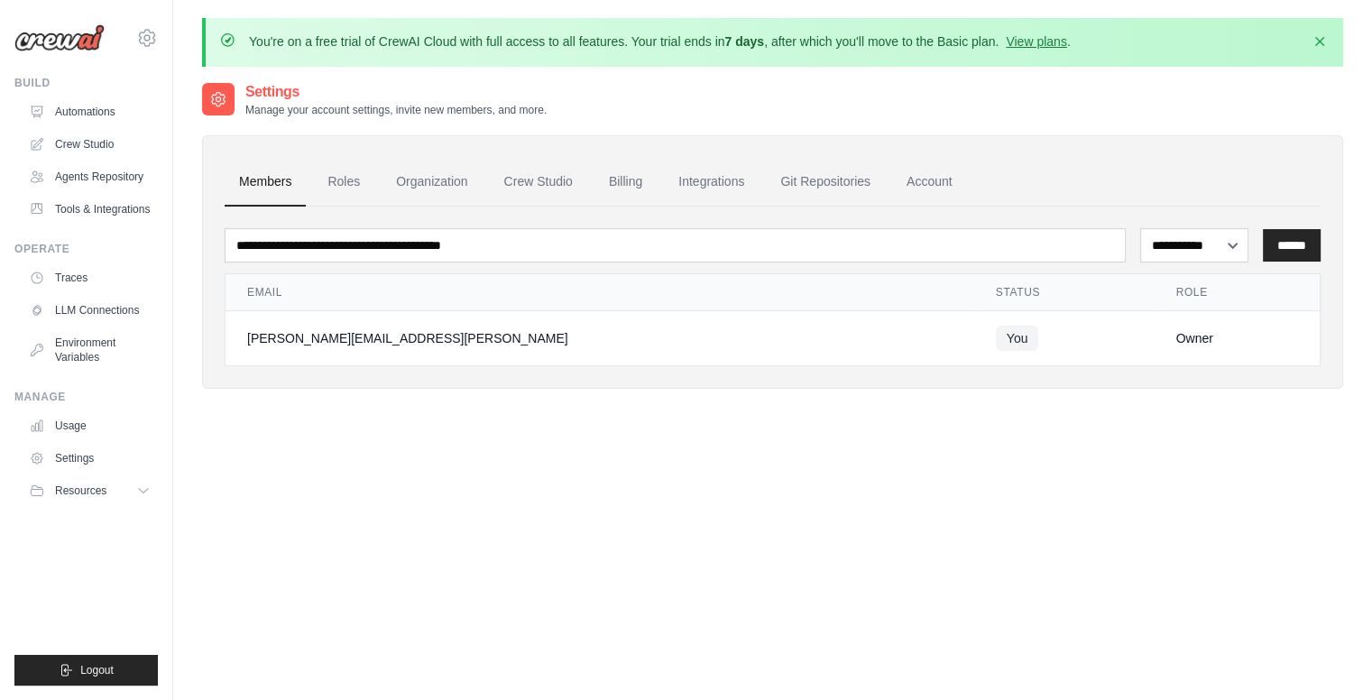
scroll to position [2, 0]
click at [1315, 41] on icon "button" at bounding box center [1319, 39] width 18 height 18
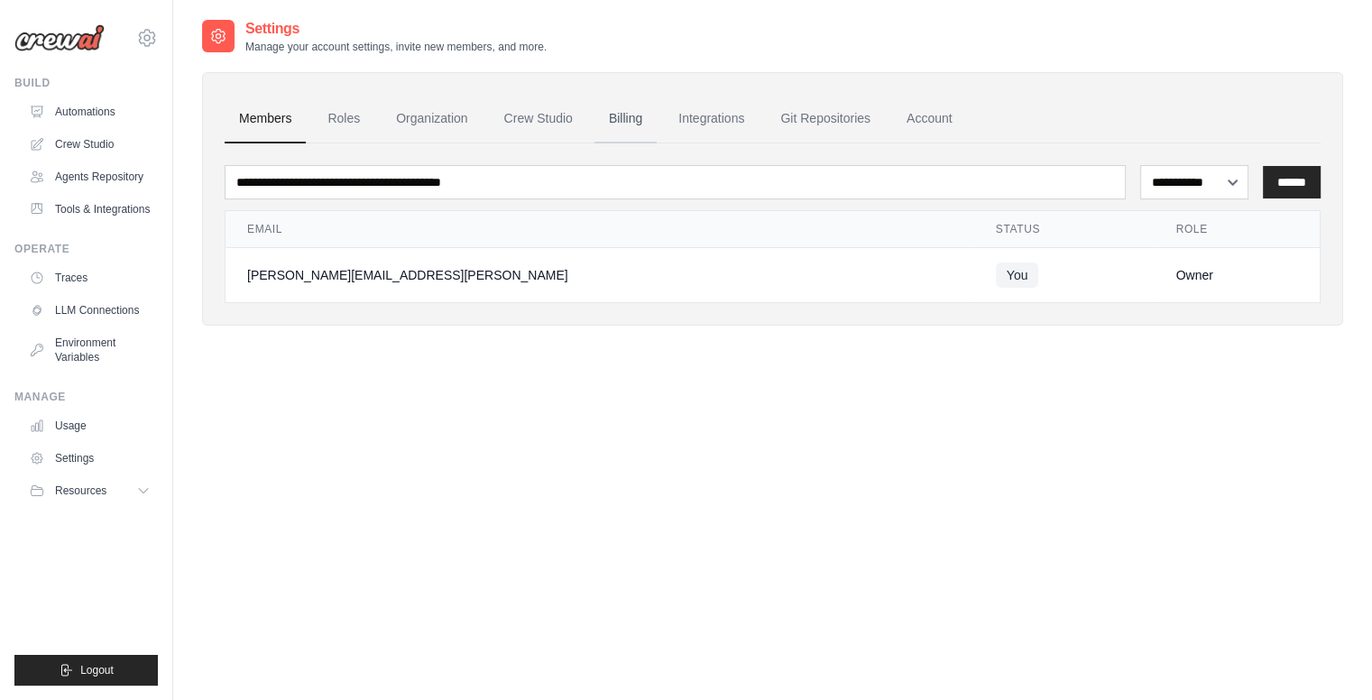
click at [638, 120] on link "Billing" at bounding box center [625, 119] width 62 height 49
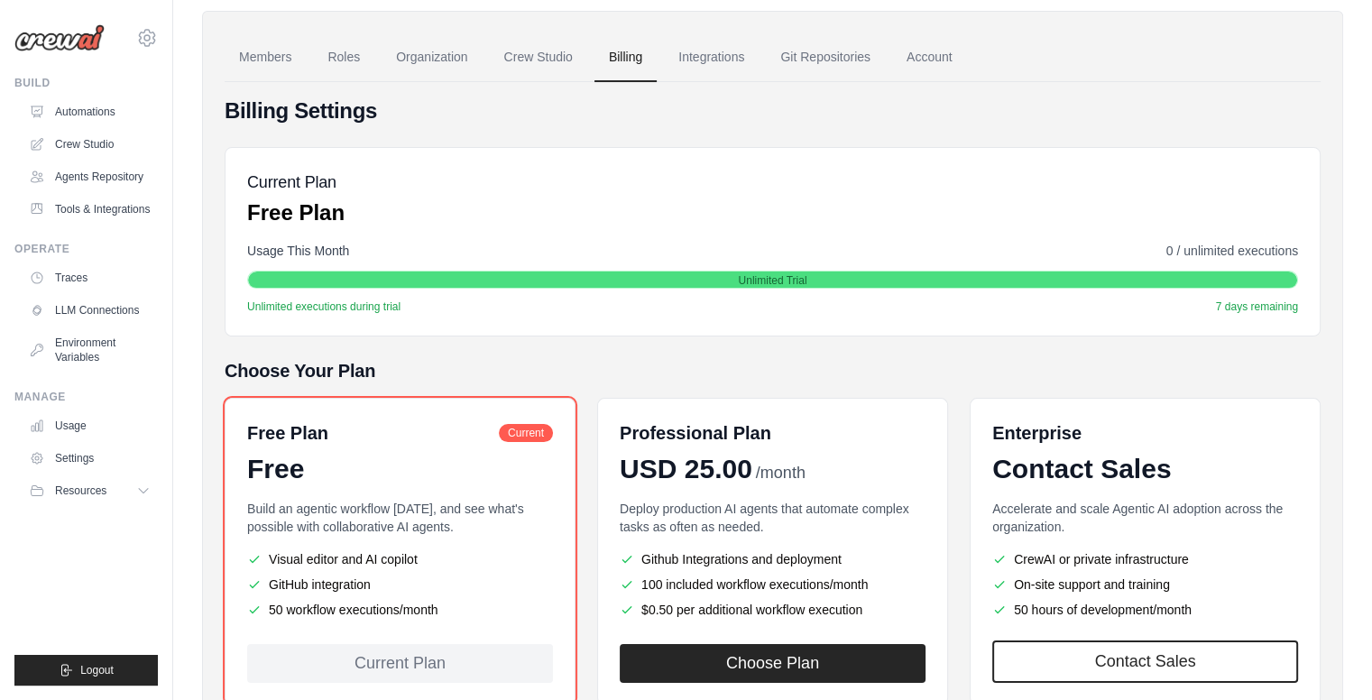
scroll to position [124, 0]
